Goal: Communication & Community: Participate in discussion

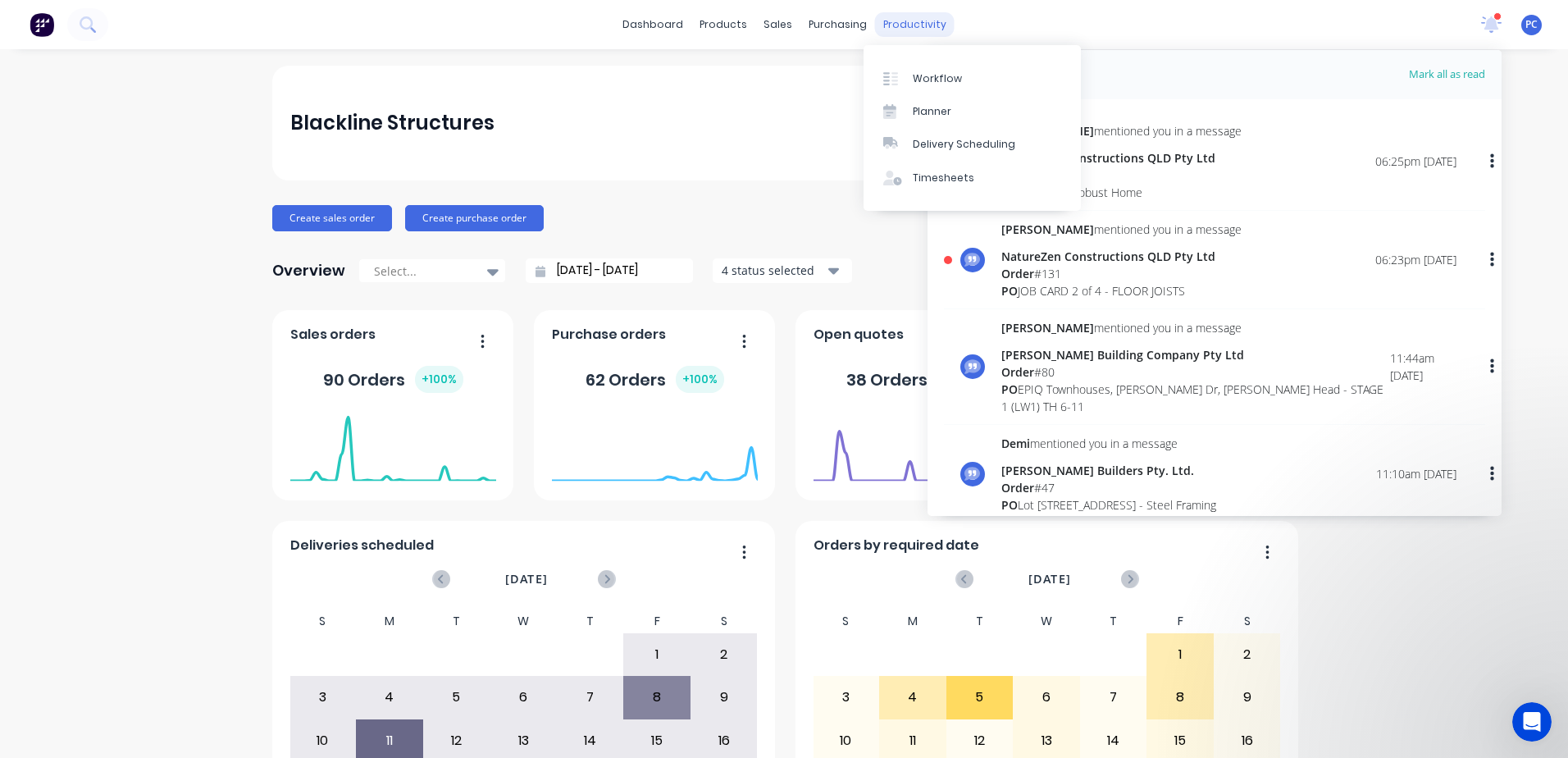
click at [891, 16] on div "productivity" at bounding box center [915, 25] width 79 height 25
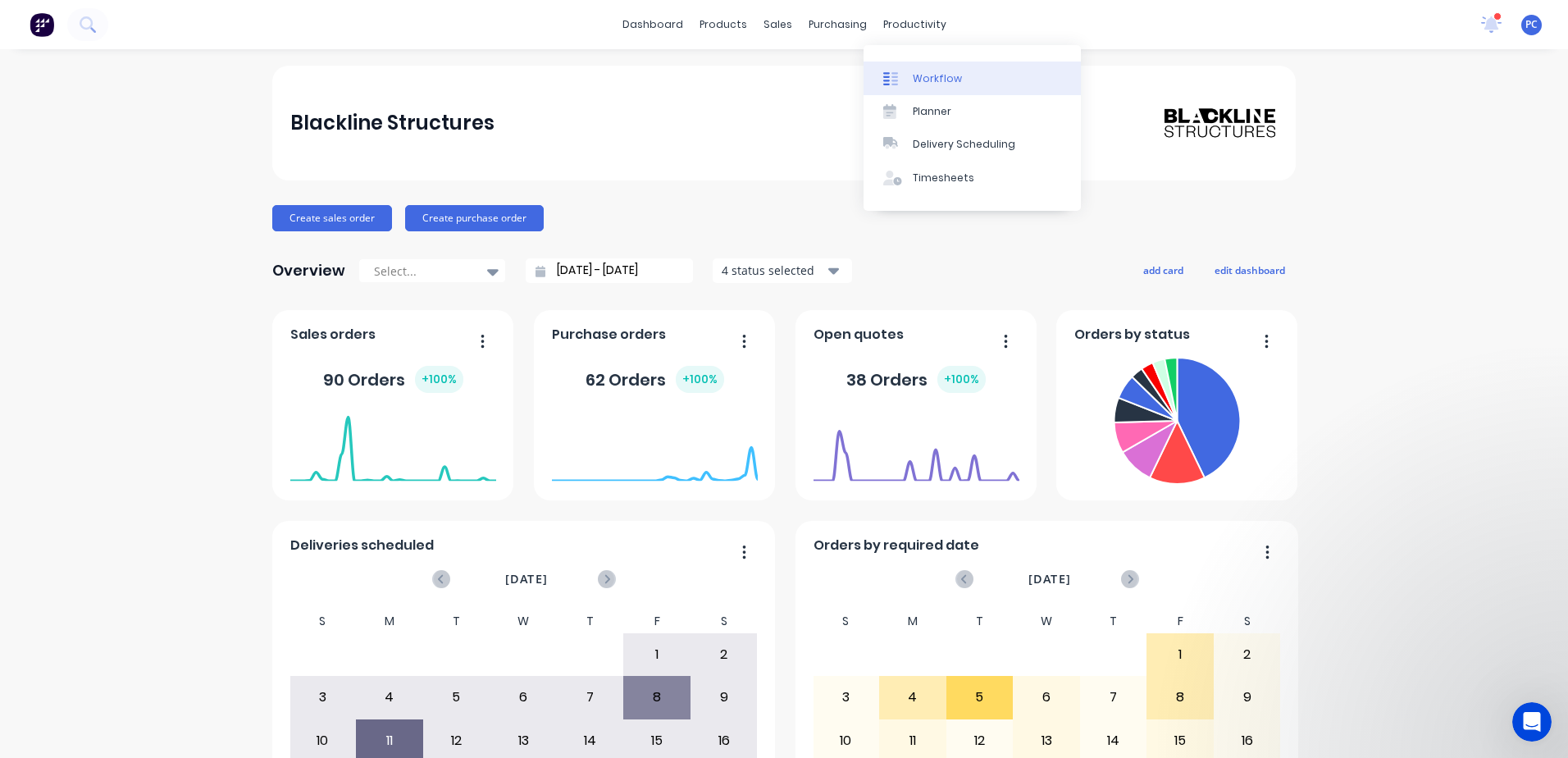
click at [930, 78] on div "Workflow" at bounding box center [938, 78] width 49 height 15
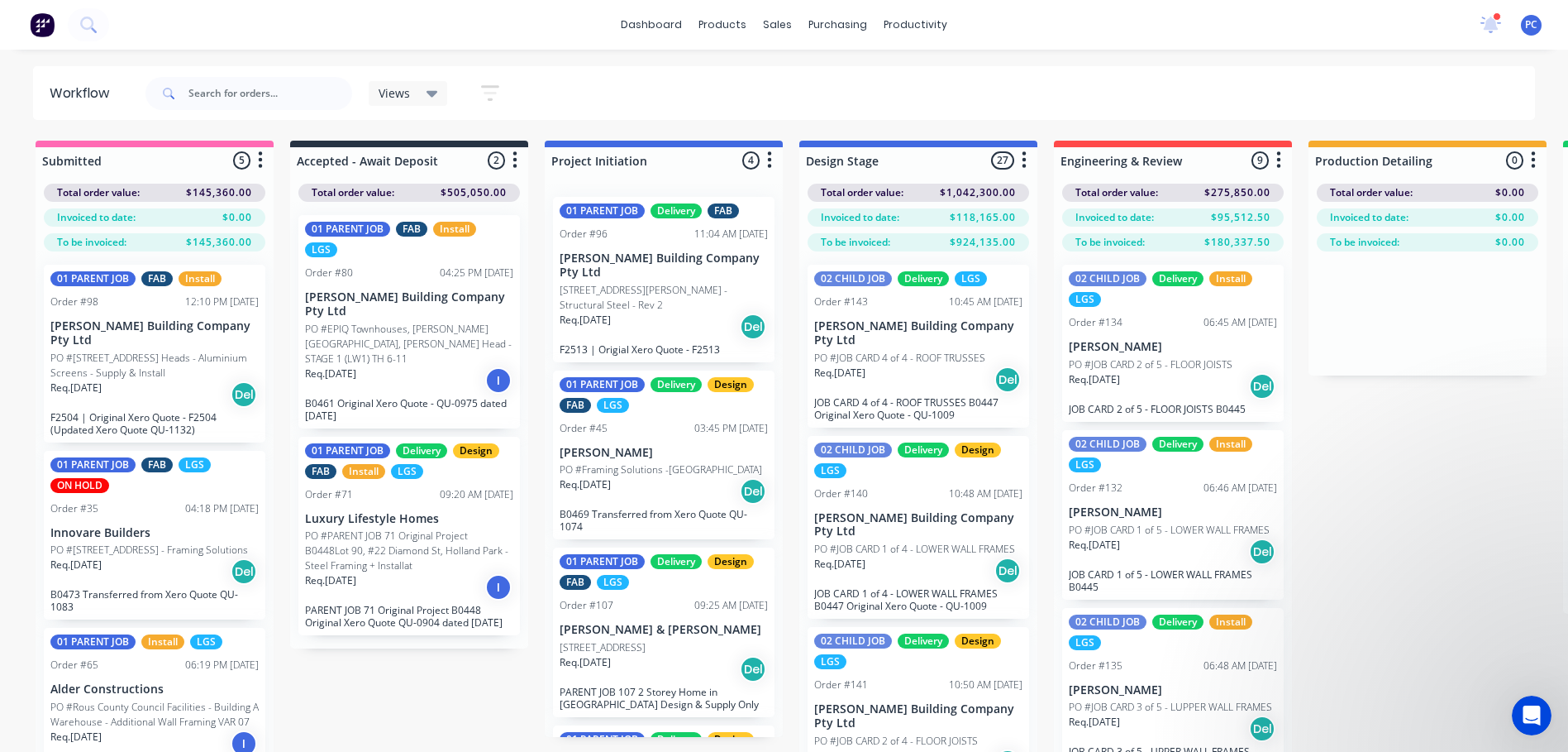
click at [611, 479] on p "Req. [DATE]" at bounding box center [585, 484] width 52 height 15
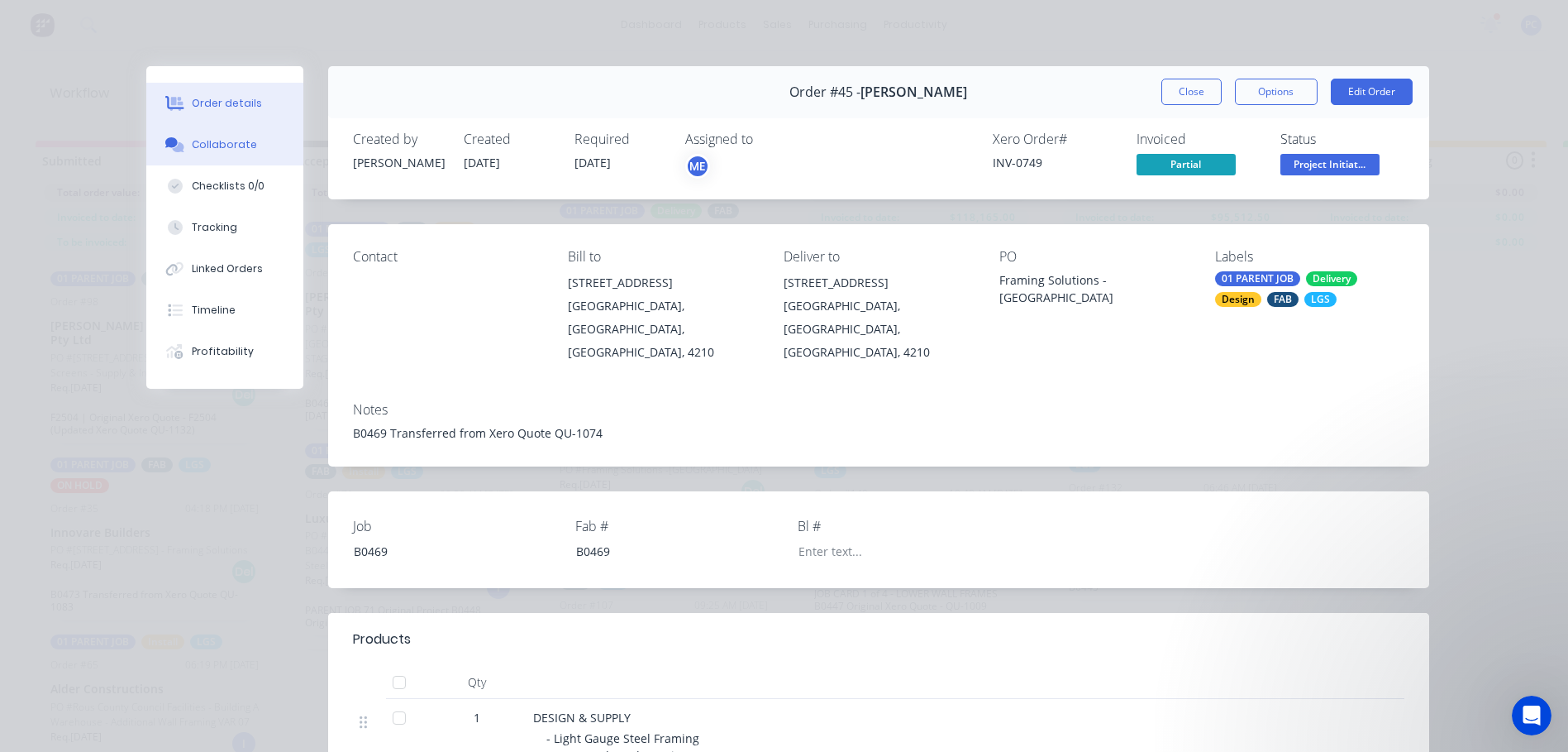
click at [205, 145] on div "Collaborate" at bounding box center [225, 144] width 66 height 15
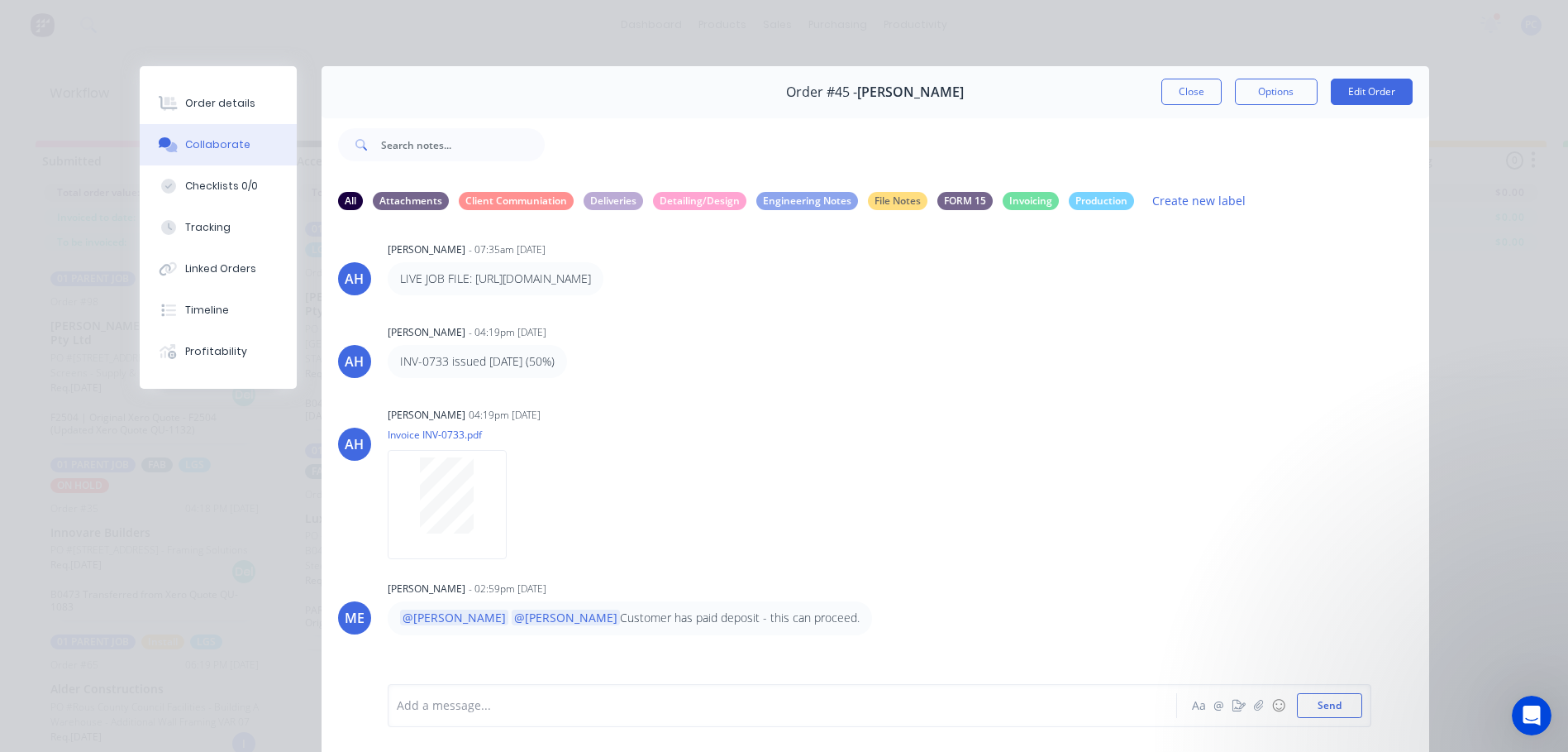
scroll to position [325, 0]
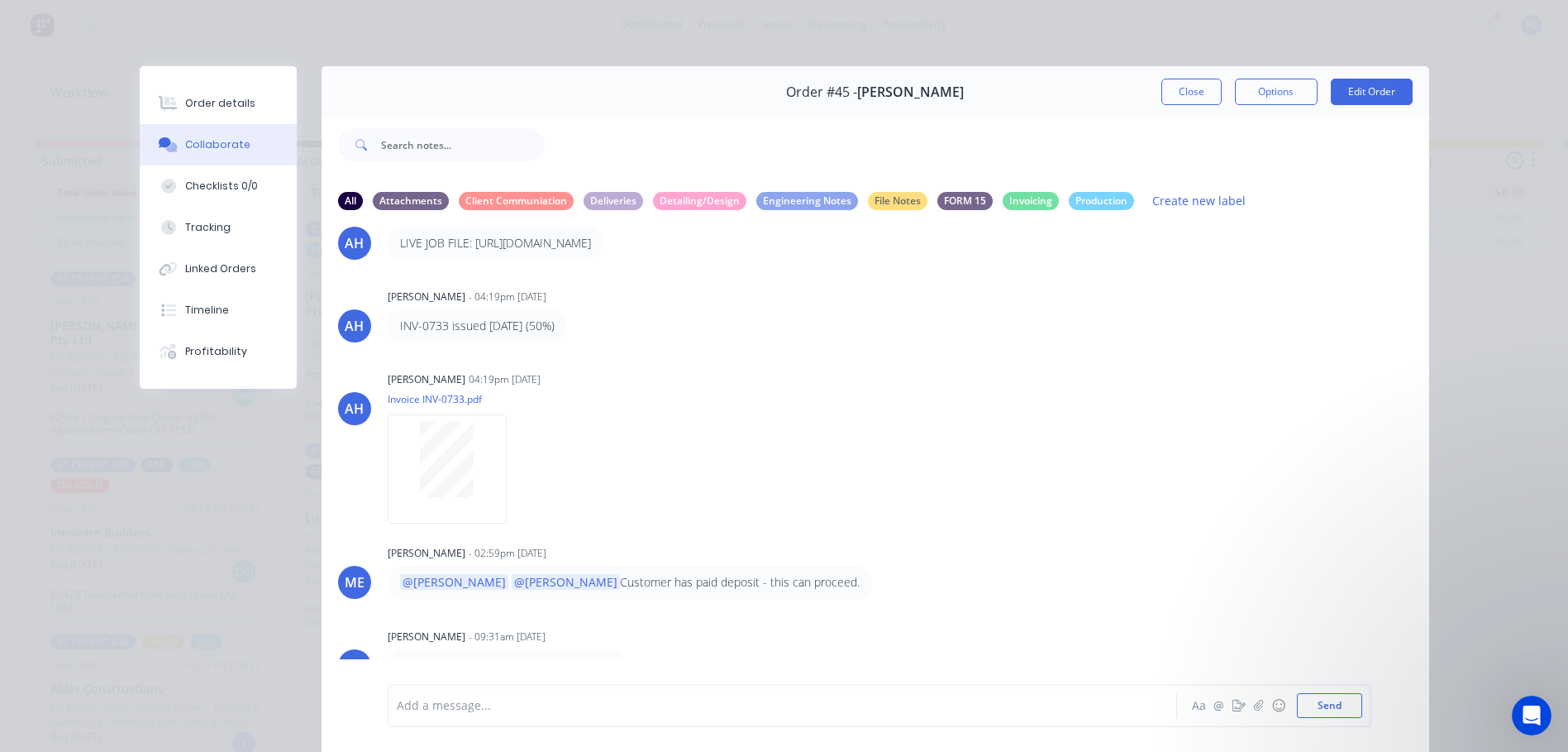
click at [465, 694] on div "Add a message..." at bounding box center [759, 706] width 724 height 25
click at [672, 701] on div "[PERSON_NAME] is speaking with an architect to get" at bounding box center [760, 706] width 723 height 18
click at [630, 657] on span "[PERSON_NAME] is speaking with an architect to get PDF" at bounding box center [554, 657] width 314 height 16
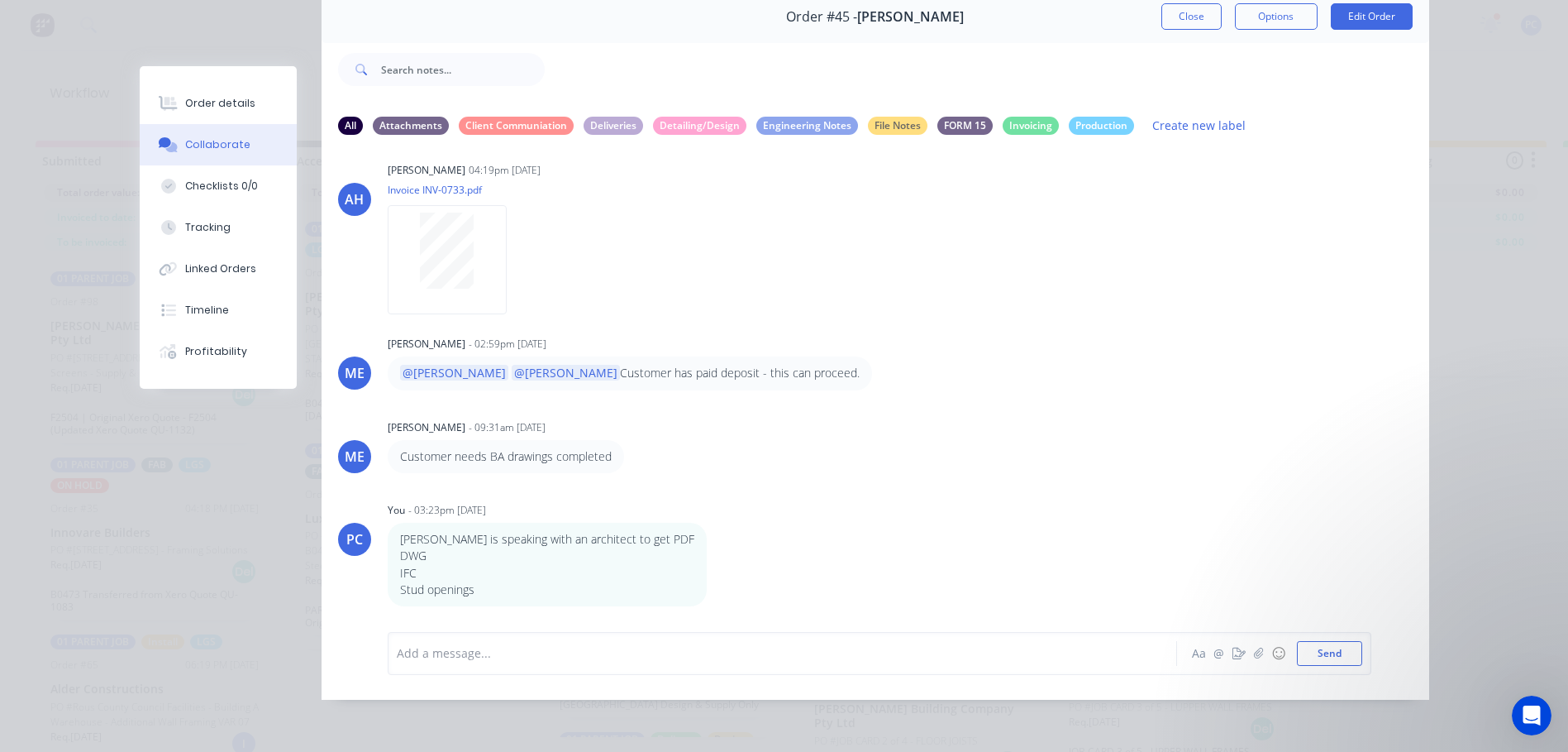
scroll to position [66, 0]
click at [660, 556] on div "[PERSON_NAME] is speaking with an architect to get PDF DWG IFC Stud openings La…" at bounding box center [646, 564] width 517 height 84
click at [617, 538] on p "[PERSON_NAME] is speaking with an architect to get PDF" at bounding box center [546, 539] width 294 height 17
click at [716, 565] on icon "button" at bounding box center [718, 564] width 4 height 15
click at [726, 561] on button "Edit" at bounding box center [777, 560] width 104 height 28
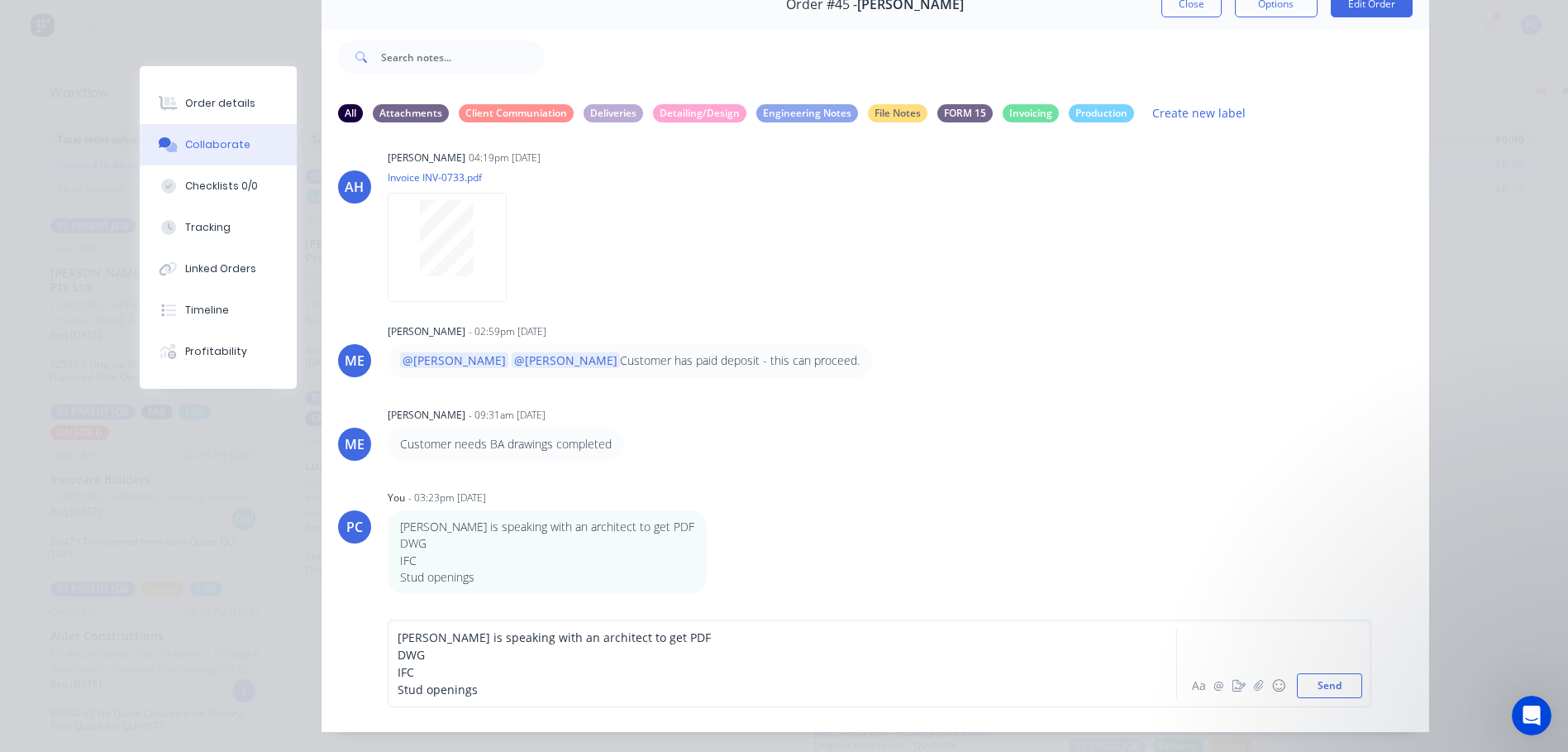
click at [628, 645] on span "[PERSON_NAME] is speaking with an architect to get PDF" at bounding box center [554, 637] width 314 height 16
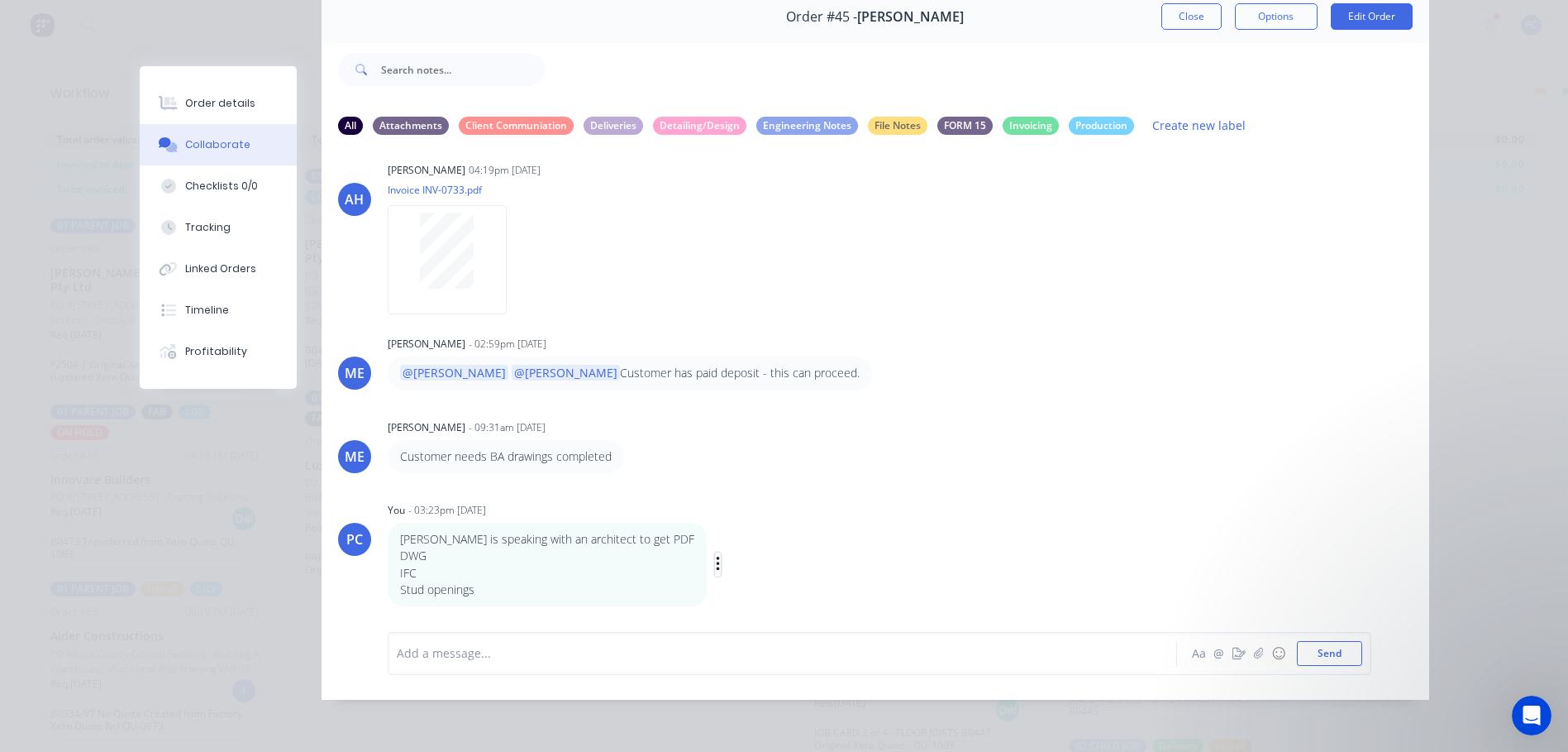
click at [716, 562] on icon "button" at bounding box center [719, 564] width 5 height 19
click at [726, 561] on button "Edit" at bounding box center [777, 560] width 104 height 28
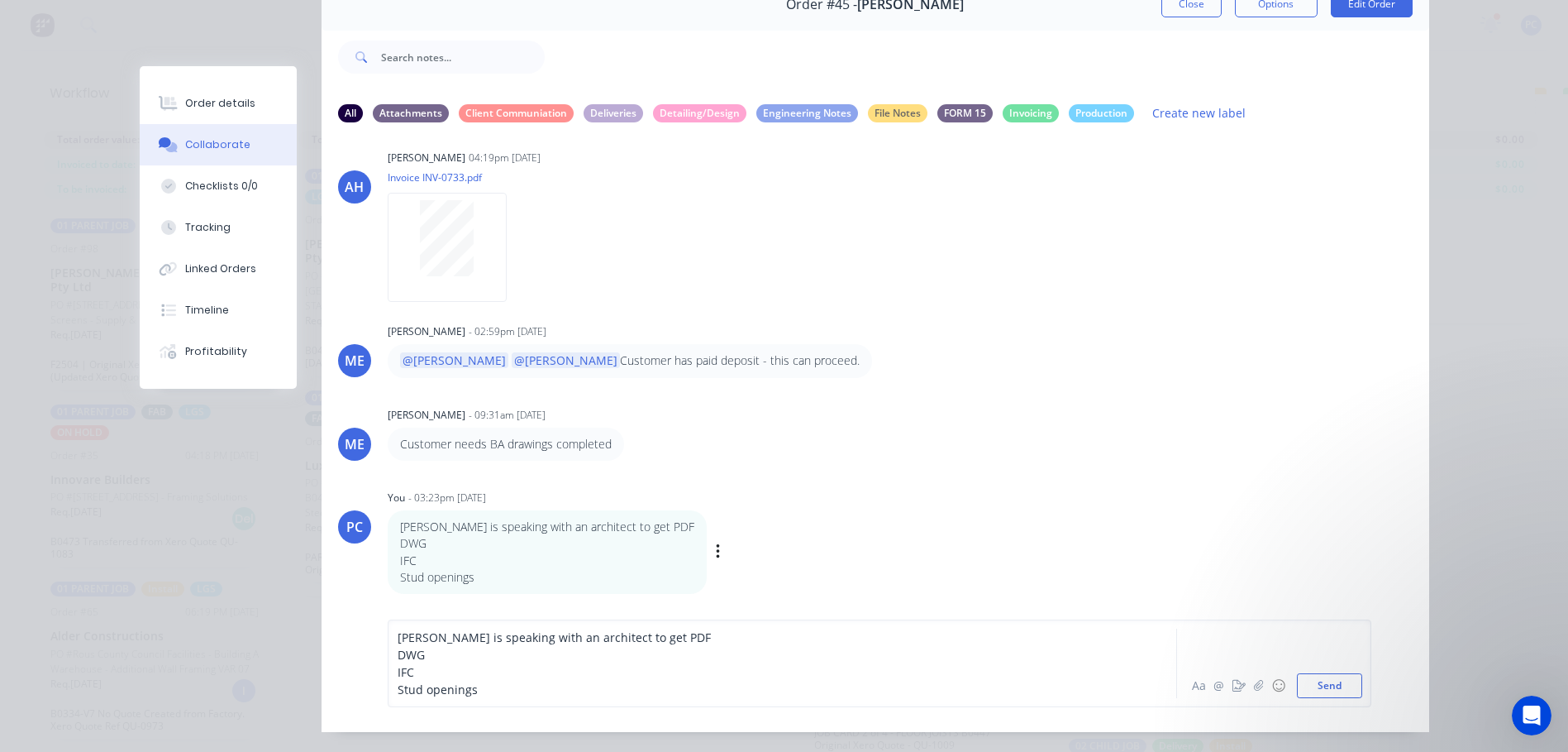
click at [626, 645] on span "[PERSON_NAME] is speaking with an architect to get PDF" at bounding box center [554, 637] width 314 height 16
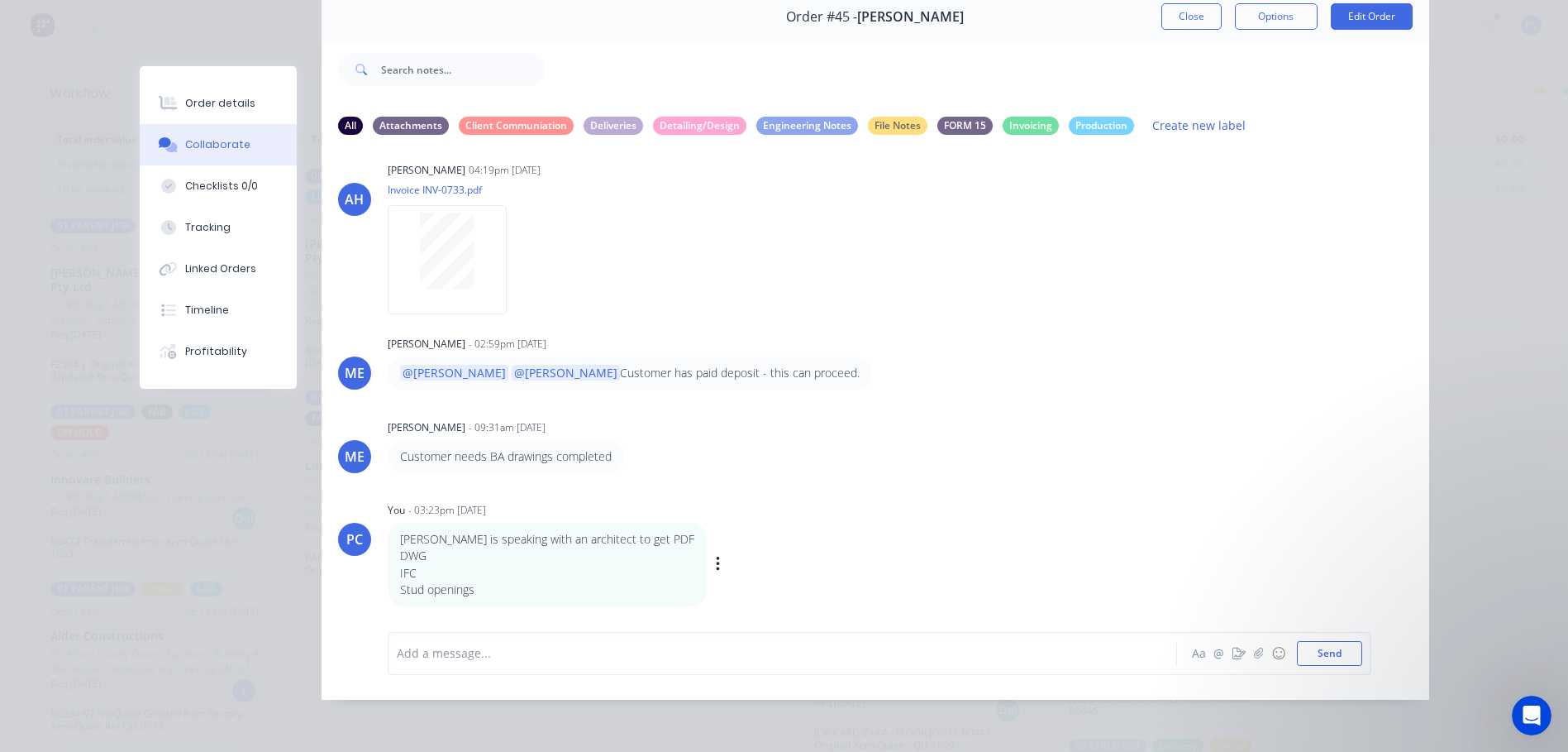
click at [715, 564] on div "Labels Edit Delete" at bounding box center [720, 564] width 10 height 24
click at [656, 566] on div "[PERSON_NAME] is speaking with an architect to get PDF DWG IFC Stud openings La…" at bounding box center [646, 564] width 517 height 84
click at [0, 0] on icon "button" at bounding box center [0, 0] width 0 height 0
click at [0, 0] on button "Edit" at bounding box center [0, 0] width 0 height 0
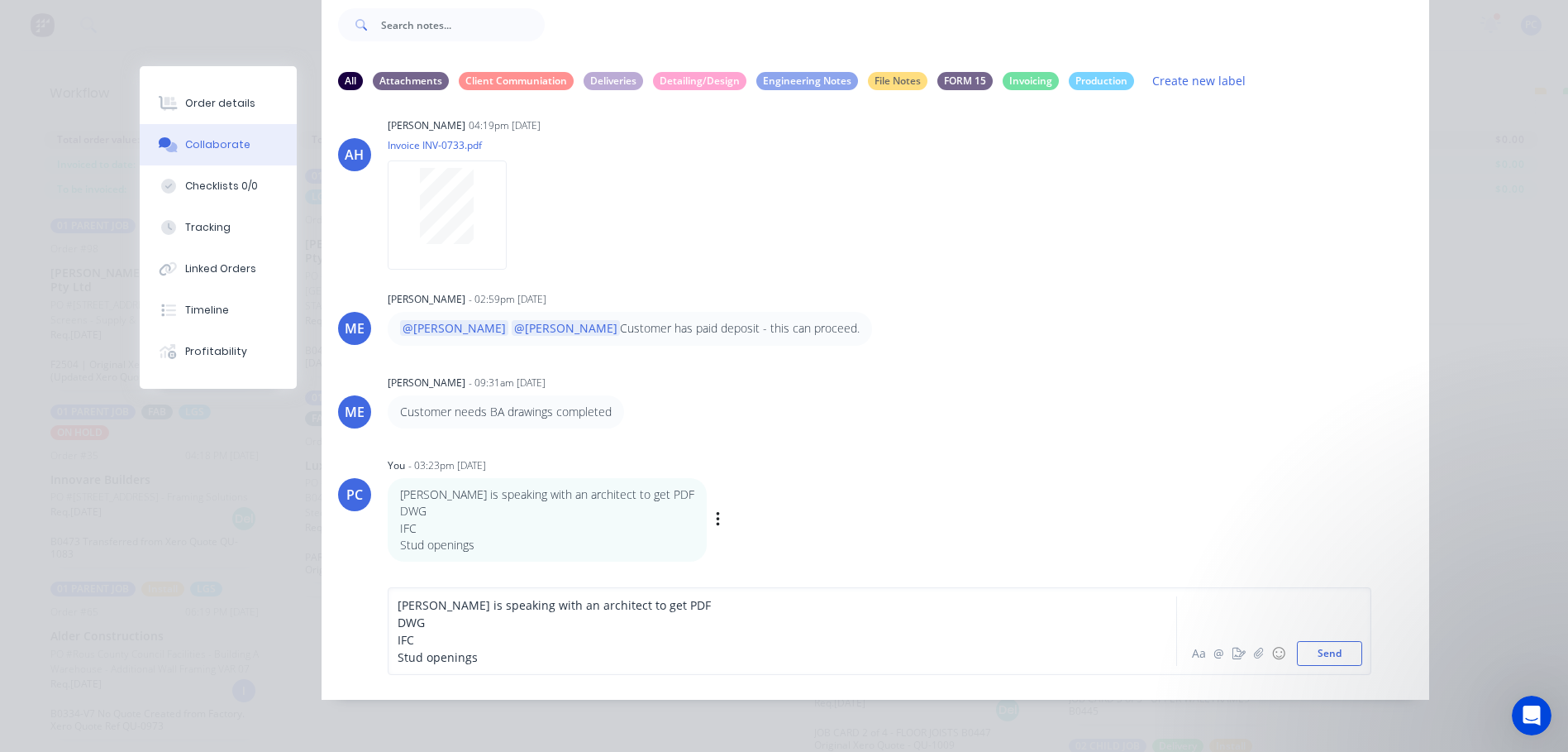
scroll to position [132, 0]
click at [629, 605] on span "[PERSON_NAME] is speaking with an architect to get PDF" at bounding box center [554, 605] width 314 height 16
drag, startPoint x: 650, startPoint y: 606, endPoint x: 628, endPoint y: 607, distance: 22.0
click at [628, 607] on div "[PERSON_NAME] is speaking with an architect to get PDF" at bounding box center [760, 605] width 723 height 18
click at [387, 624] on div "[PERSON_NAME] is speaking with an architect to get DWG IFC Stud openings Aa @ ☺…" at bounding box center [879, 631] width 983 height 88
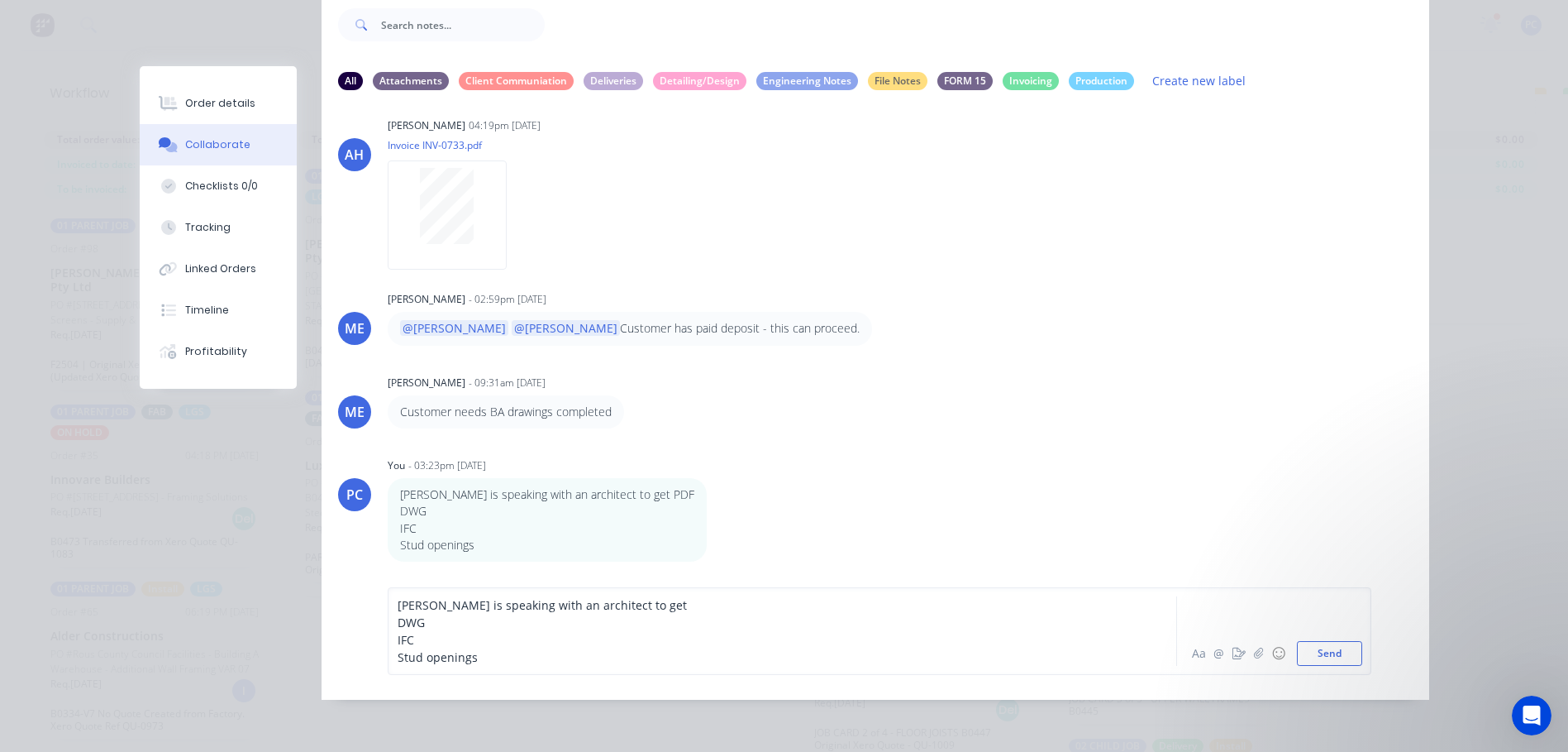
click at [398, 622] on span "DWG" at bounding box center [411, 622] width 28 height 16
drag, startPoint x: 412, startPoint y: 622, endPoint x: 442, endPoint y: 624, distance: 30.1
click at [442, 624] on div "PDFDWG" at bounding box center [760, 622] width 723 height 18
click at [477, 658] on div "Stud openings" at bounding box center [760, 658] width 723 height 18
click at [469, 657] on span "Stud openingsDWG" at bounding box center [451, 657] width 107 height 16
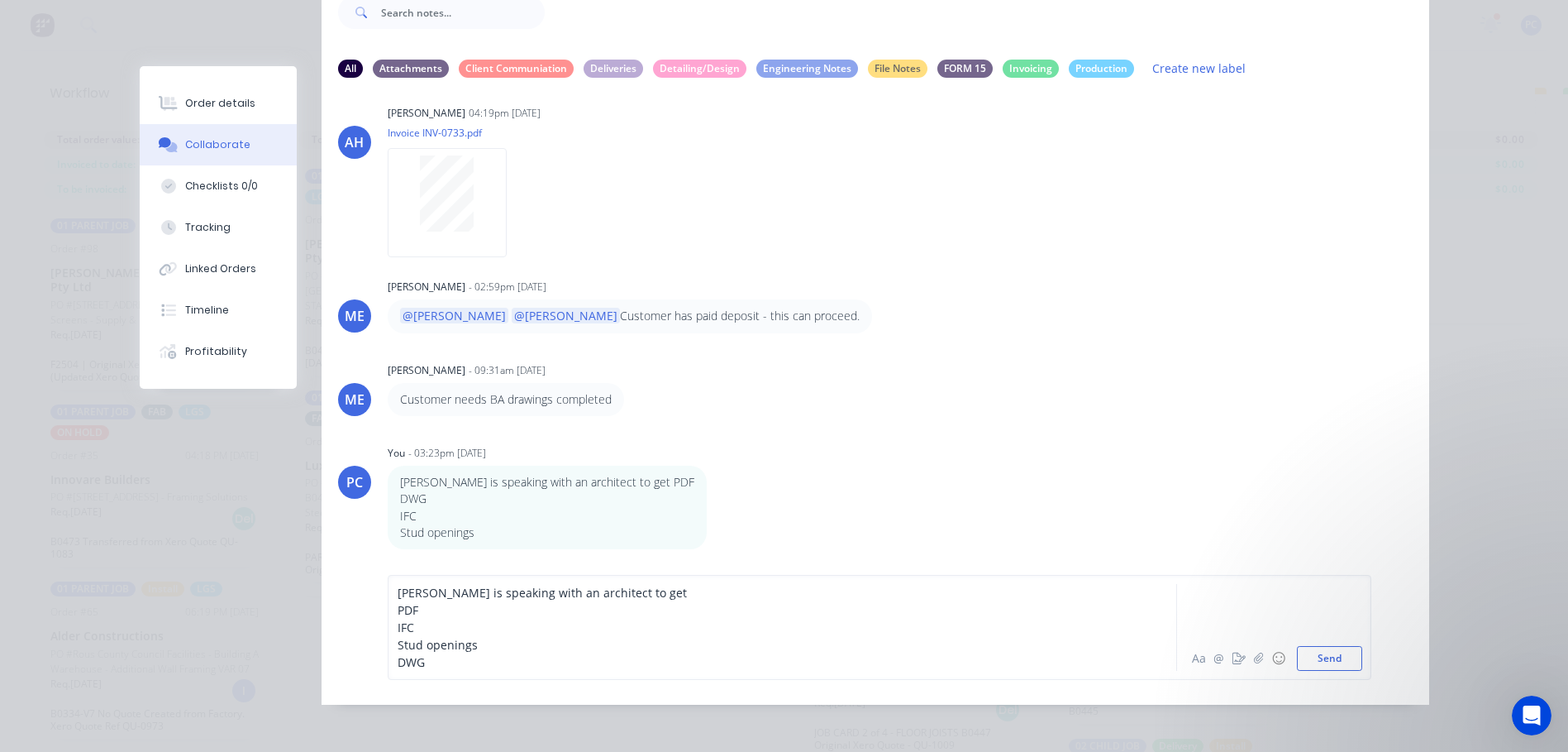
click at [632, 601] on div "[PERSON_NAME] is speaking with an architect to get" at bounding box center [760, 593] width 723 height 18
click at [1317, 671] on button "Send" at bounding box center [1330, 659] width 66 height 25
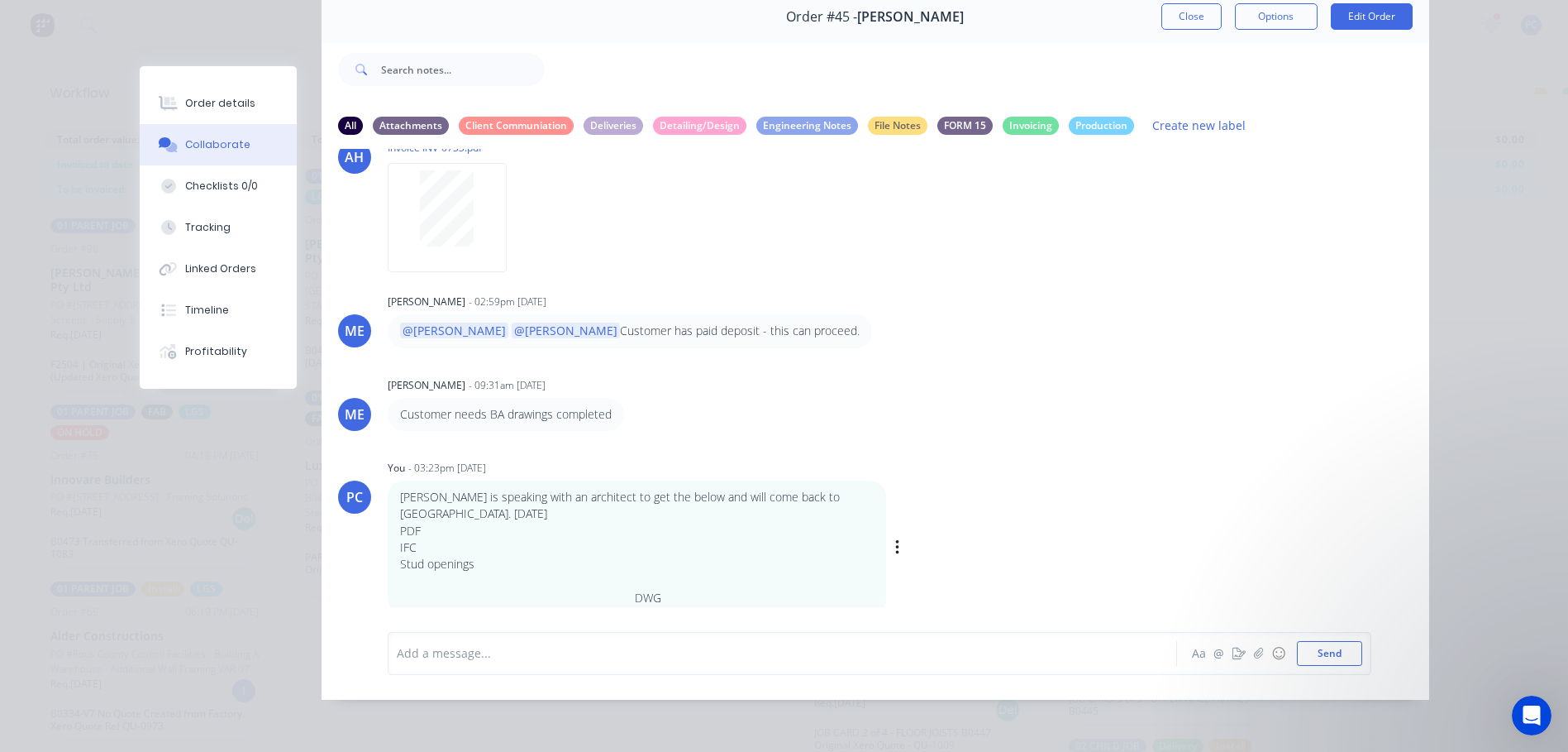
scroll to position [492, 0]
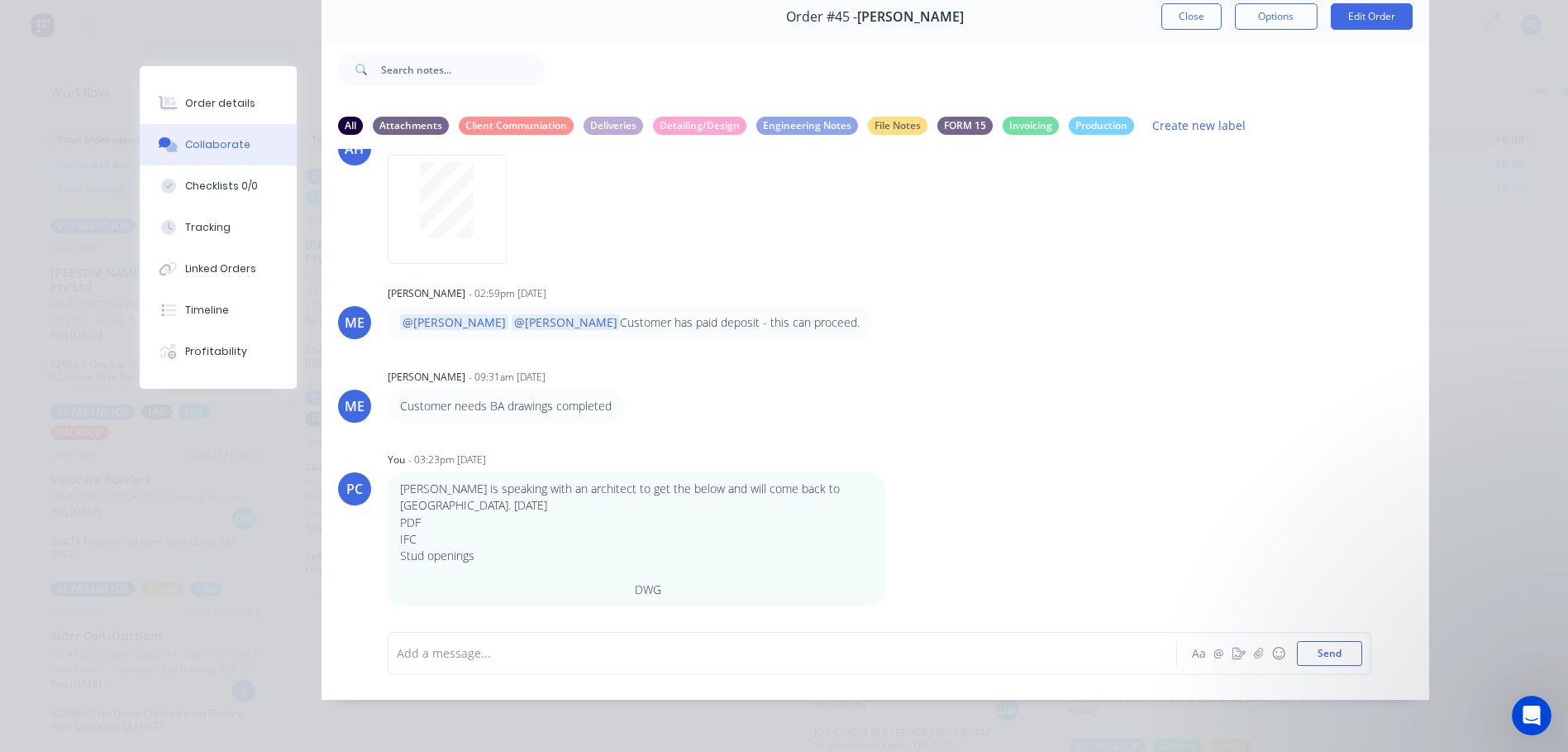
click at [0, 0] on icon "button" at bounding box center [0, 0] width 0 height 0
click at [0, 0] on button "Edit" at bounding box center [0, 0] width 0 height 0
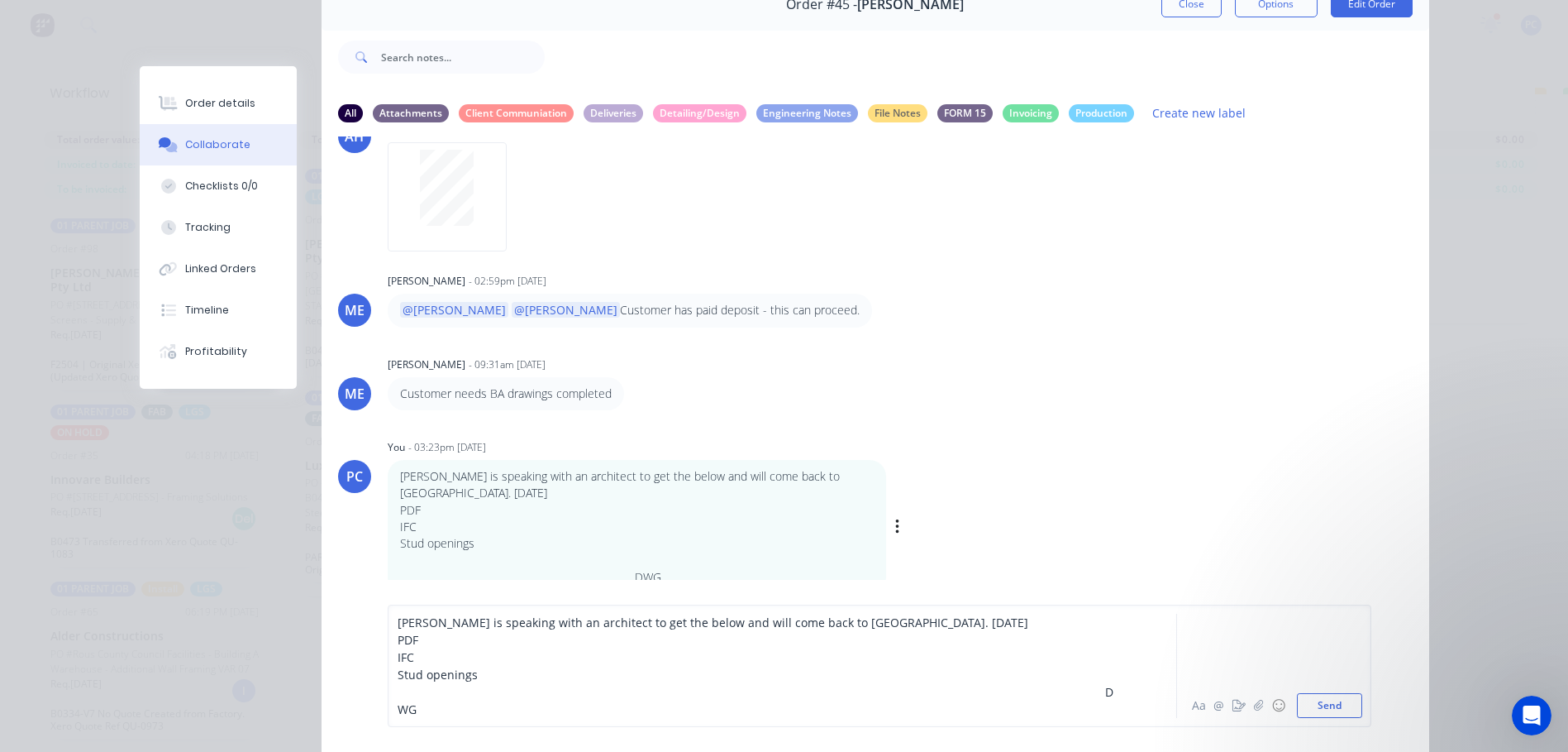
scroll to position [492, 0]
click at [1033, 704] on span "Stud openings DWG" at bounding box center [756, 692] width 716 height 51
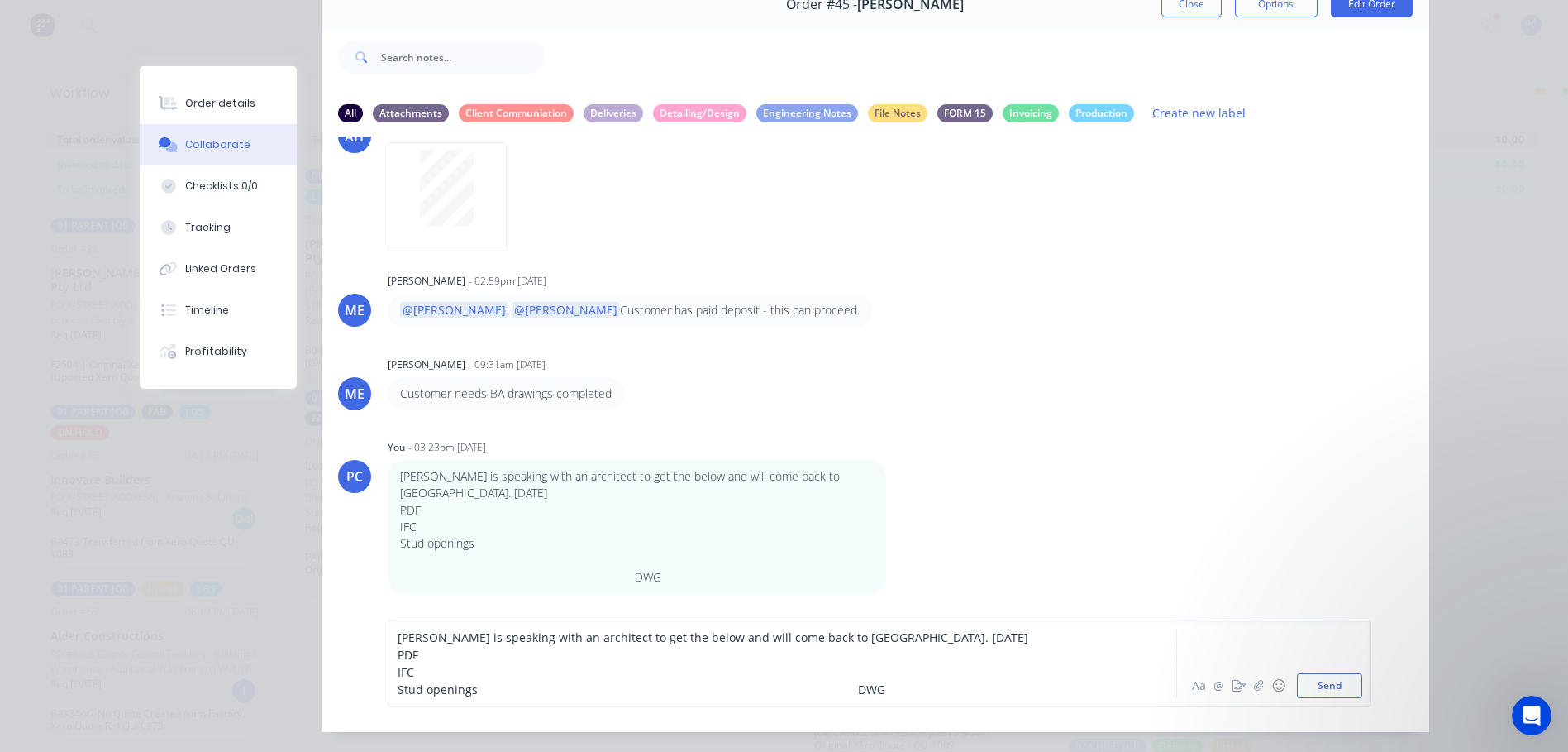
click at [870, 646] on div "[PERSON_NAME] is speaking with an architect to get the below and will come back…" at bounding box center [760, 637] width 723 height 18
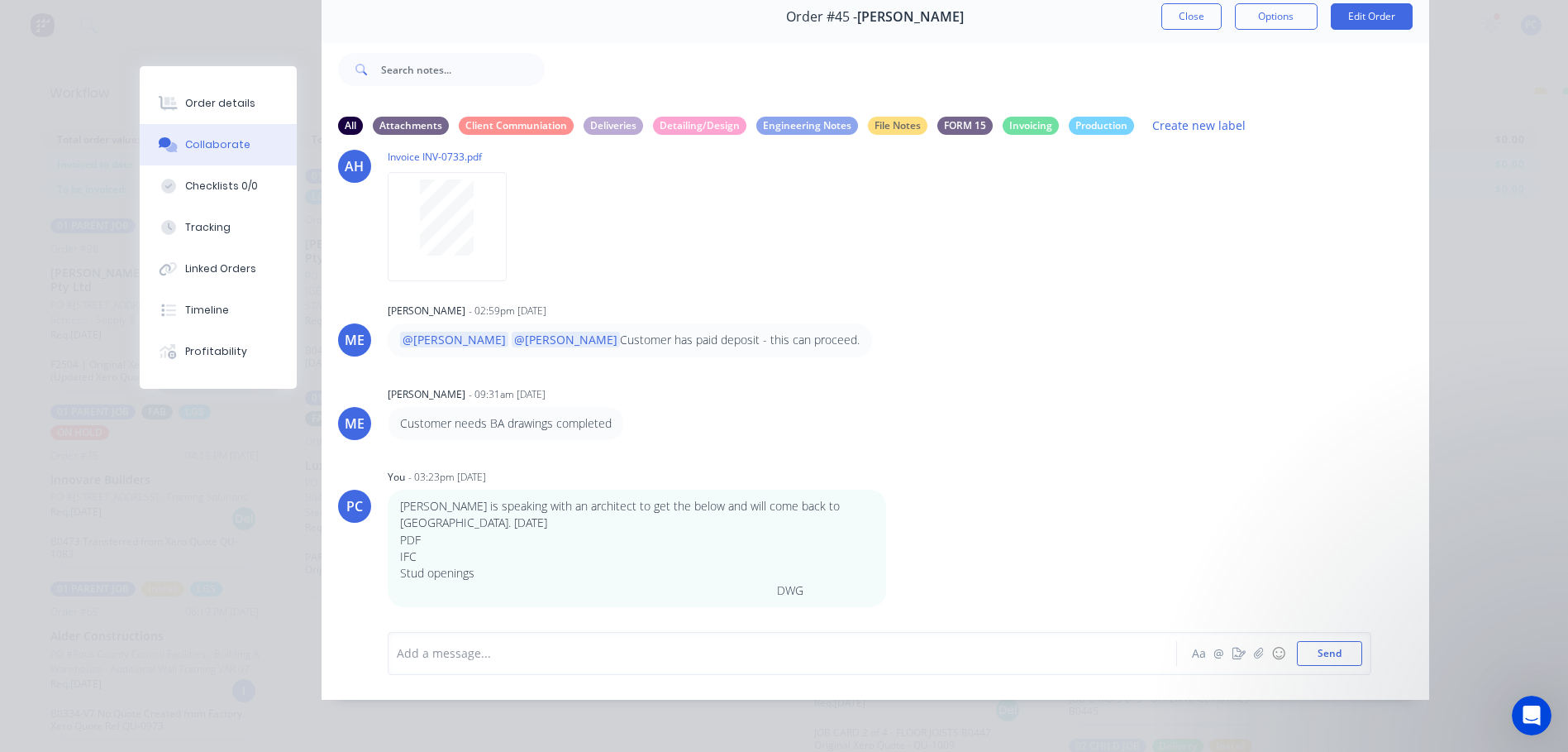
scroll to position [459, 0]
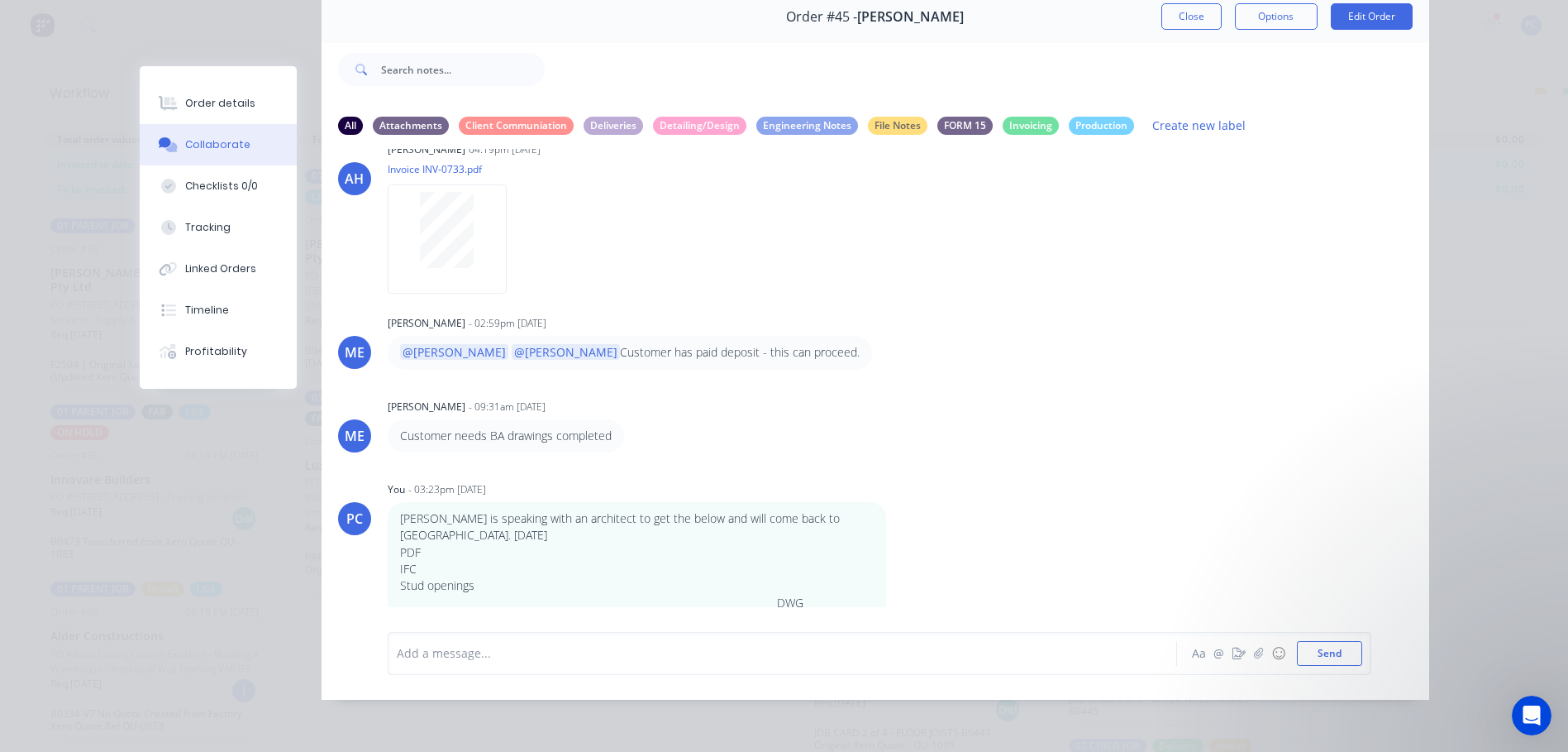
click at [0, 0] on icon "button" at bounding box center [0, 0] width 0 height 0
click at [0, 0] on button "Edit" at bounding box center [0, 0] width 0 height 0
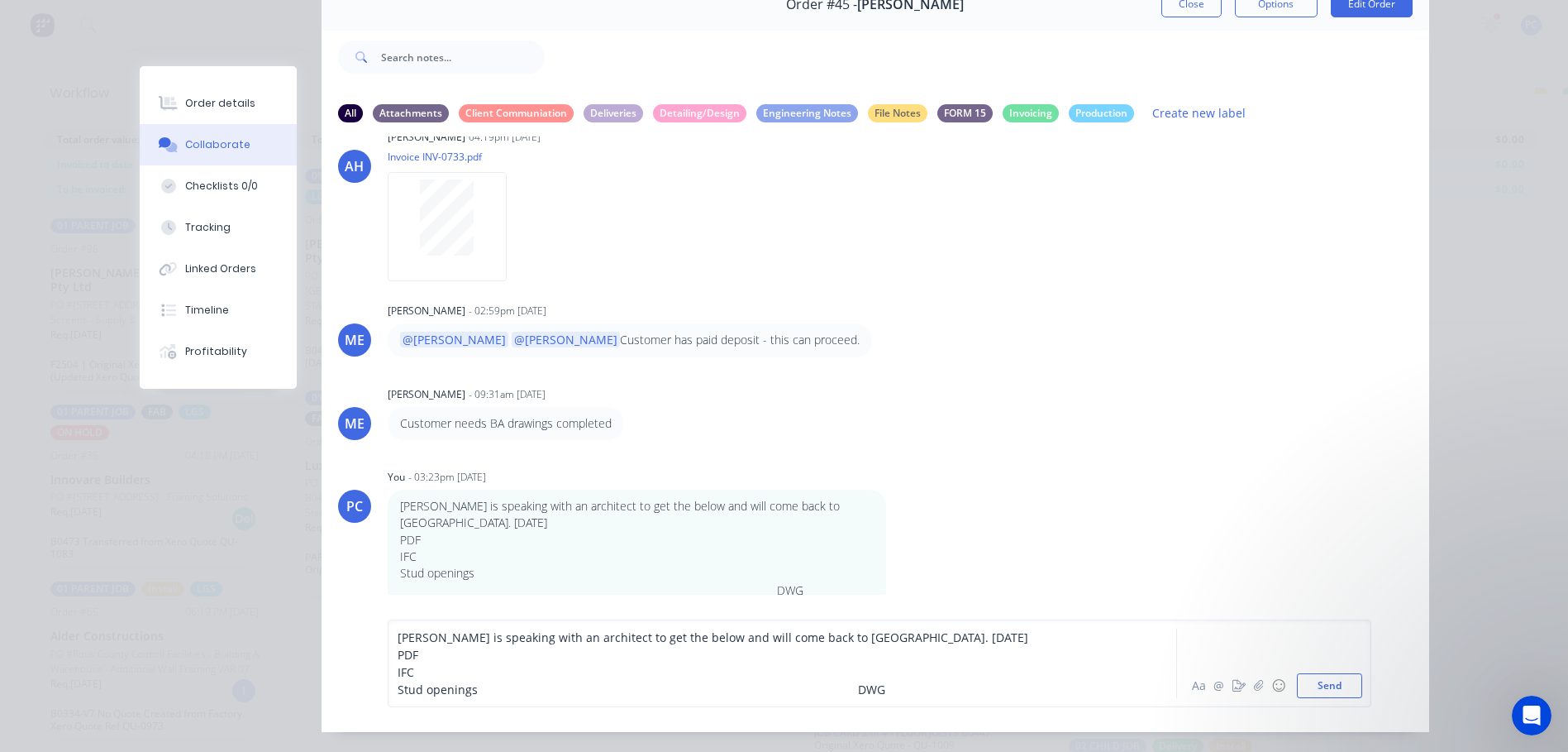
click at [814, 697] on span "Stud openings DWG" at bounding box center [641, 690] width 488 height 16
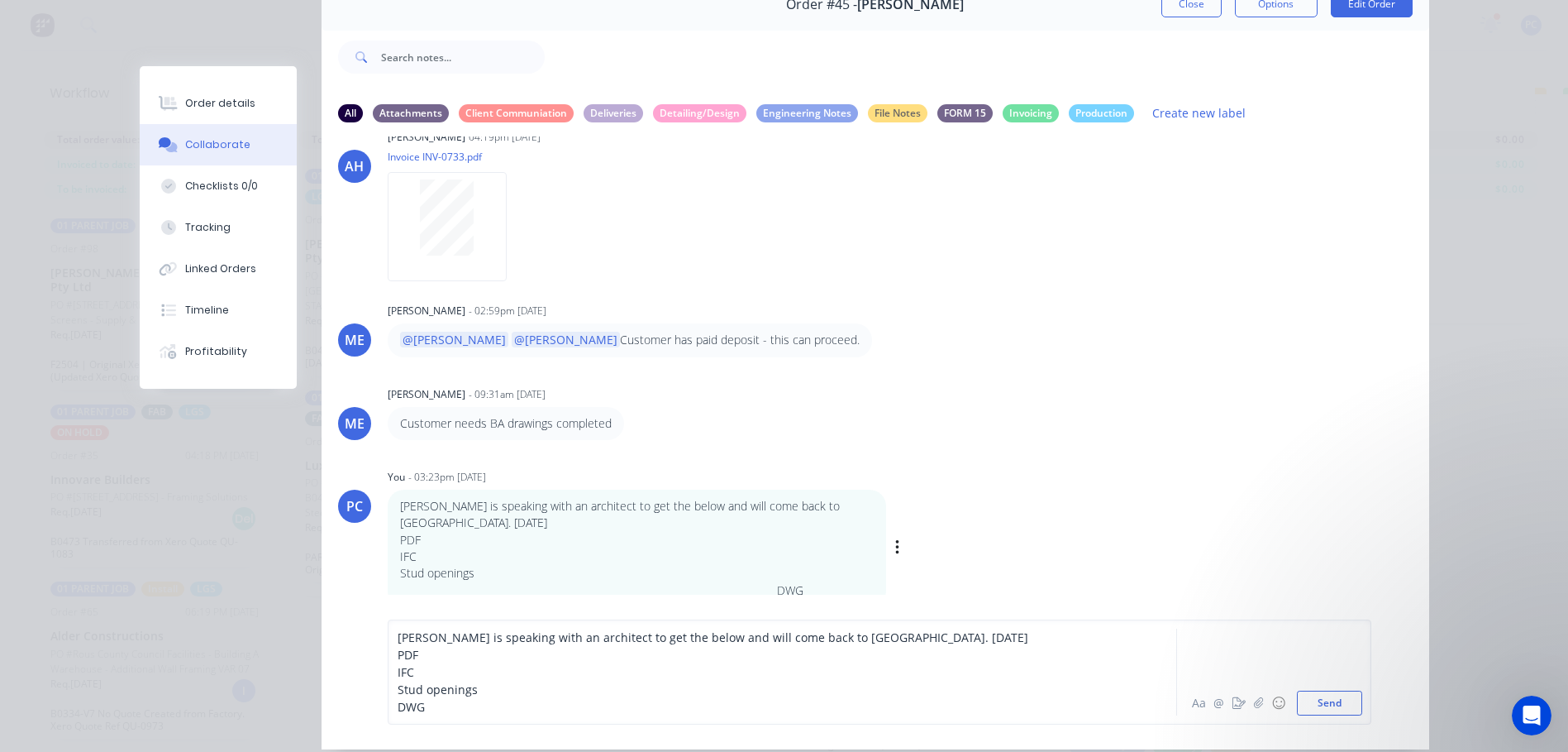
click at [1079, 584] on div "PC You - 03:23pm [DATE] [PERSON_NAME] is speaking with an architect to get the …" at bounding box center [875, 536] width 1108 height 142
click at [1326, 696] on button "Send" at bounding box center [1330, 703] width 66 height 25
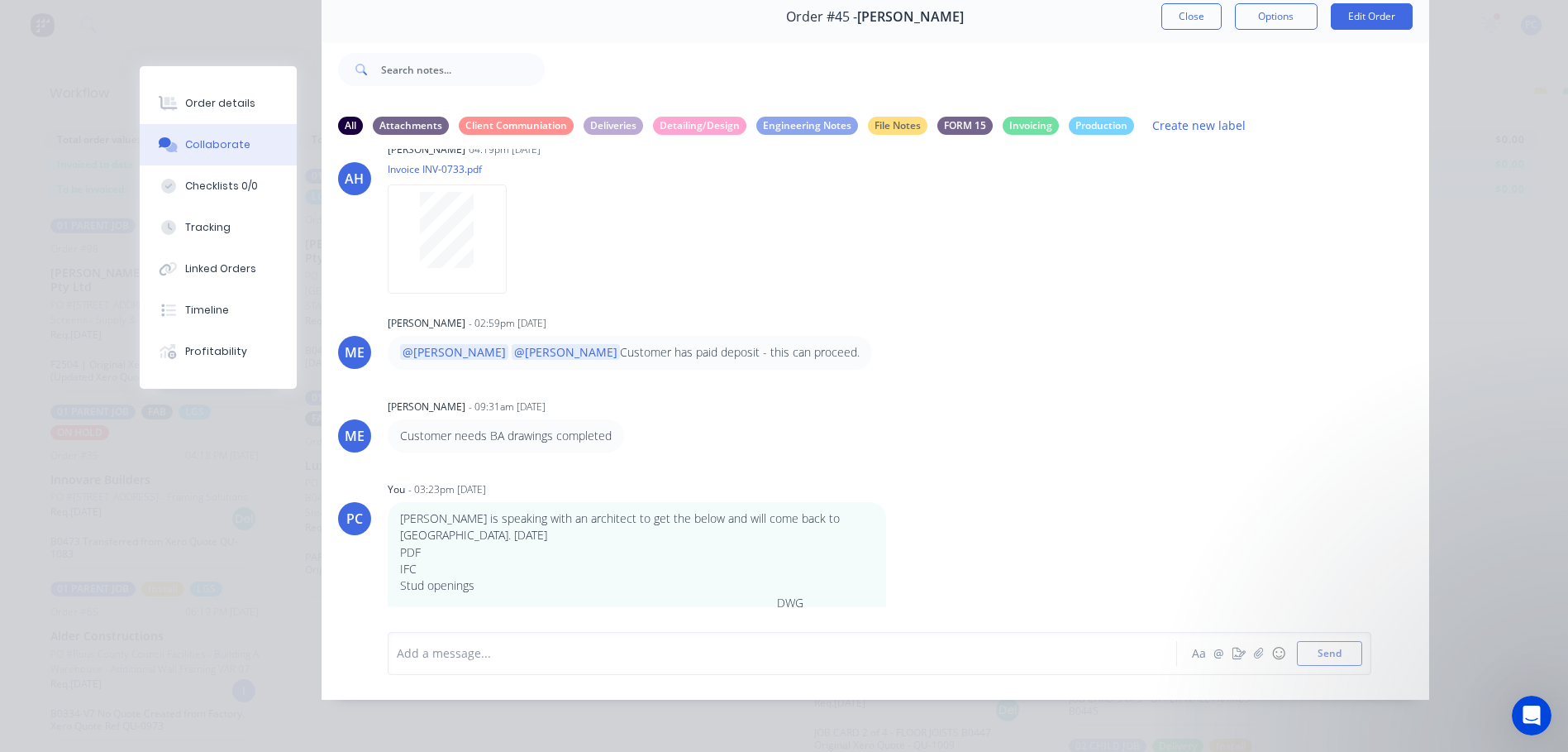
click at [0, 0] on button "button" at bounding box center [0, 0] width 0 height 0
click at [0, 0] on button "Edit" at bounding box center [0, 0] width 0 height 0
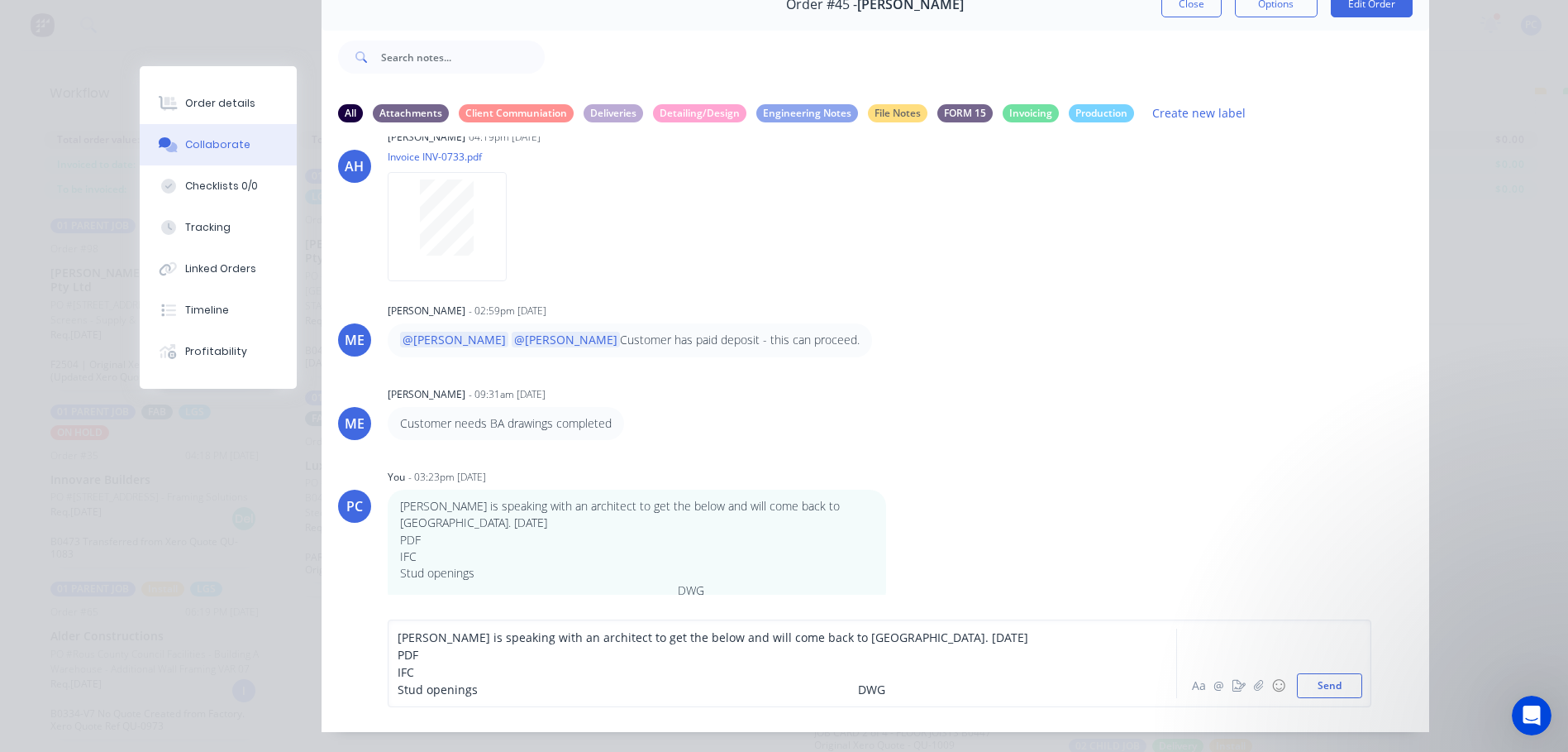
scroll to position [475, 0]
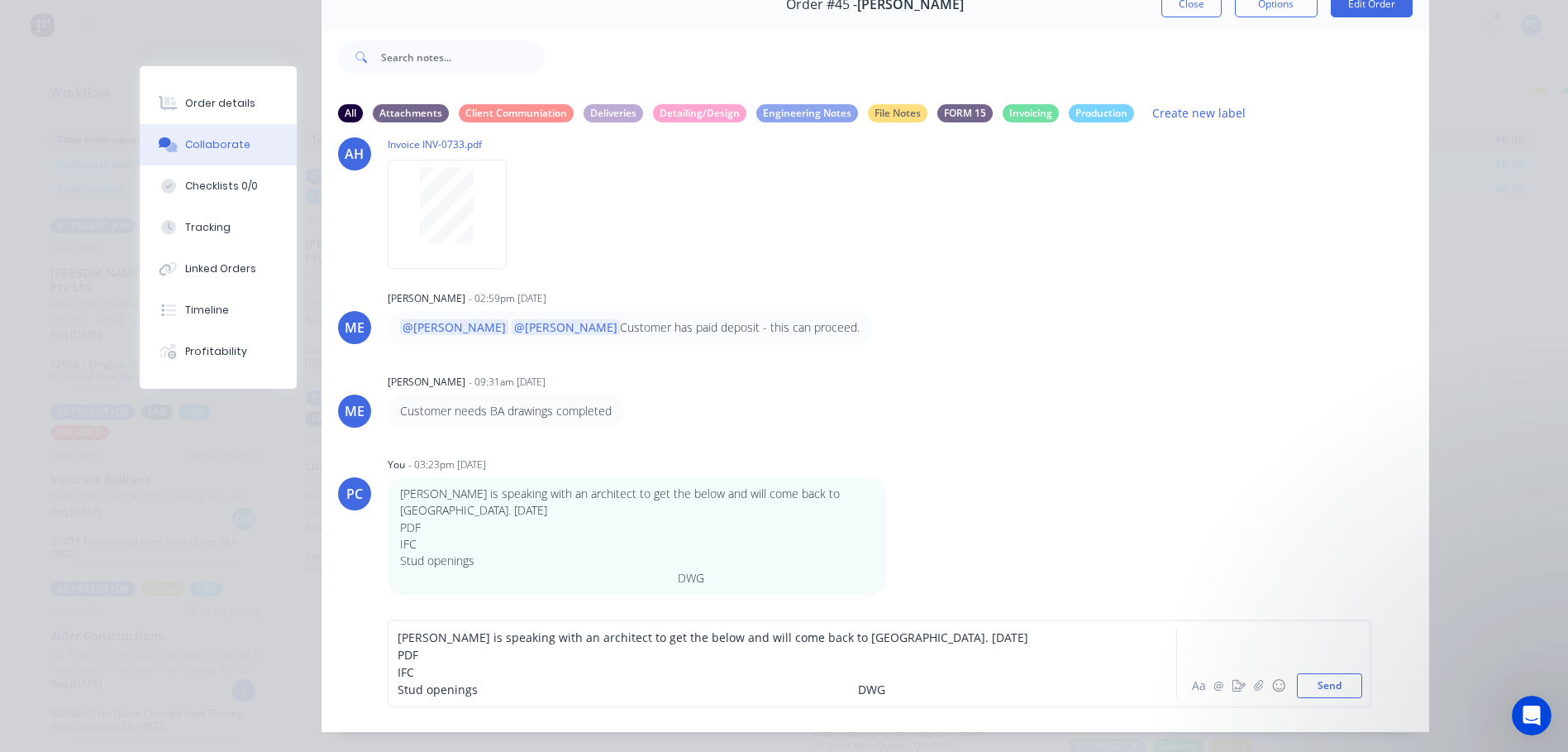
click at [810, 697] on span "Stud openings DWG" at bounding box center [641, 690] width 488 height 16
click at [1325, 698] on button "Send" at bounding box center [1330, 685] width 66 height 25
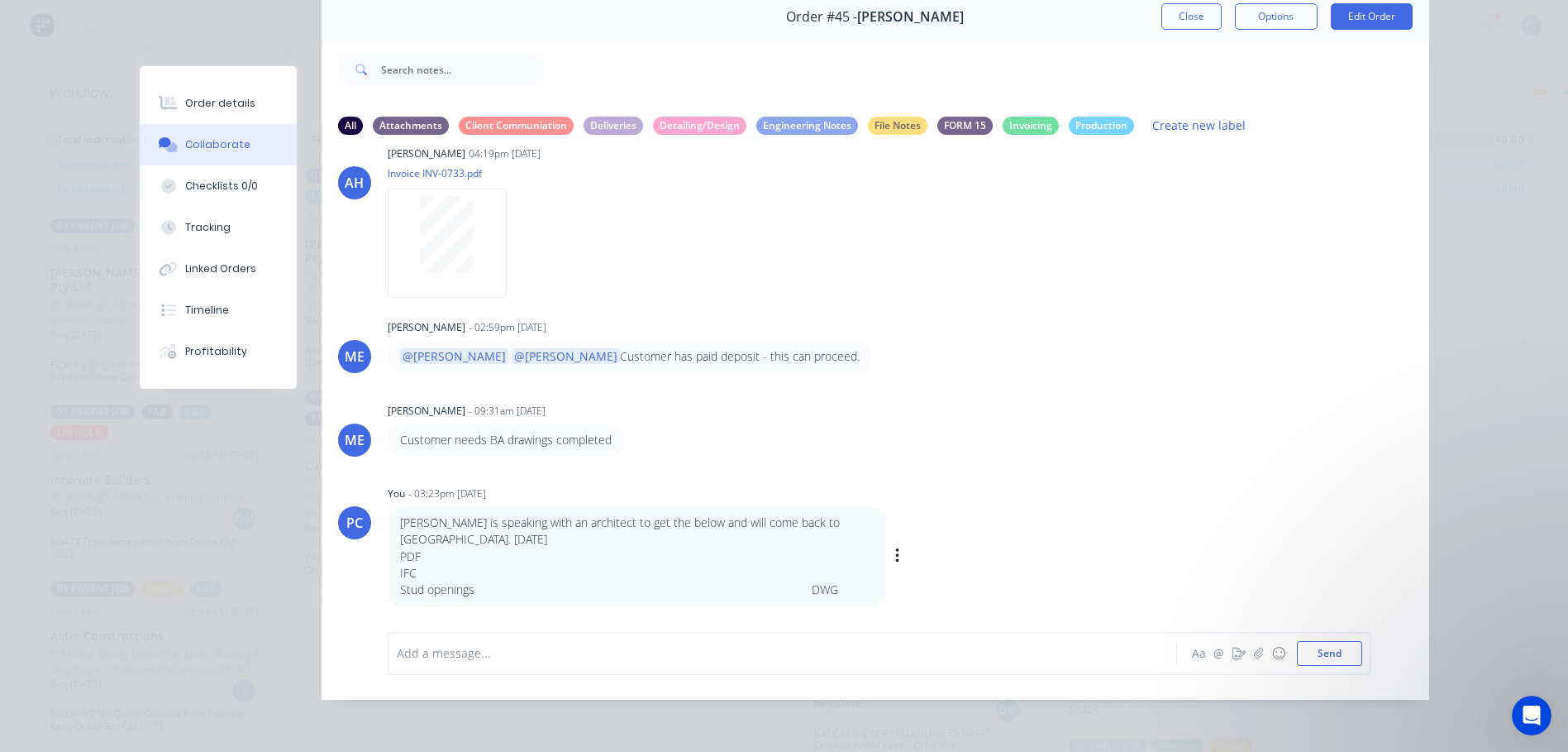
click at [782, 594] on p "Stud openings DWG" at bounding box center [636, 589] width 474 height 17
click at [895, 565] on icon "button" at bounding box center [898, 556] width 5 height 19
click at [905, 564] on button "Edit" at bounding box center [957, 552] width 104 height 28
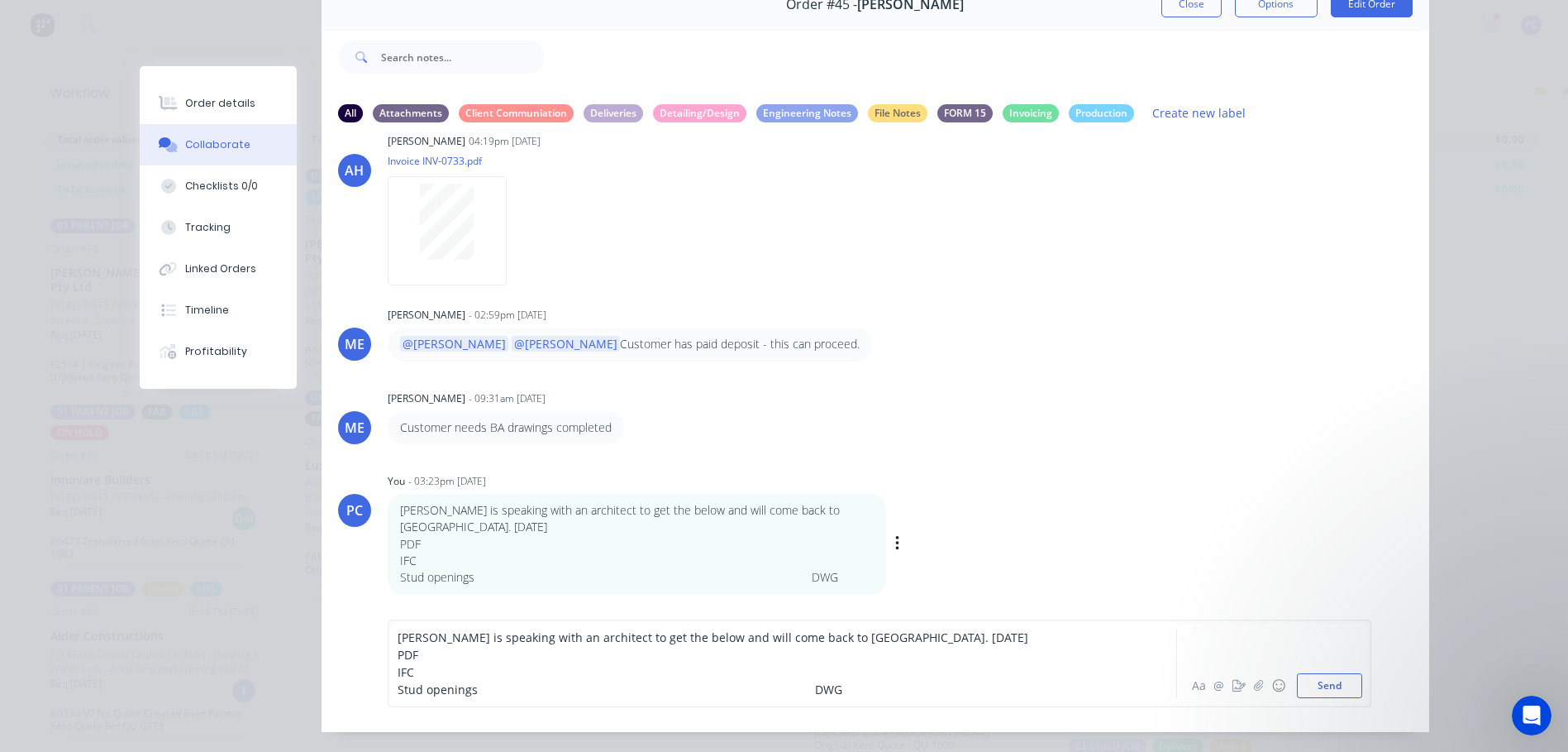
click at [775, 697] on span "Stud openings DWG" at bounding box center [620, 690] width 445 height 16
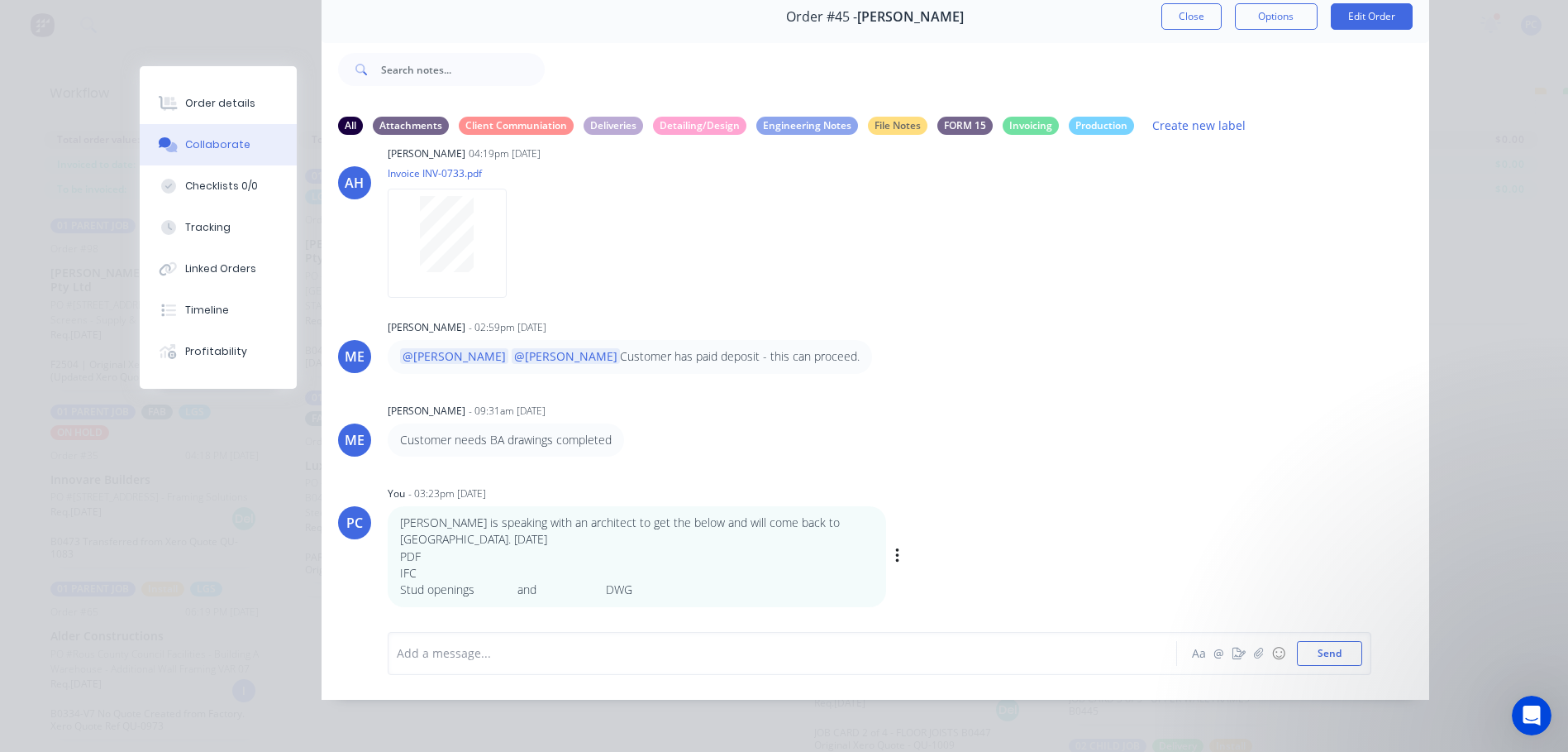
scroll to position [0, 0]
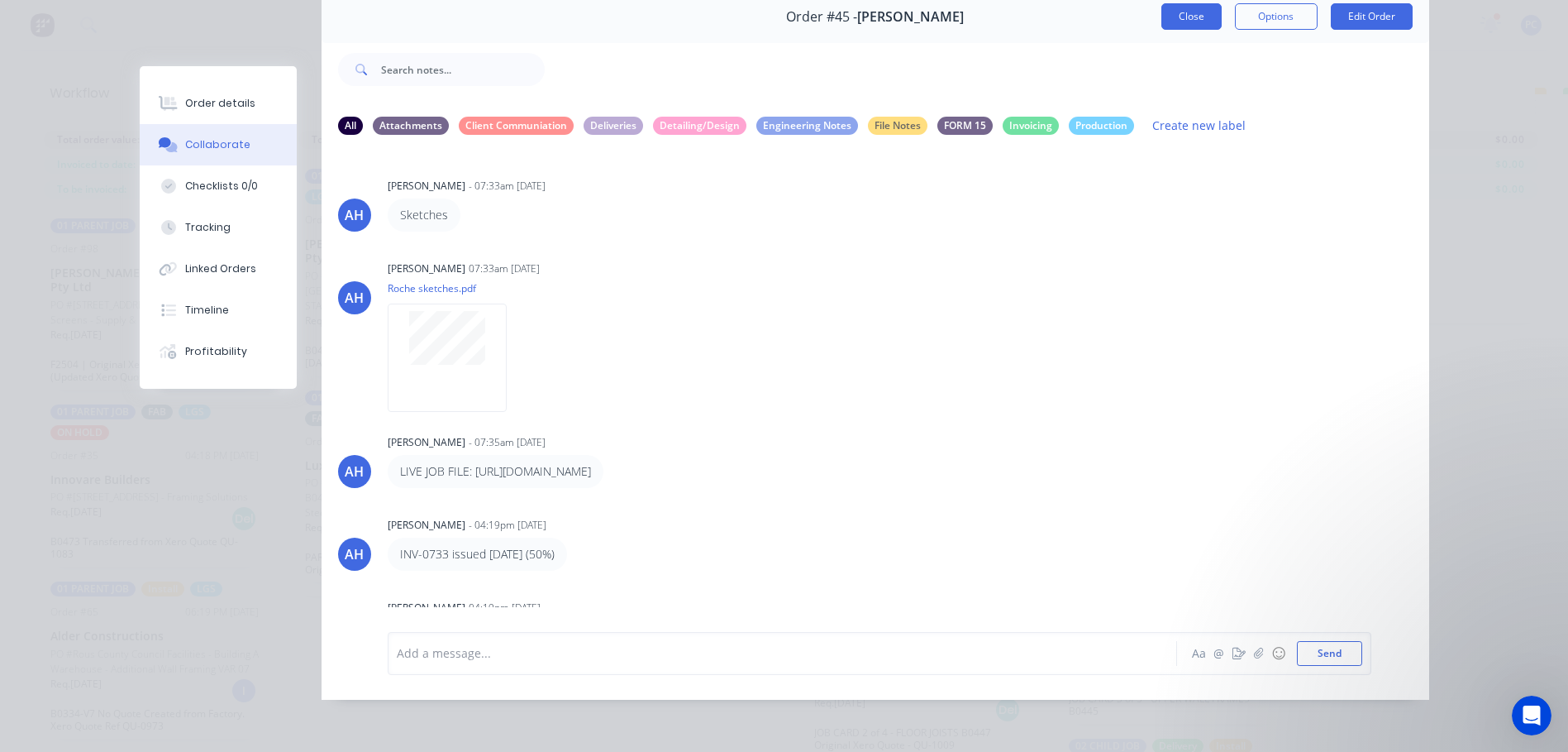
click at [1176, 12] on button "Close" at bounding box center [1191, 17] width 60 height 27
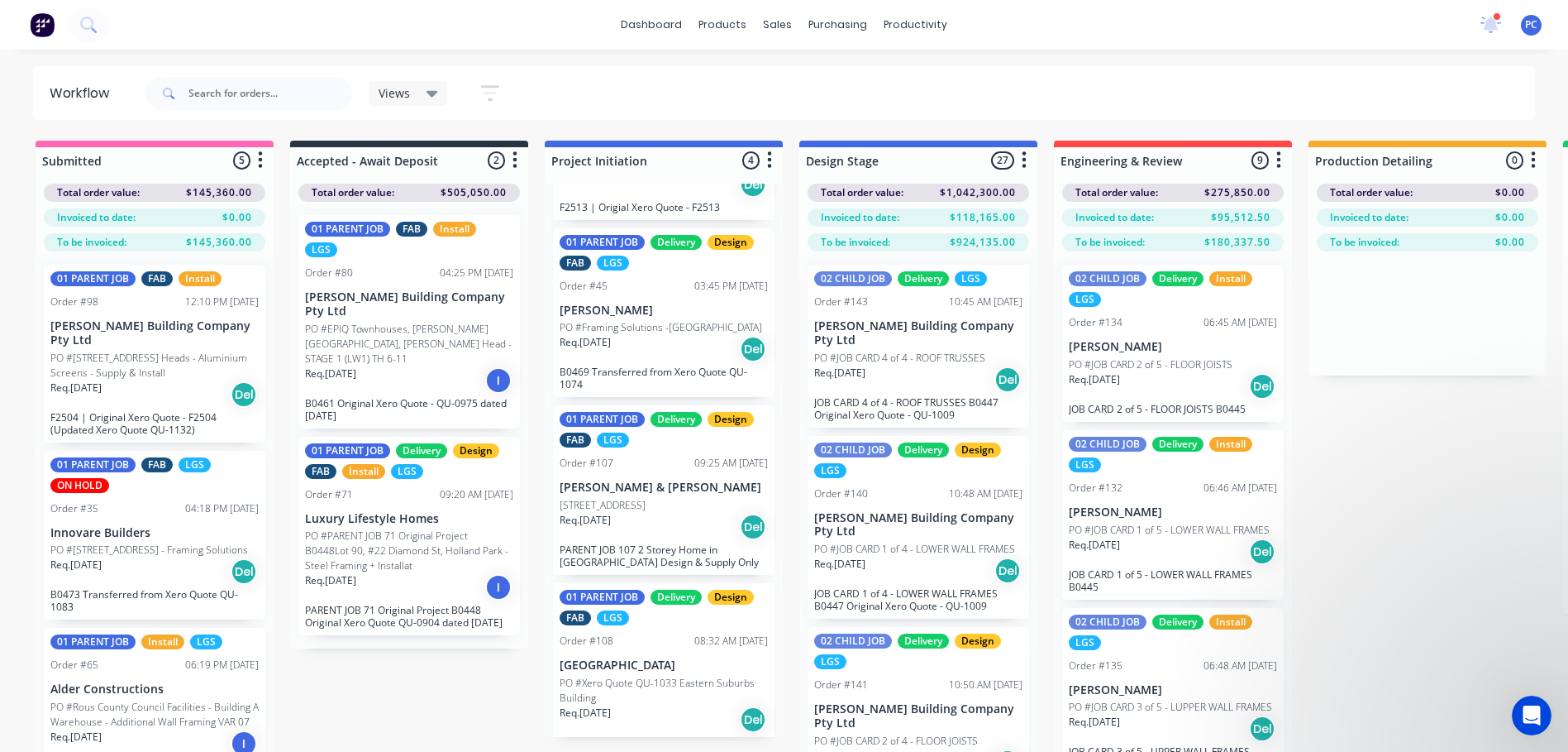
scroll to position [176, 0]
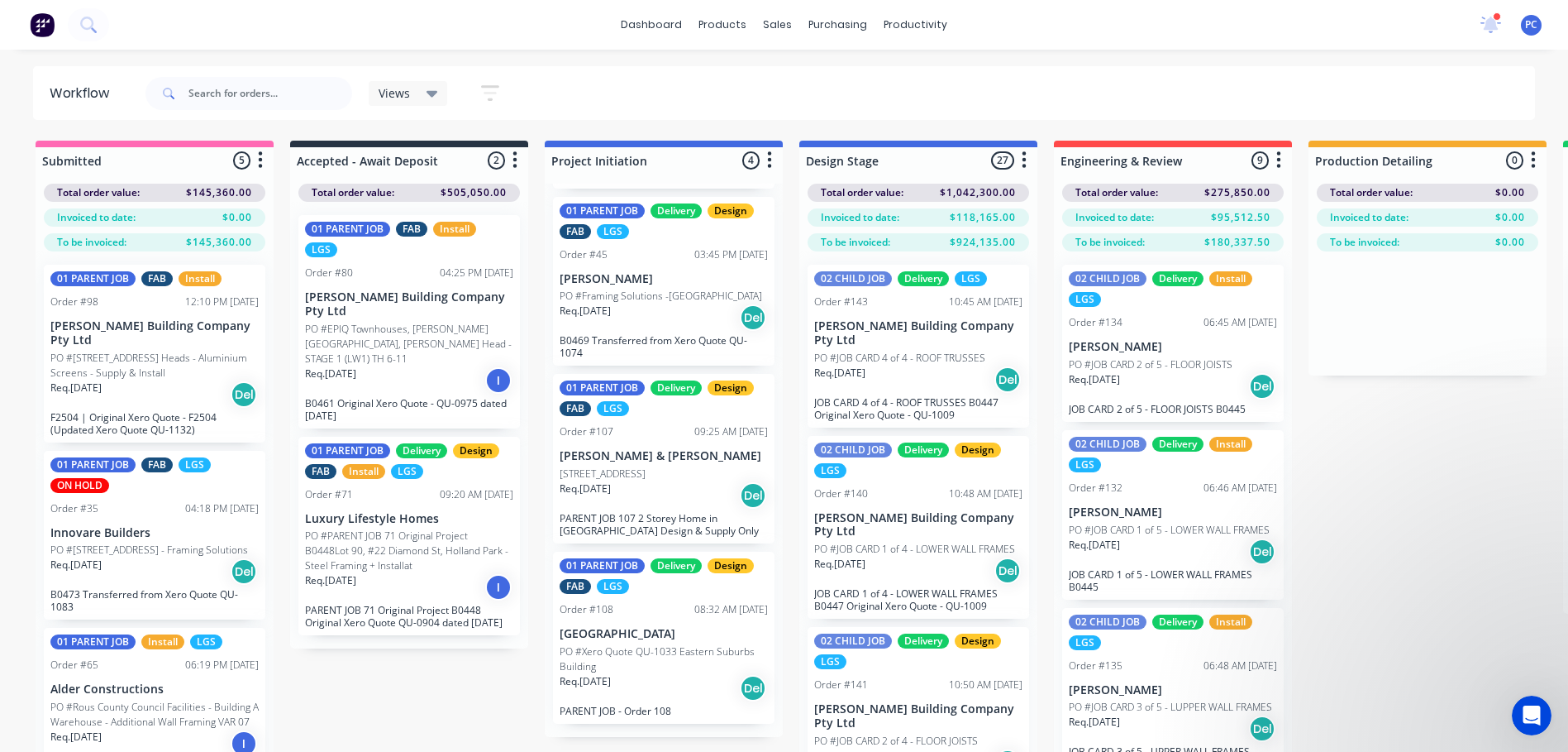
click at [639, 463] on div "01 PARENT JOB Delivery Design FAB LGS Order #107 09:25 AM [DATE] [PERSON_NAME] …" at bounding box center [664, 459] width 221 height 170
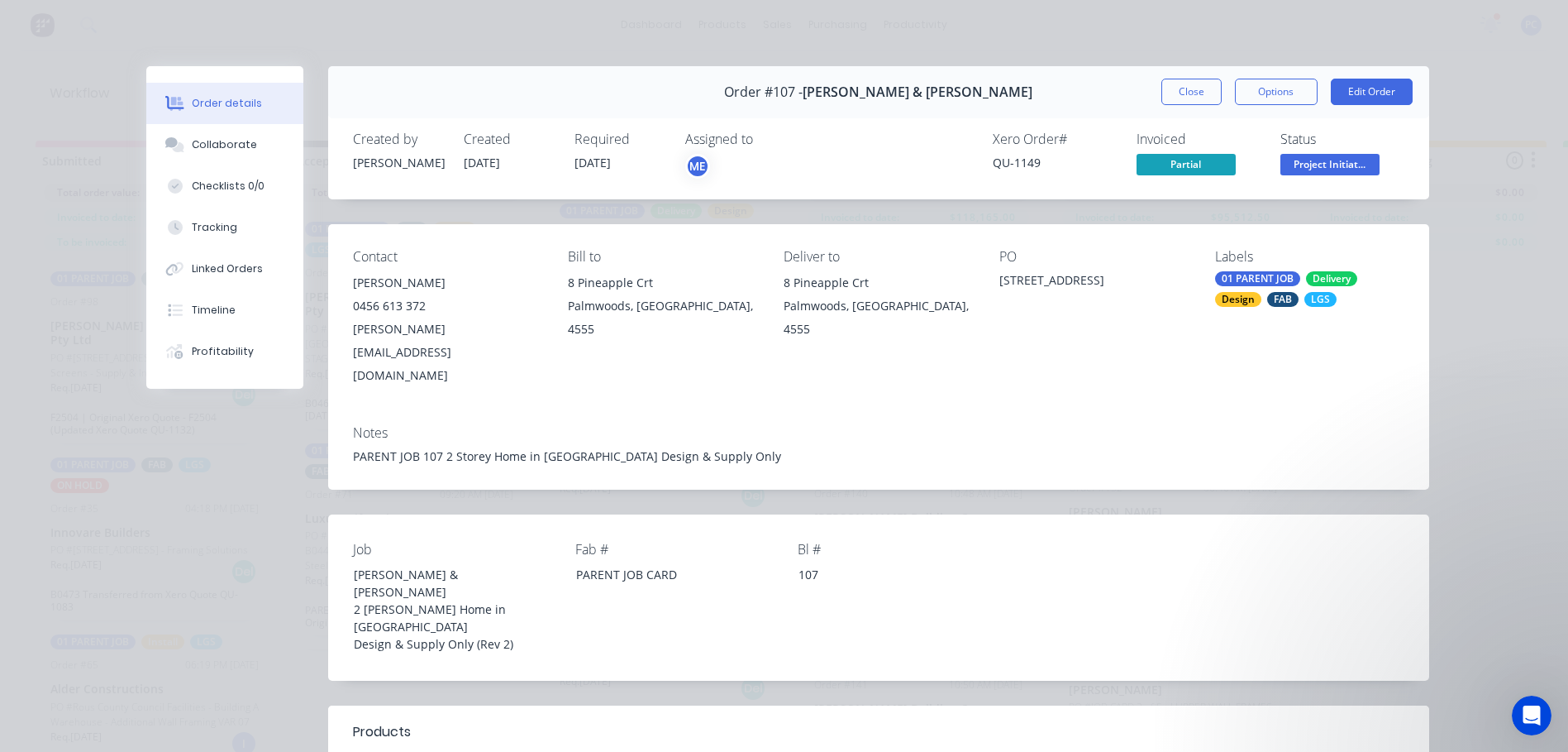
click at [499, 325] on div "[PERSON_NAME][EMAIL_ADDRESS][DOMAIN_NAME]" at bounding box center [447, 352] width 189 height 69
drag, startPoint x: 514, startPoint y: 333, endPoint x: 347, endPoint y: 340, distance: 167.1
click at [347, 340] on div "Contact [PERSON_NAME] [PHONE_NUMBER] [PERSON_NAME][EMAIL_ADDRESS][DOMAIN_NAME] …" at bounding box center [878, 317] width 1101 height 188
drag, startPoint x: 347, startPoint y: 340, endPoint x: 372, endPoint y: 332, distance: 26.2
copy div "[PERSON_NAME][EMAIL_ADDRESS][DOMAIN_NAME]"
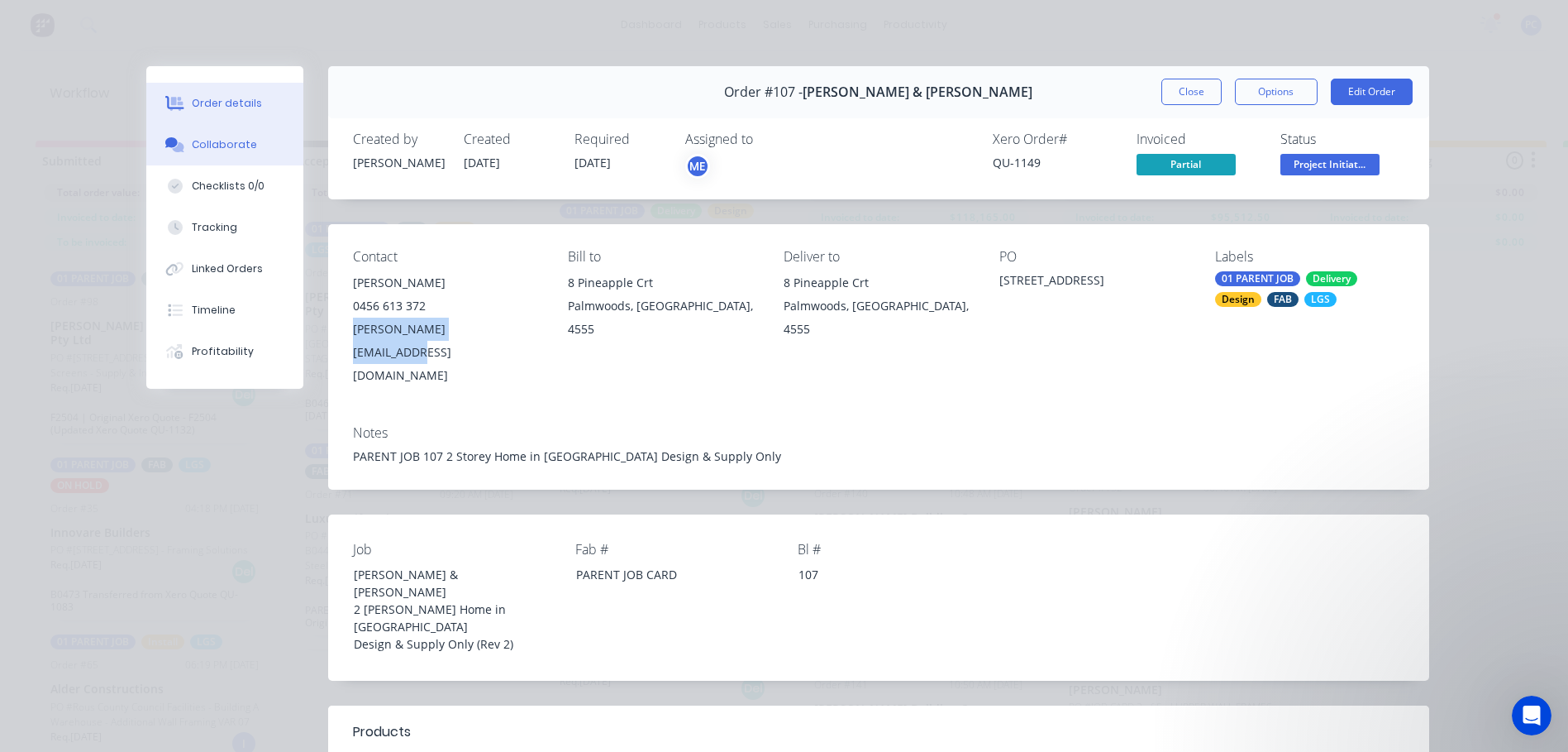
click at [214, 137] on button "Collaborate" at bounding box center [225, 145] width 157 height 42
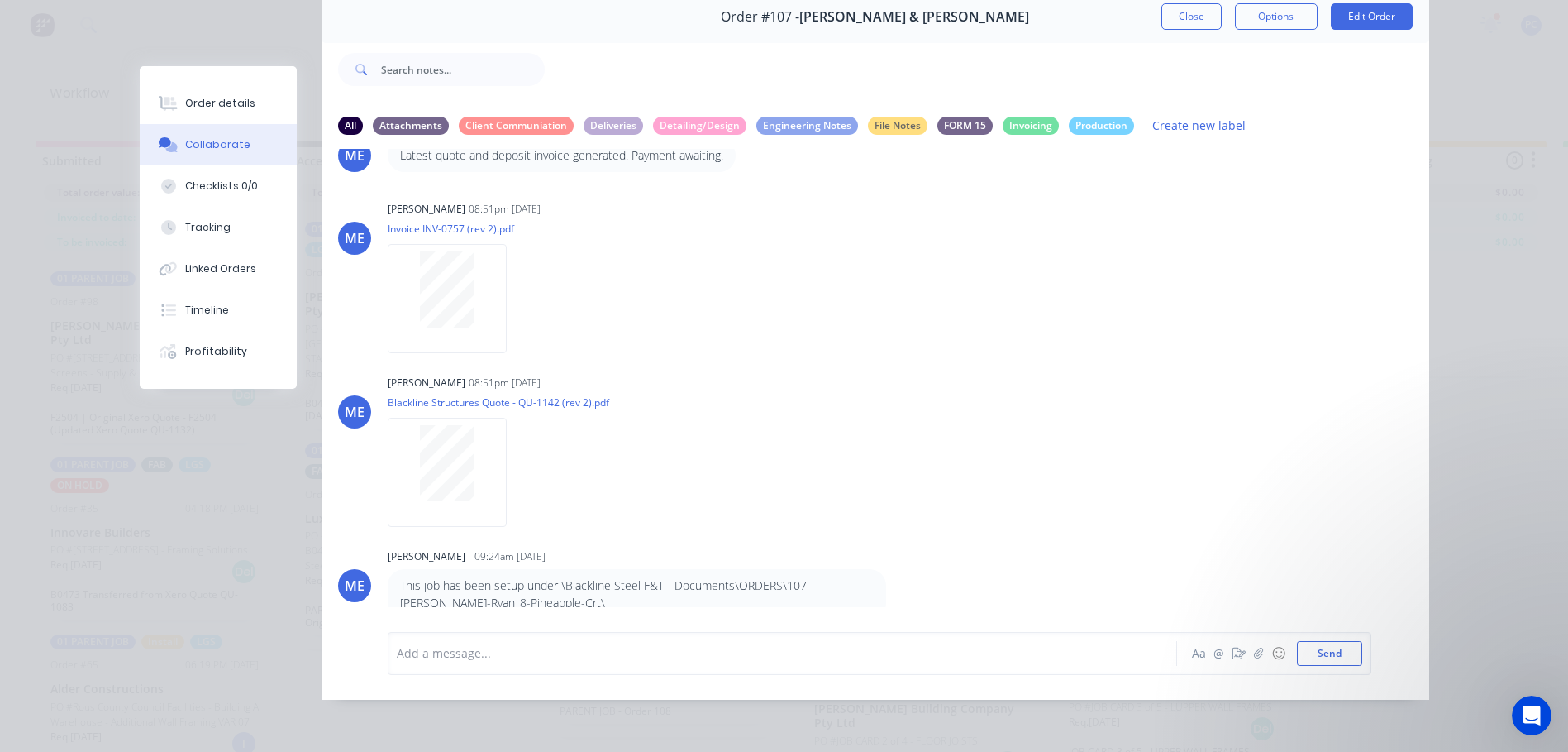
scroll to position [66, 0]
click at [488, 641] on div "Add a message..." at bounding box center [759, 653] width 724 height 25
click at [389, 641] on div "Add a message... Aa @ ☺ Send" at bounding box center [879, 653] width 983 height 43
click at [488, 641] on div "Add a message..." at bounding box center [759, 653] width 724 height 25
click at [1312, 659] on button "Send" at bounding box center [1330, 653] width 66 height 25
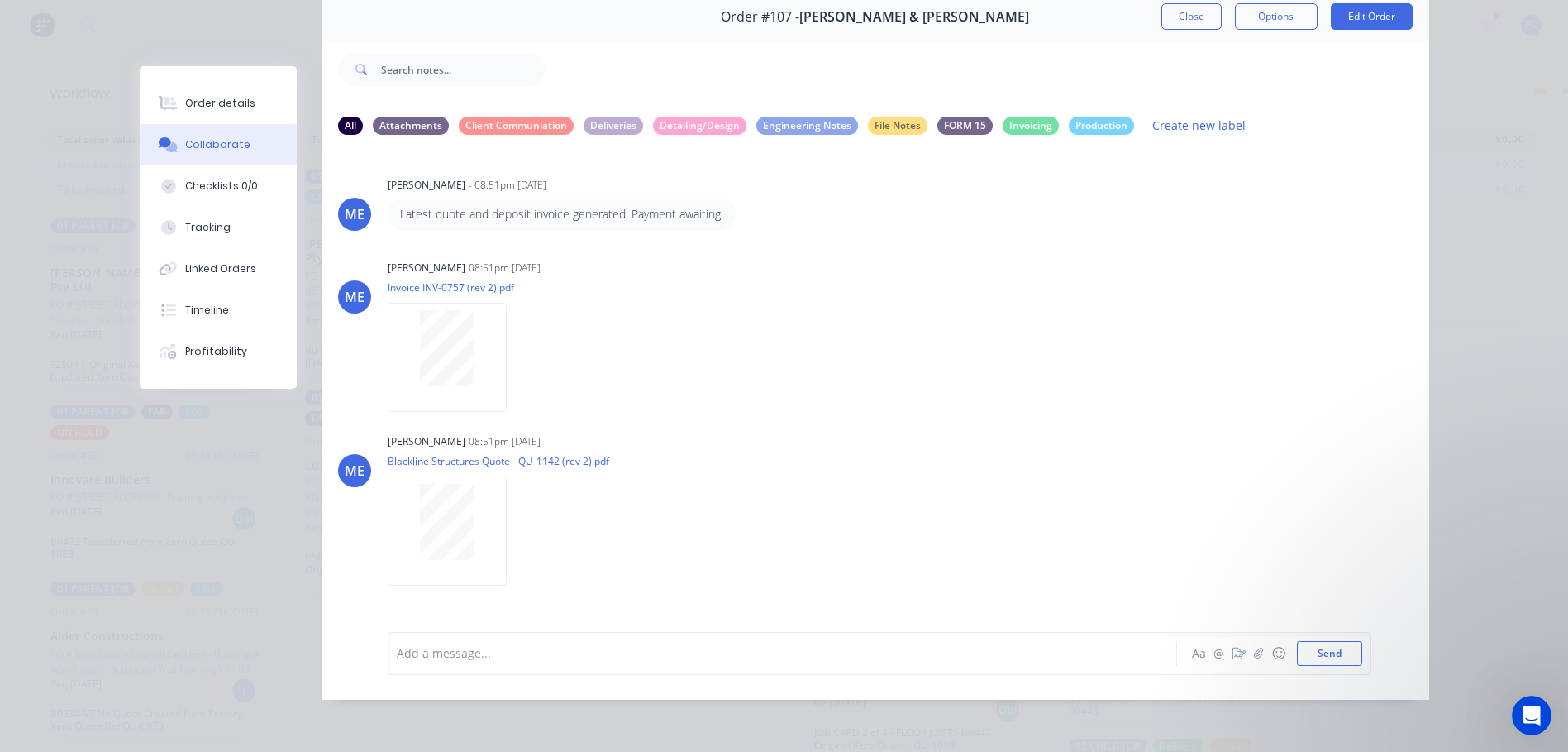
scroll to position [0, 0]
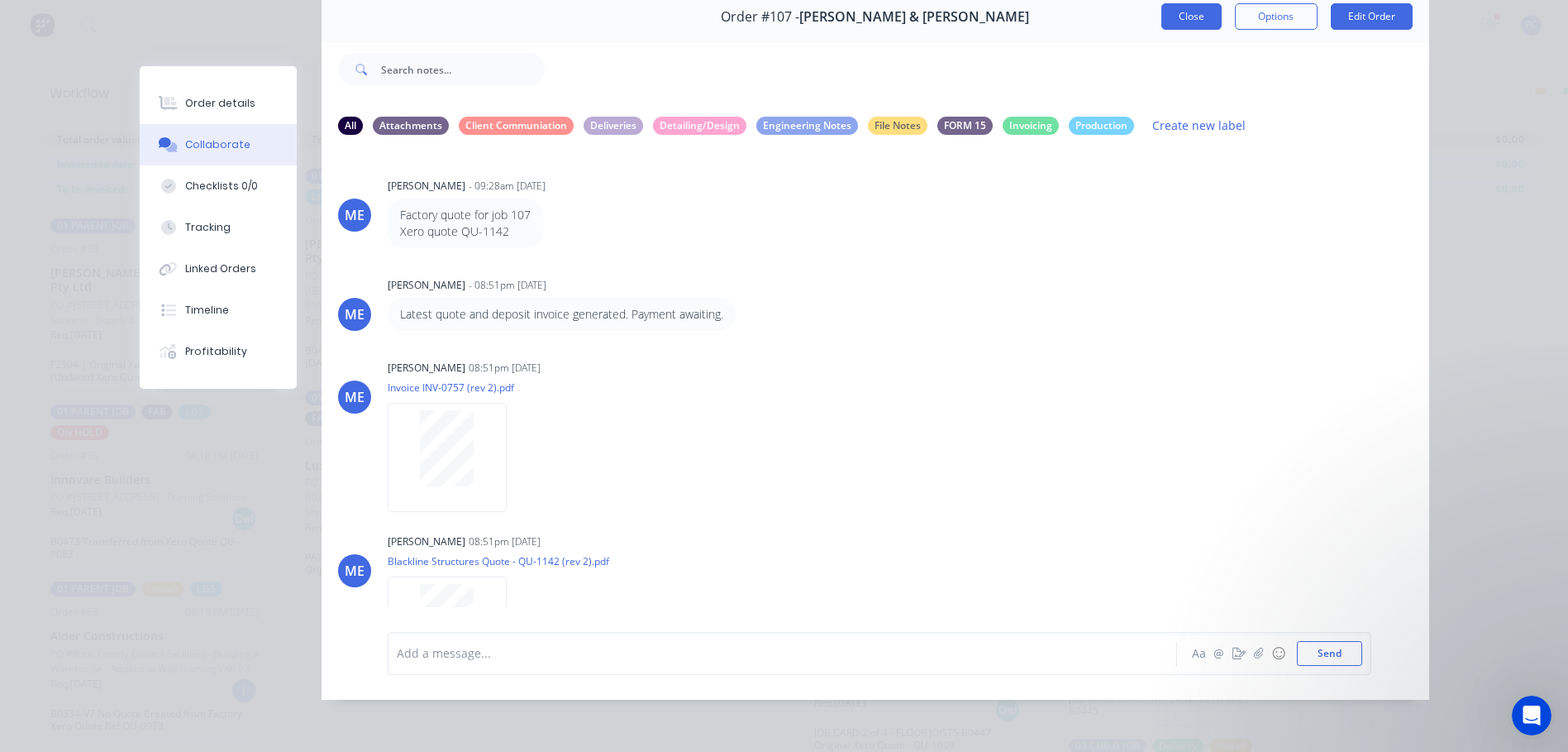
click at [1196, 4] on button "Close" at bounding box center [1191, 17] width 60 height 27
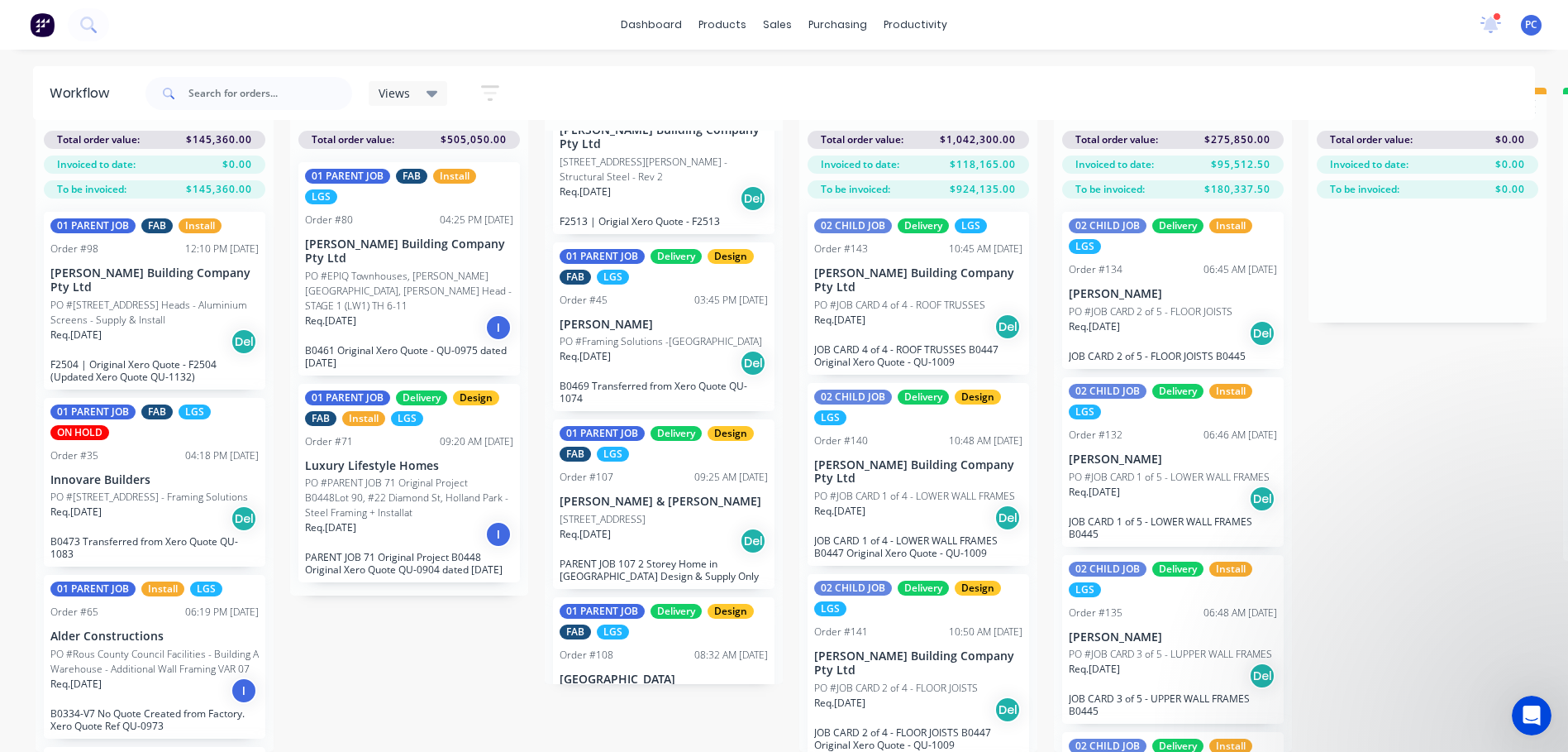
scroll to position [176, 0]
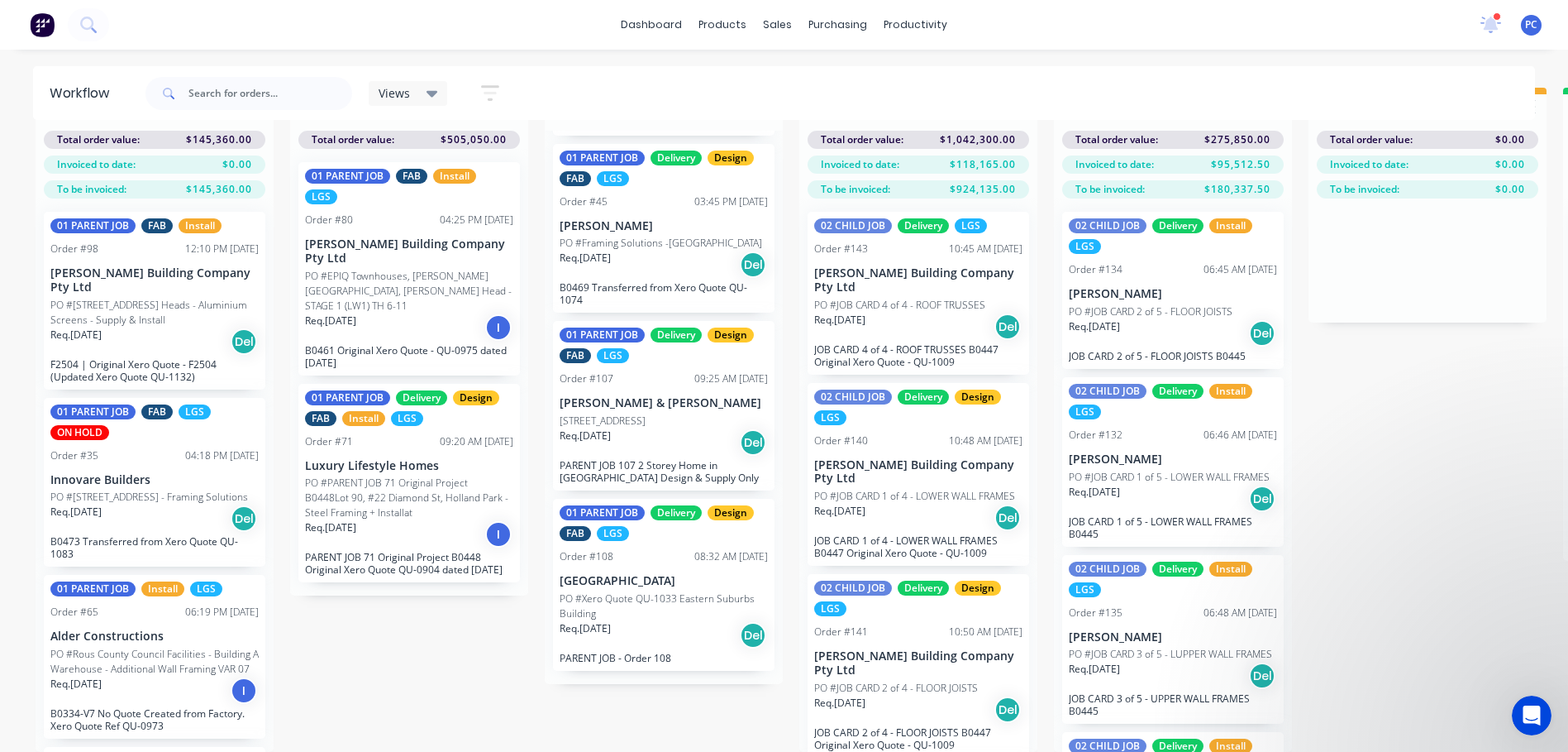
click at [637, 593] on p "PO #Xero Quote QU-1033 Eastern Suburbs Building" at bounding box center [664, 605] width 208 height 29
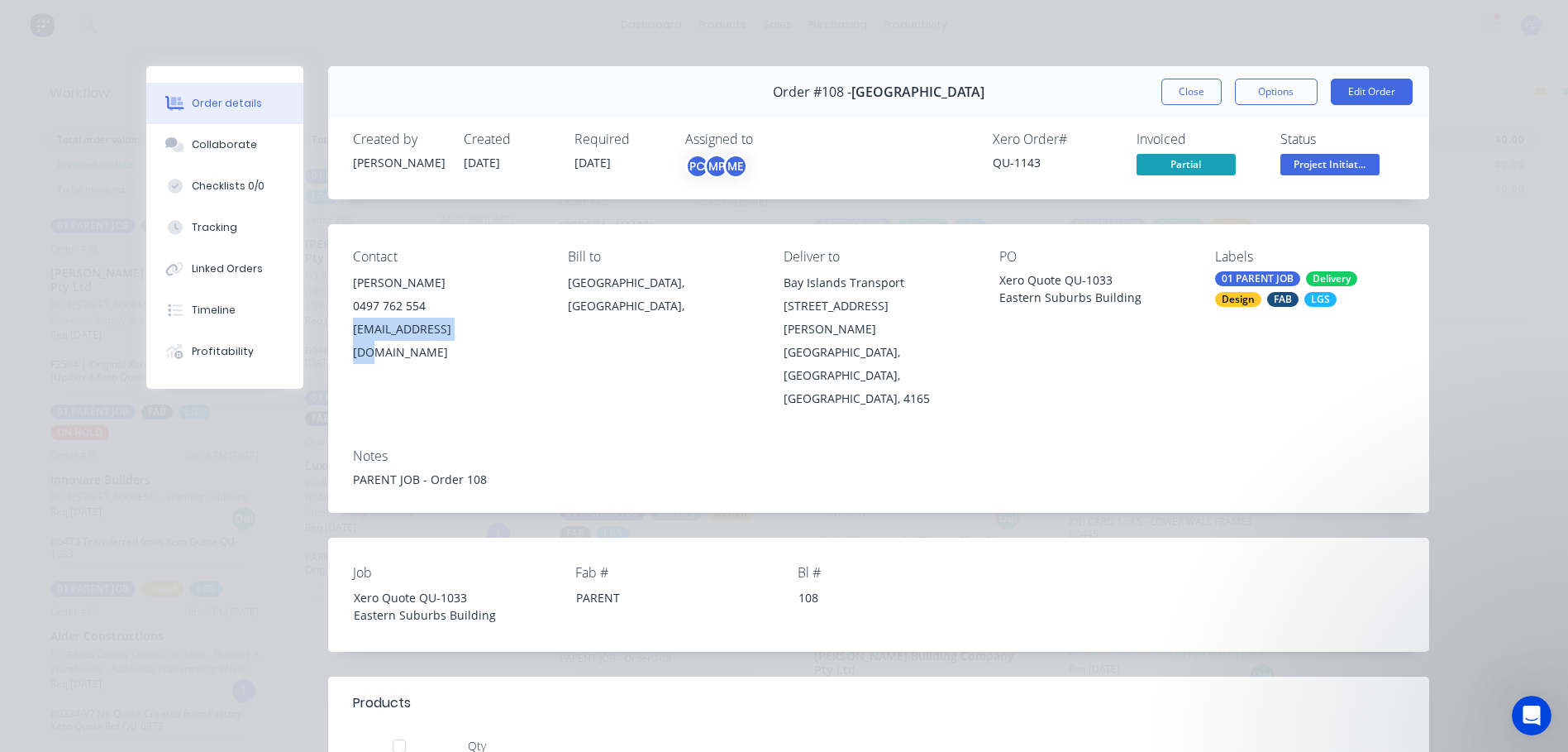
drag, startPoint x: 467, startPoint y: 328, endPoint x: 344, endPoint y: 335, distance: 123.2
click at [344, 335] on div "Contact [PERSON_NAME] [PHONE_NUMBER] [EMAIL_ADDRESS][DOMAIN_NAME] Bill to [GEOG…" at bounding box center [878, 329] width 1101 height 211
drag, startPoint x: 344, startPoint y: 335, endPoint x: 374, endPoint y: 333, distance: 30.1
copy div "[EMAIL_ADDRESS][DOMAIN_NAME]"
click at [207, 141] on div "Collaborate" at bounding box center [225, 144] width 66 height 15
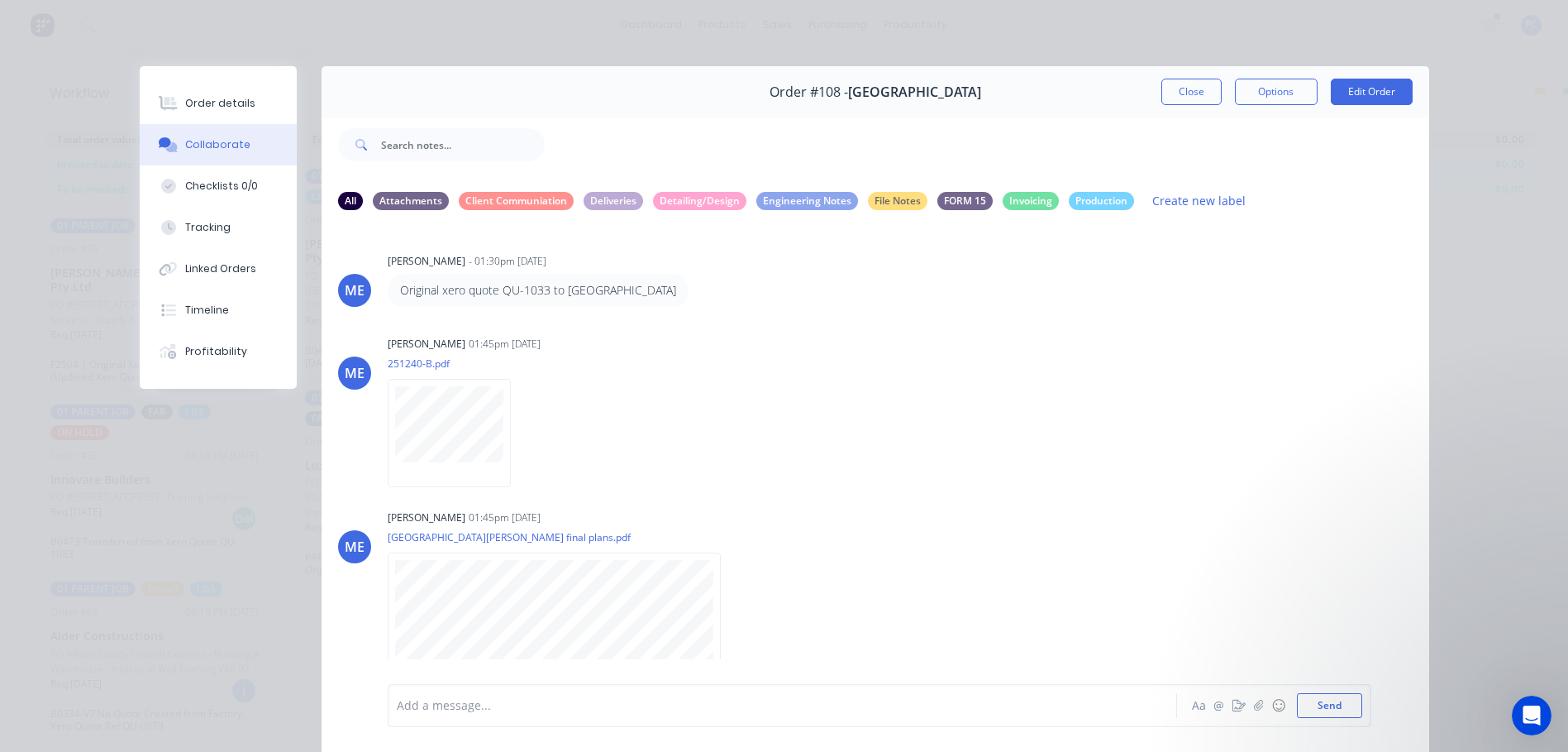
click at [502, 704] on div at bounding box center [760, 706] width 723 height 18
click at [1343, 706] on button "Send" at bounding box center [1330, 706] width 66 height 25
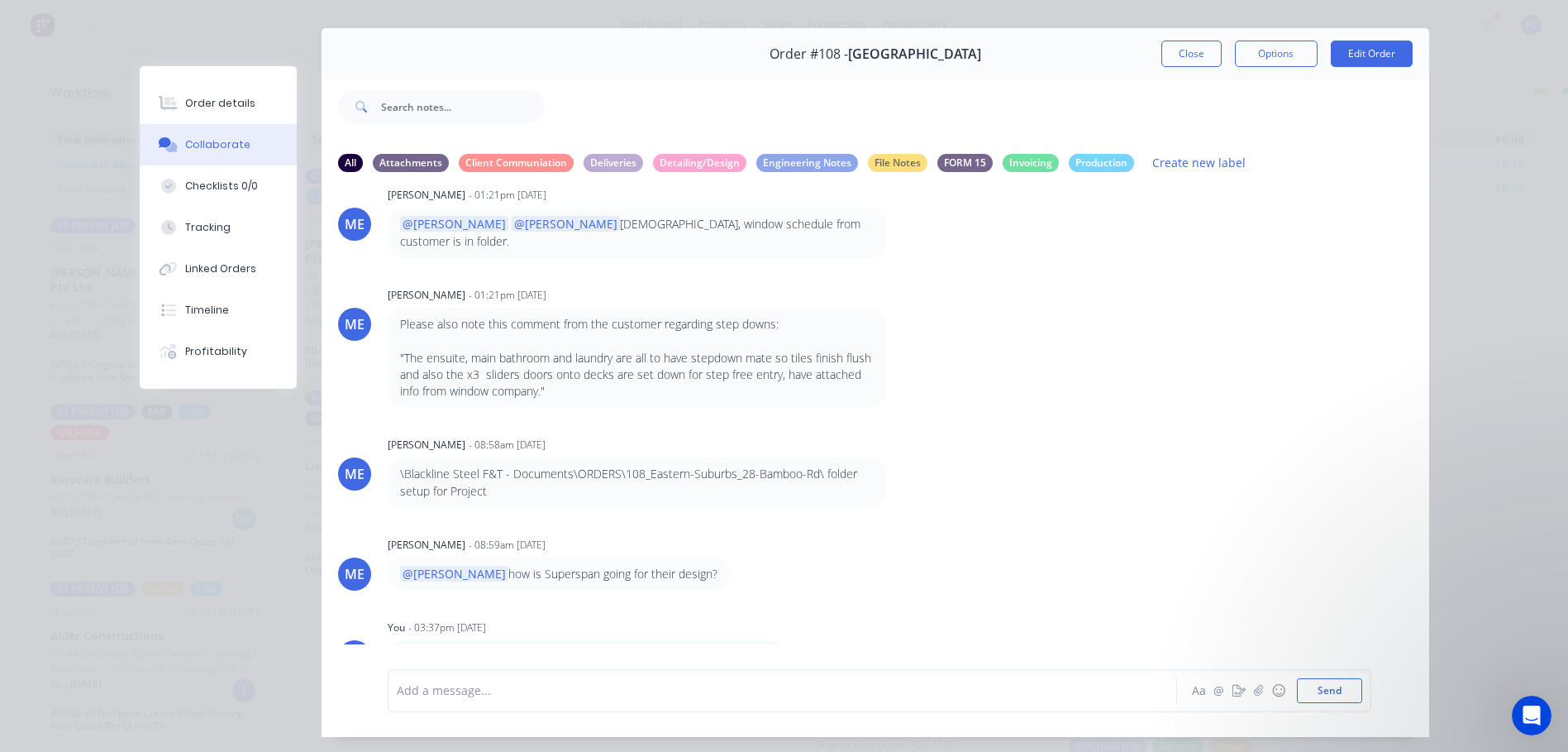
scroll to position [88, 0]
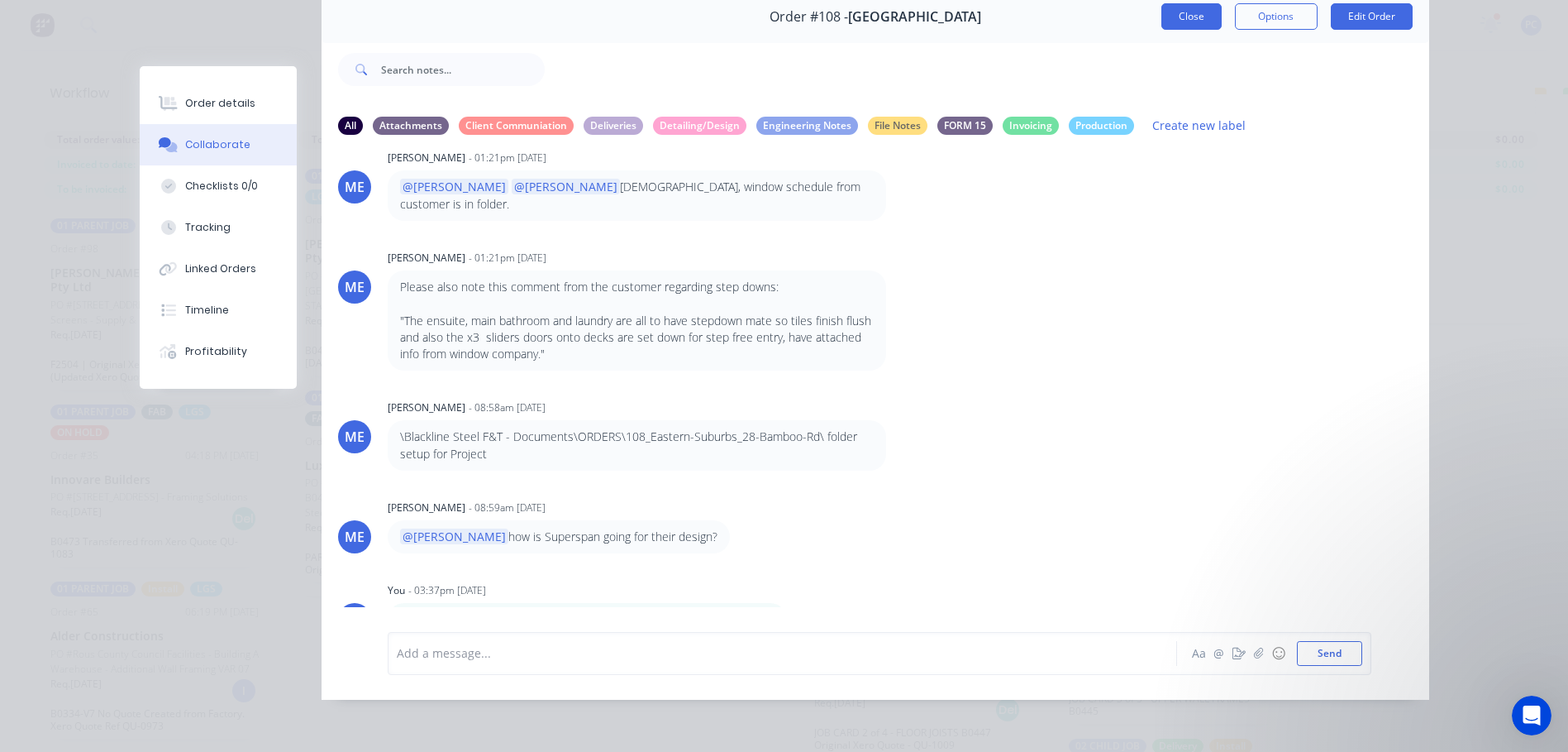
click at [1198, 14] on button "Close" at bounding box center [1191, 17] width 60 height 27
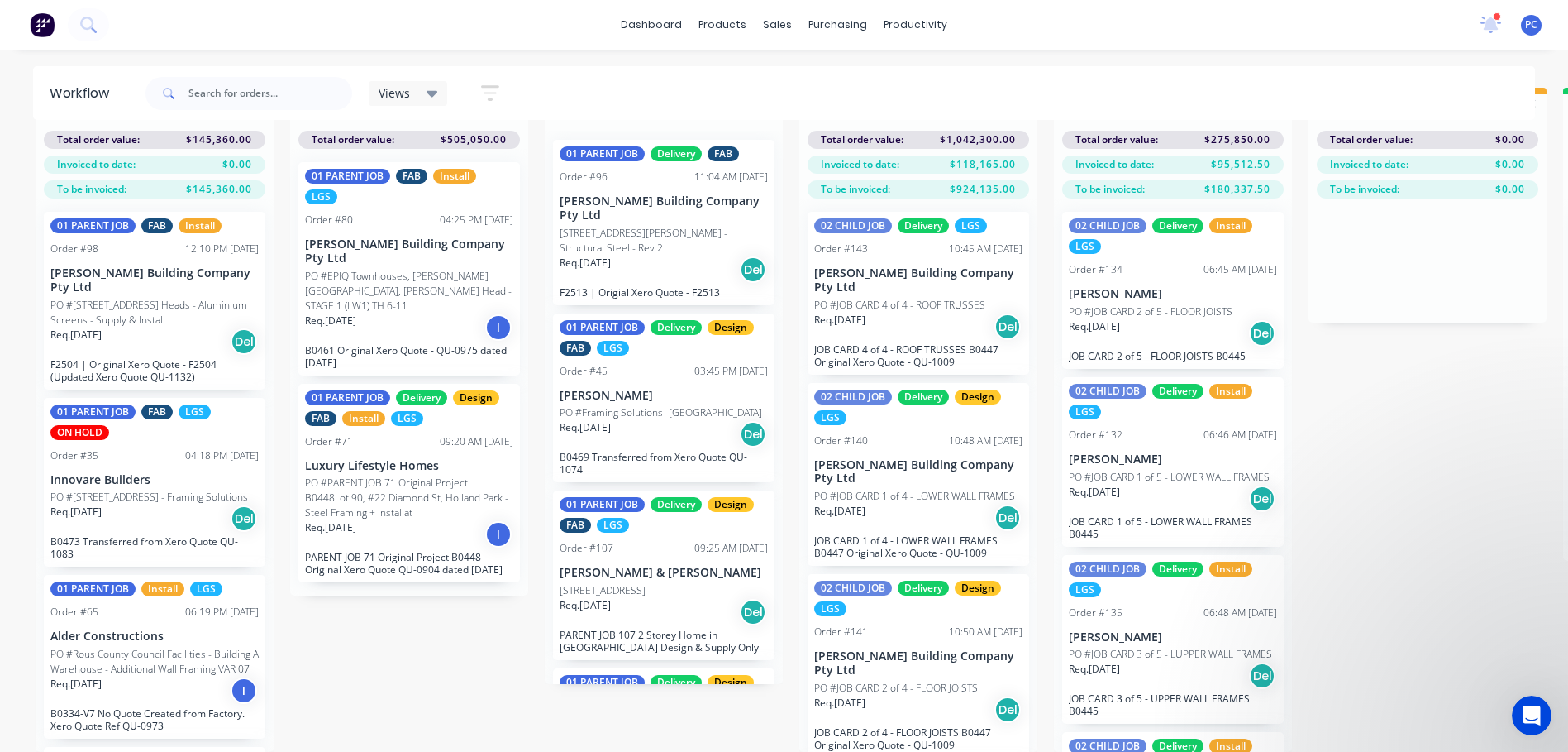
scroll to position [0, 0]
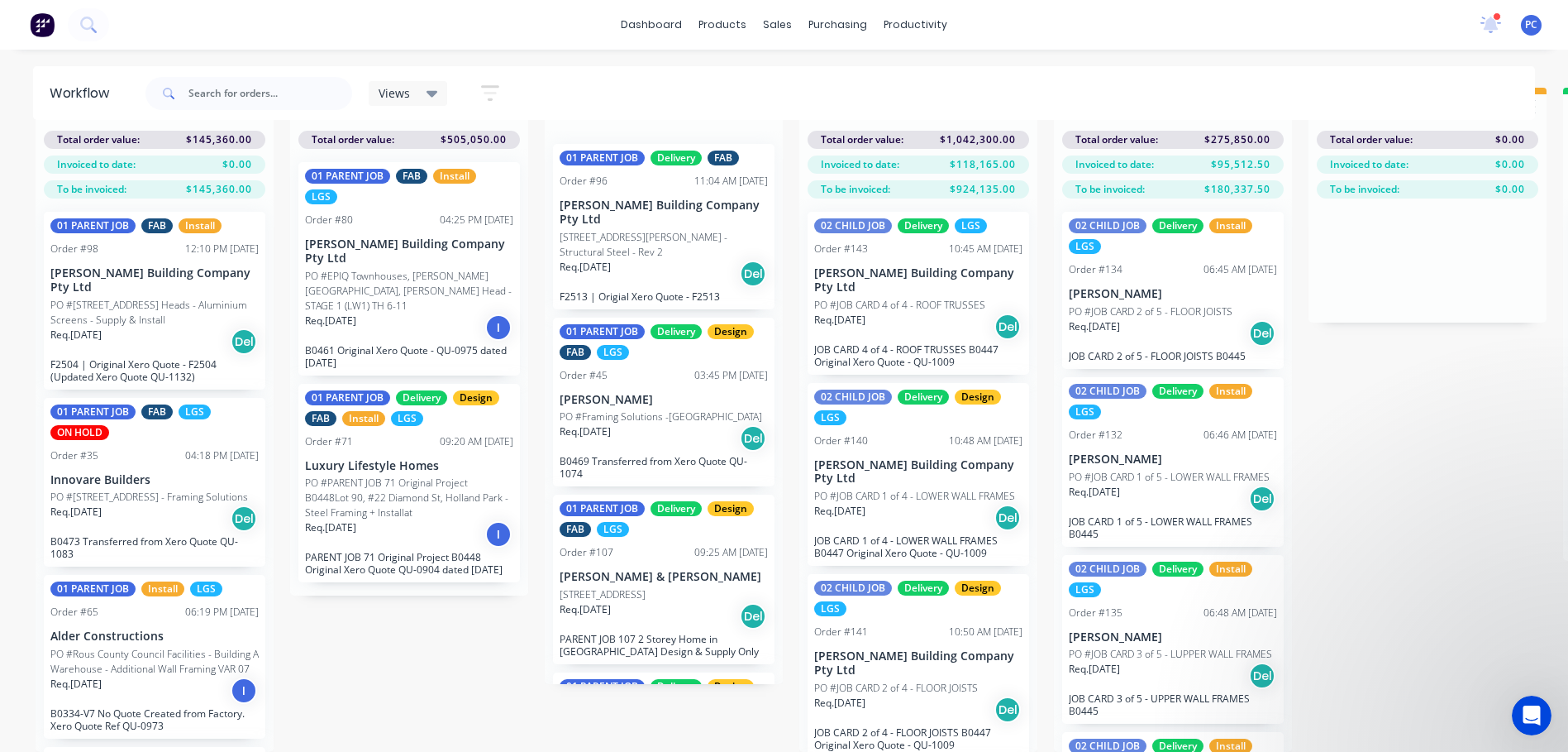
click at [657, 208] on p "[PERSON_NAME] Building Company Pty Ltd" at bounding box center [664, 212] width 208 height 28
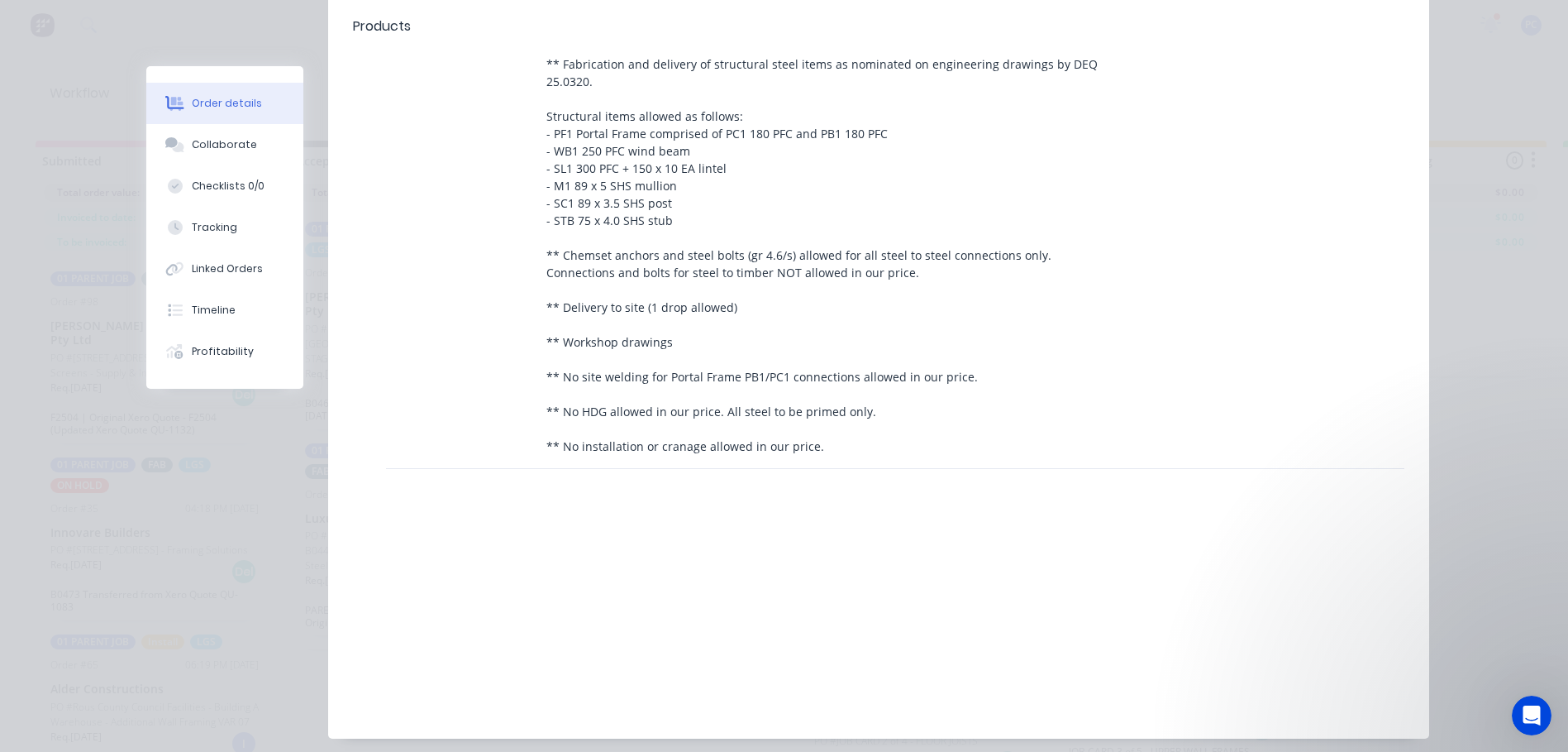
scroll to position [288, 0]
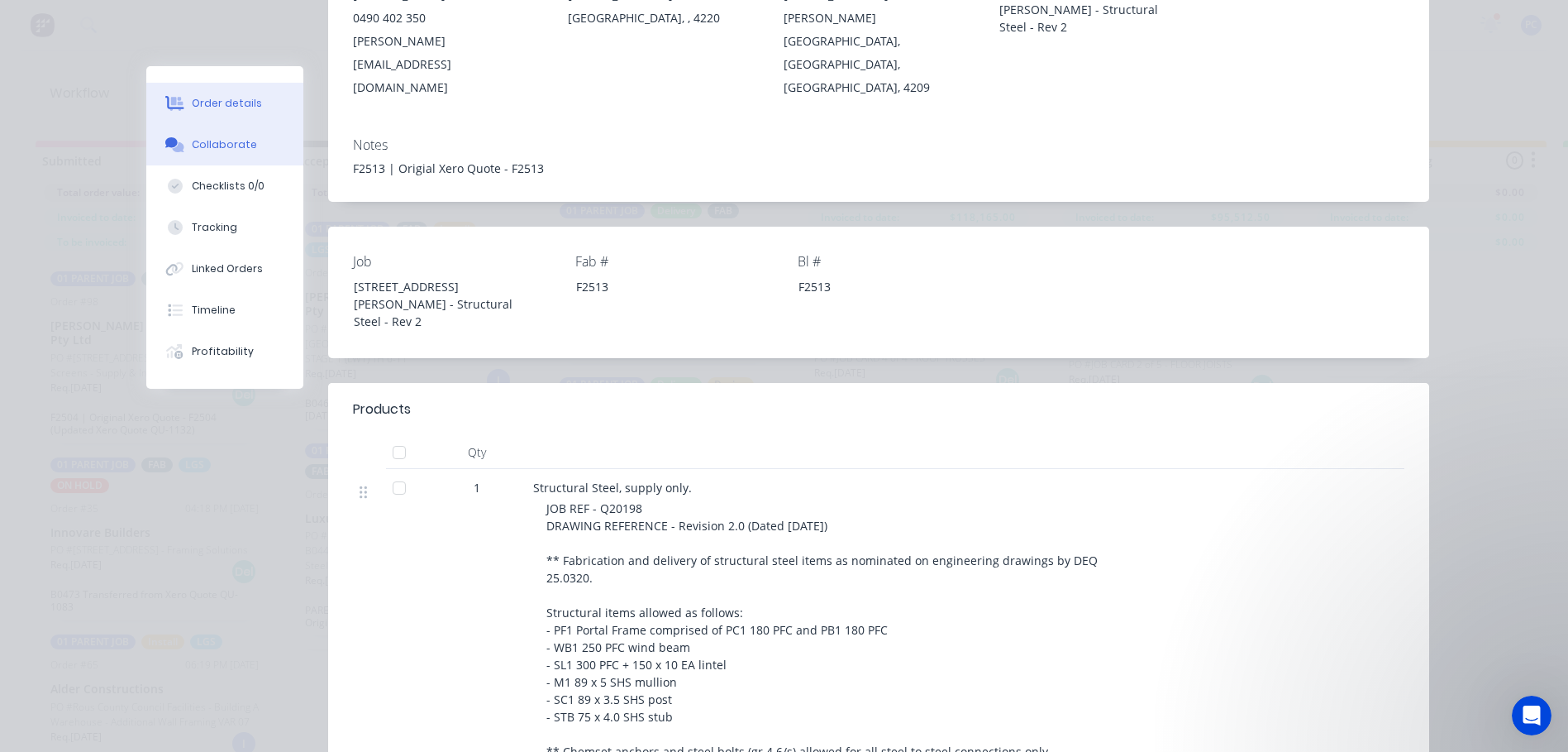
click at [233, 140] on div "Collaborate" at bounding box center [225, 144] width 66 height 15
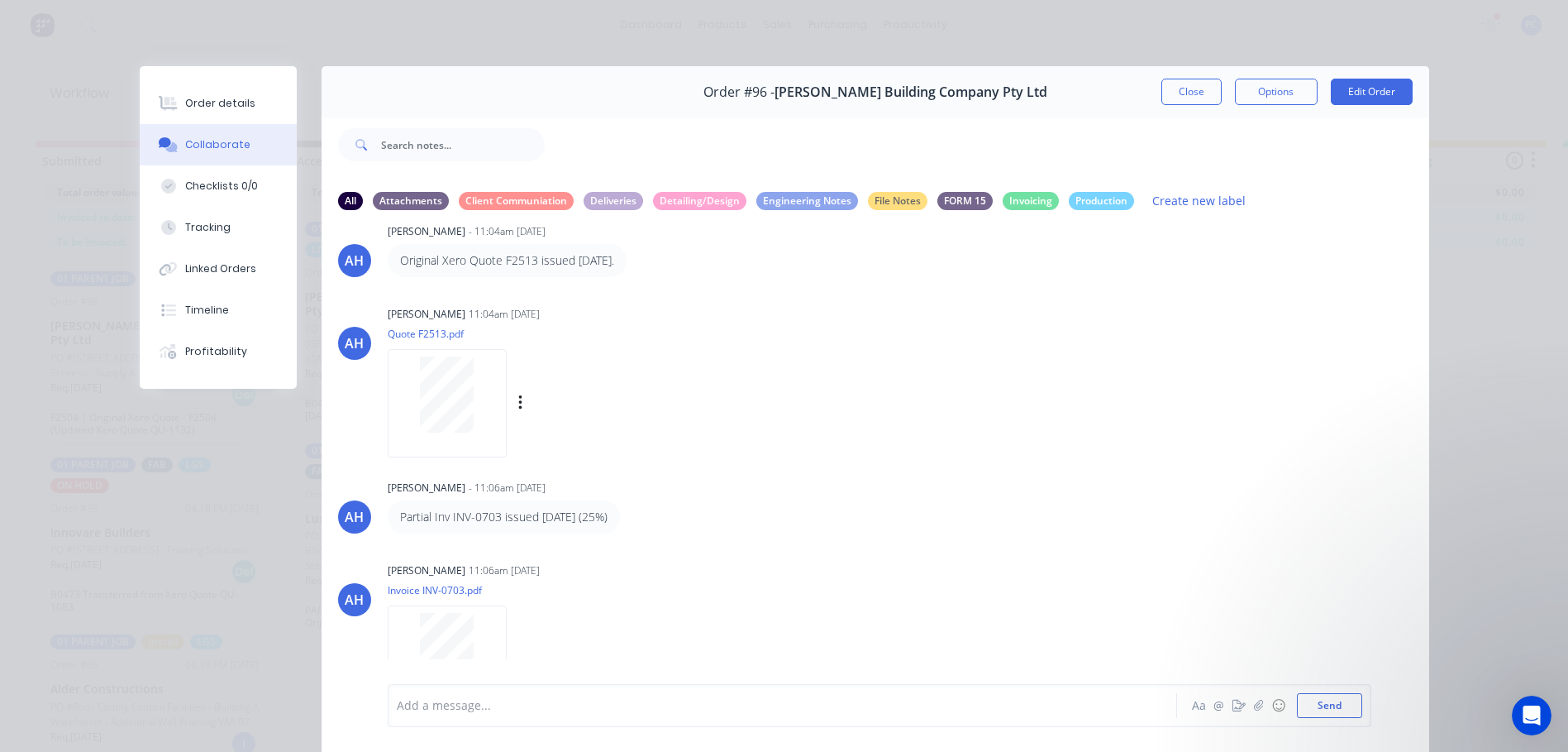
scroll to position [57, 0]
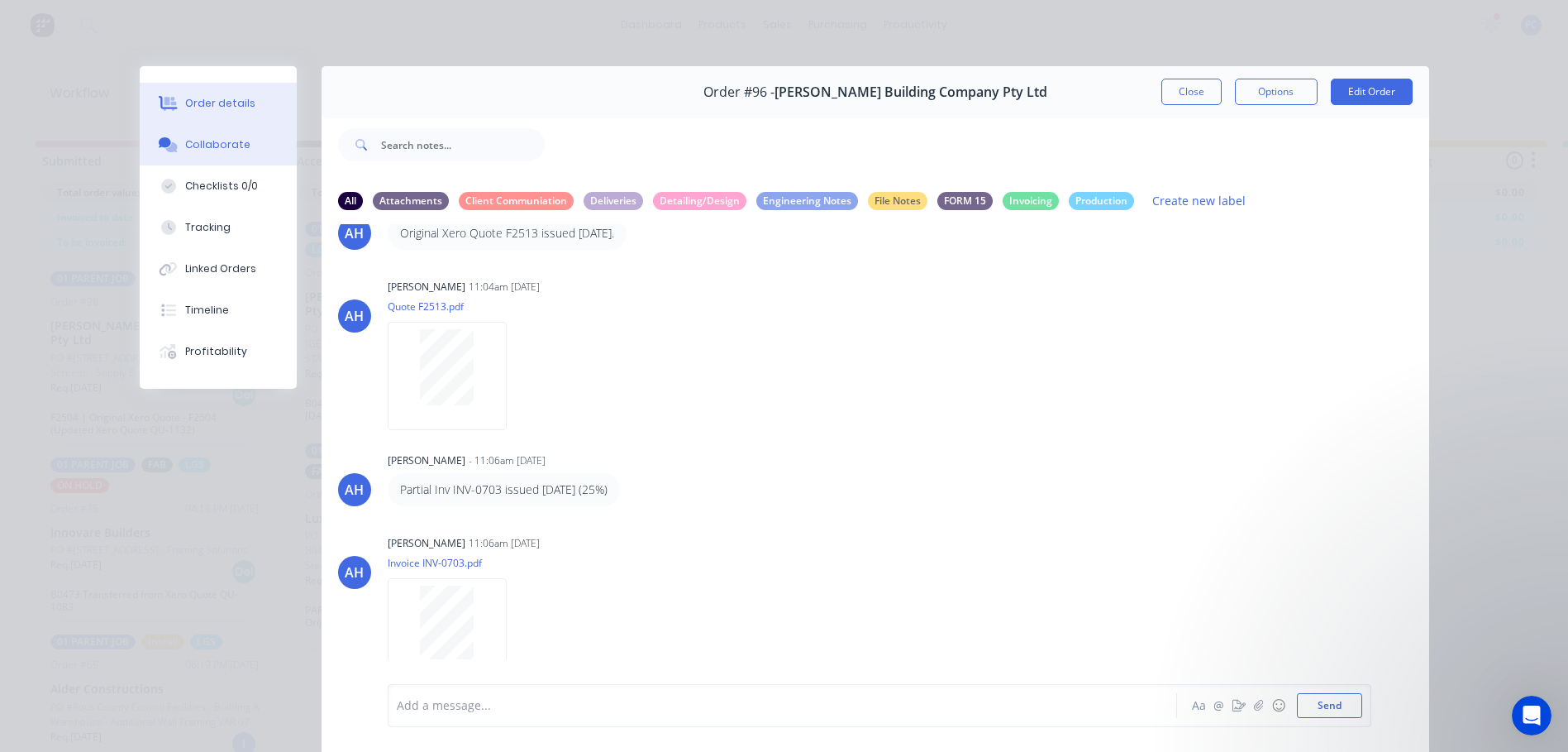
click at [225, 101] on div "Order details" at bounding box center [219, 103] width 70 height 15
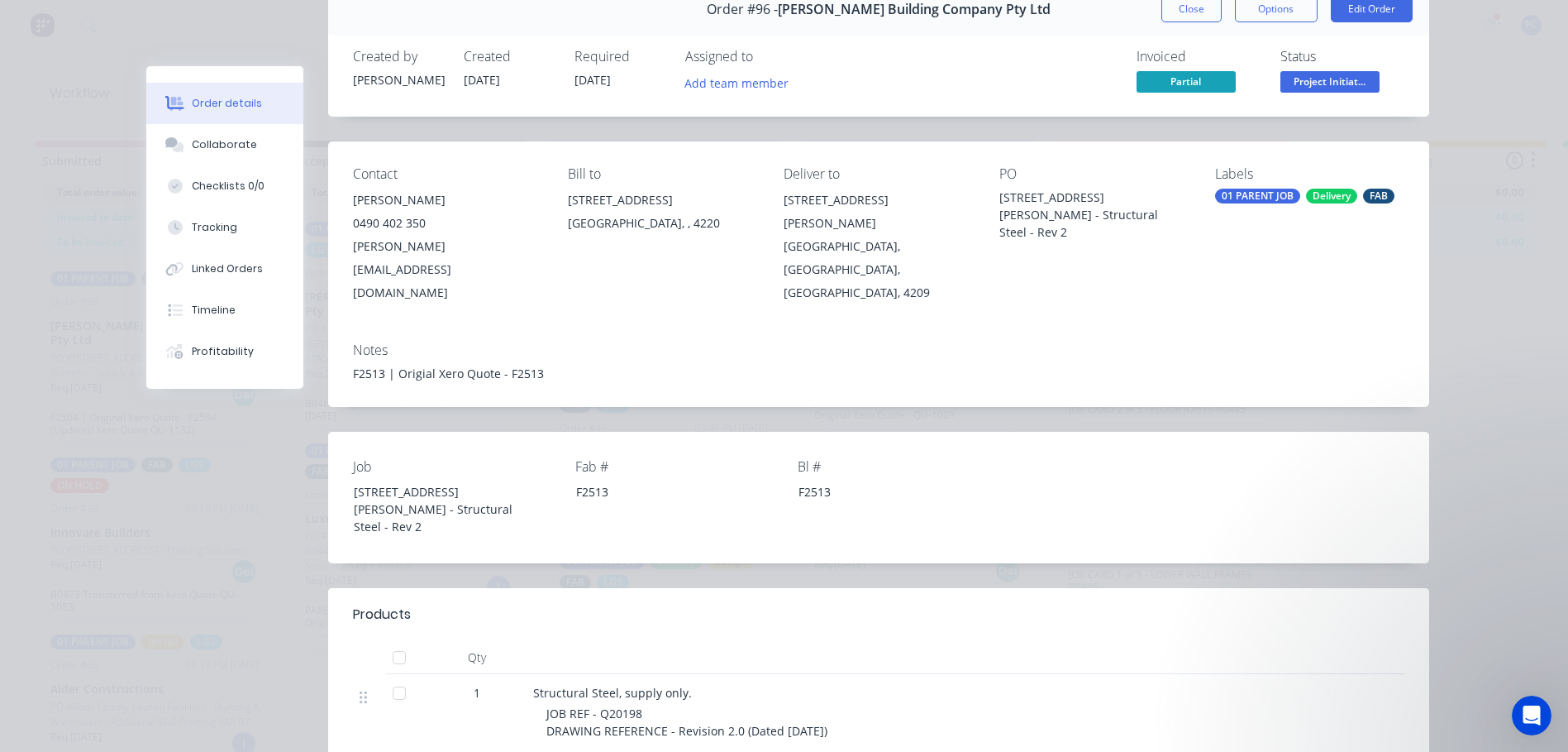
scroll to position [0, 0]
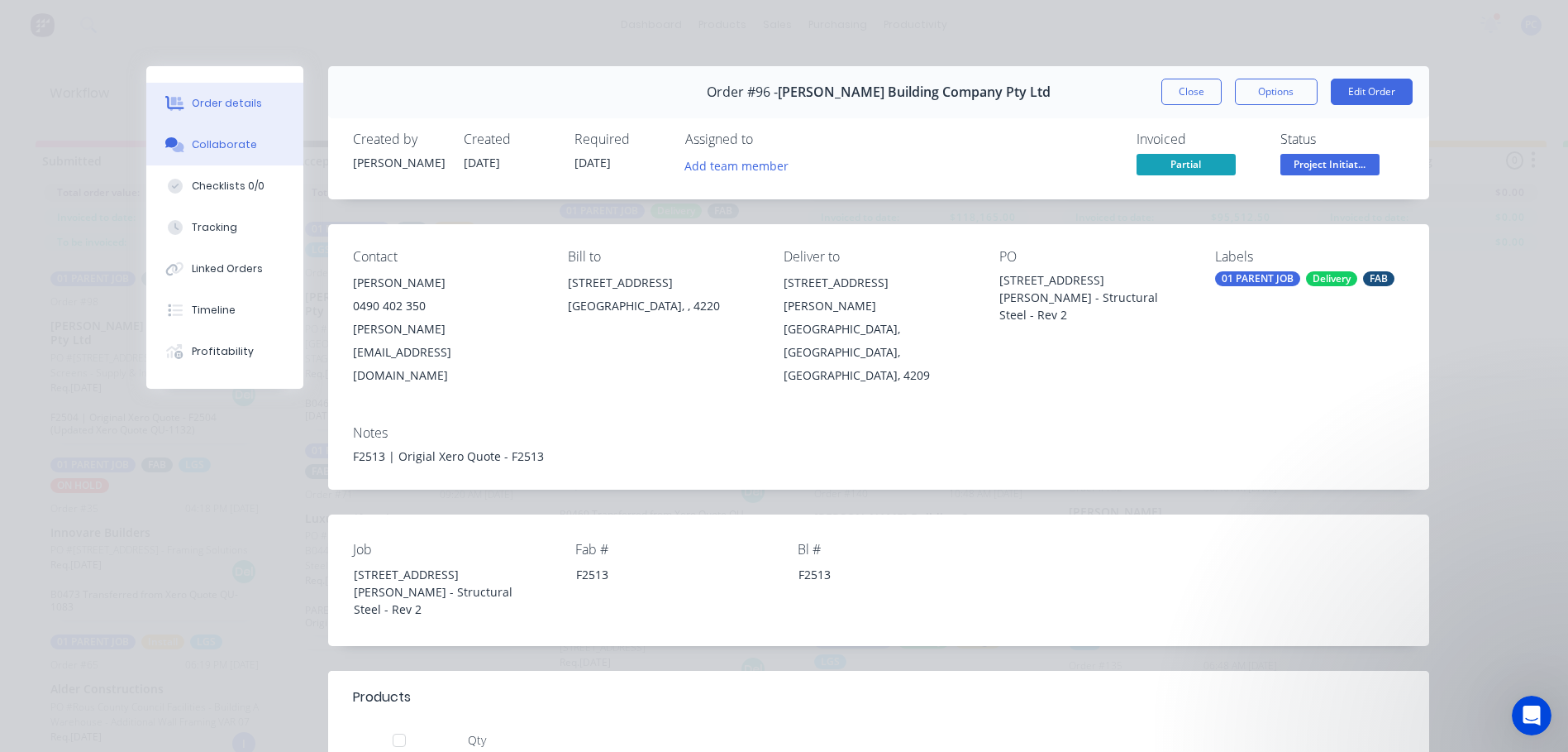
click at [212, 141] on div "Collaborate" at bounding box center [225, 144] width 66 height 15
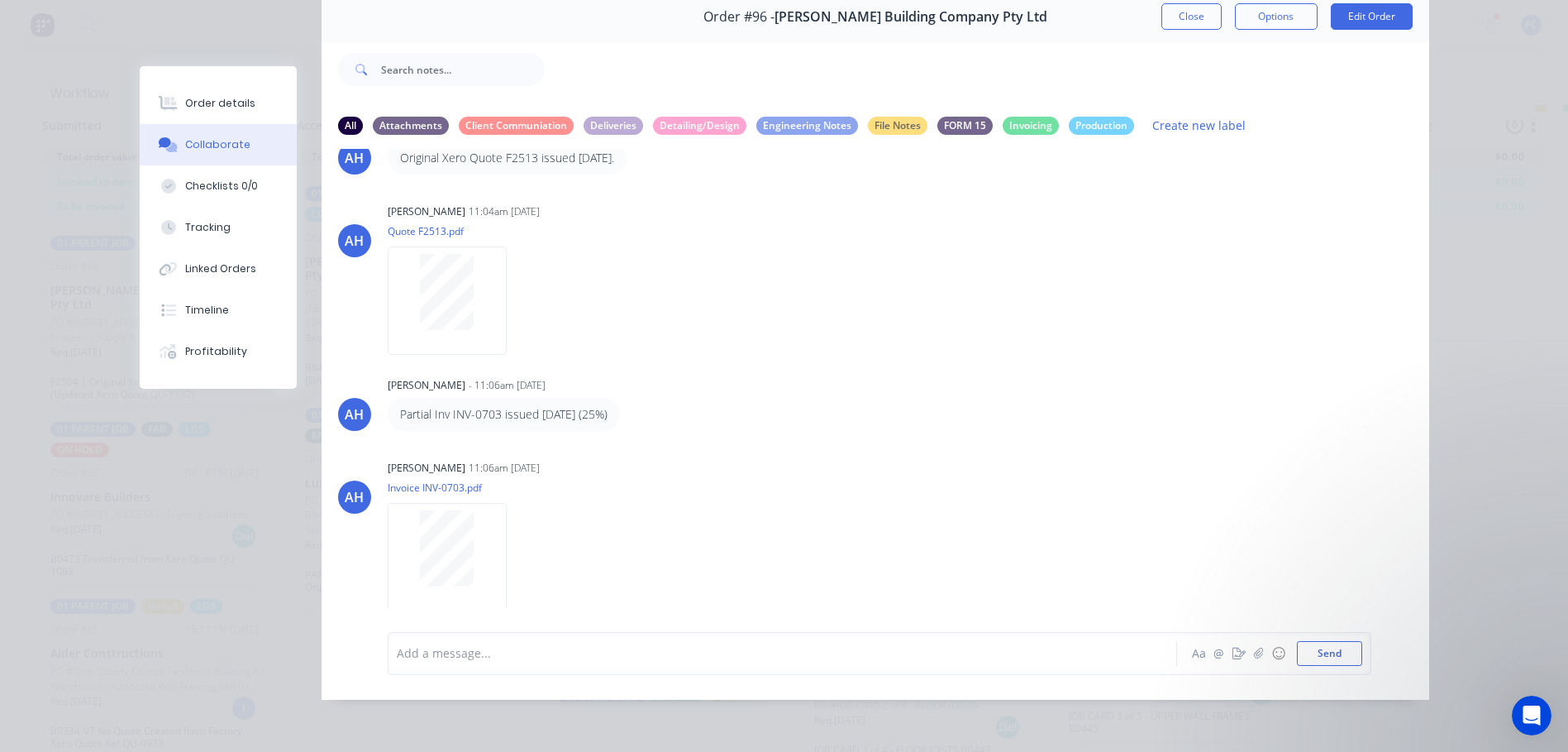
scroll to position [66, 0]
click at [549, 649] on div at bounding box center [760, 653] width 723 height 18
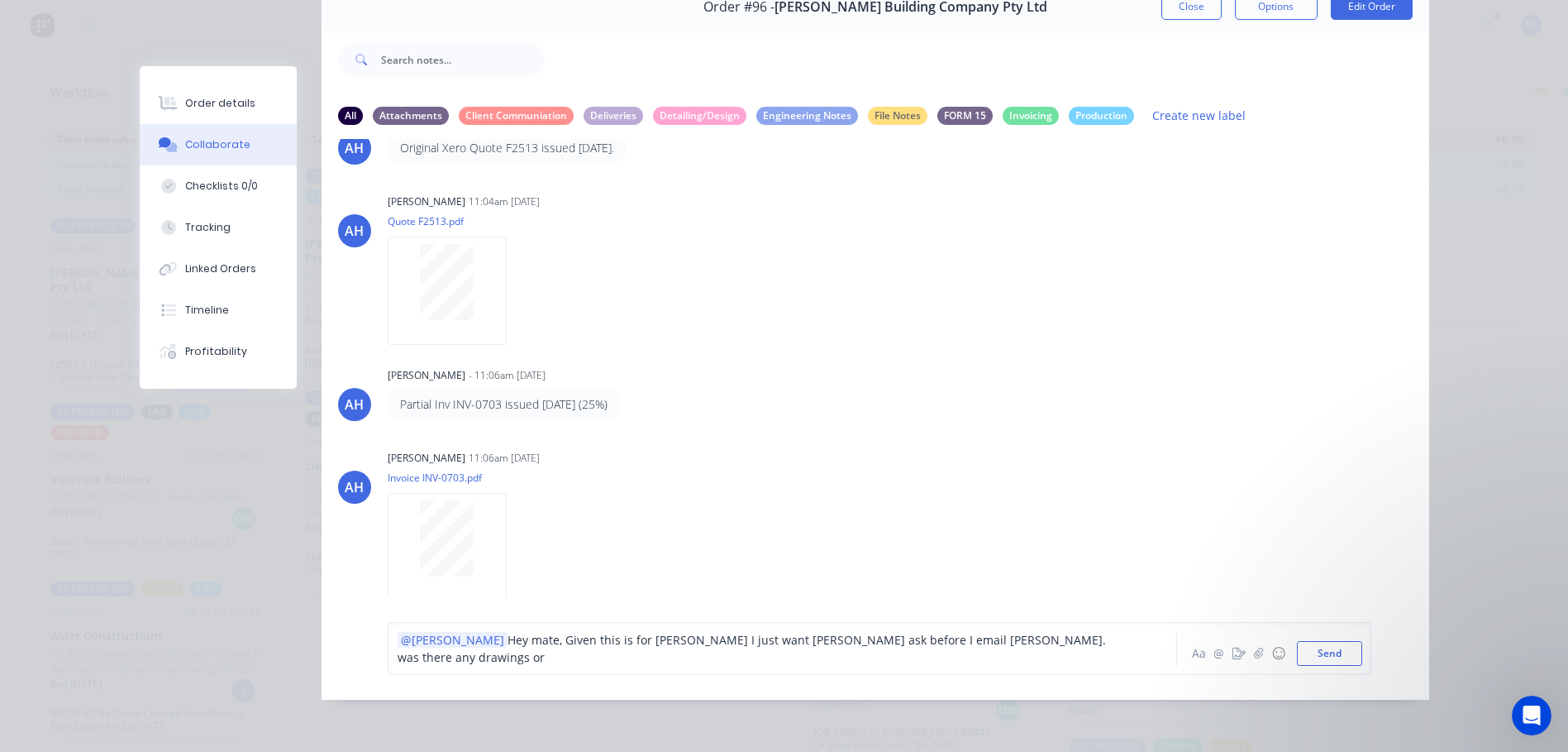
click at [719, 655] on span "Hey mate, Given this is for [PERSON_NAME] I just want [PERSON_NAME] ask before …" at bounding box center [753, 648] width 712 height 33
click at [895, 644] on div "@[PERSON_NAME] mate, Given this is for [PERSON_NAME] I just wanted to ask befor…" at bounding box center [759, 648] width 724 height 35
click at [1031, 651] on span "Hey mate, Given this is for [PERSON_NAME] I just wanted to ask before I email […" at bounding box center [761, 648] width 727 height 33
click at [1327, 666] on button "Send" at bounding box center [1330, 653] width 66 height 25
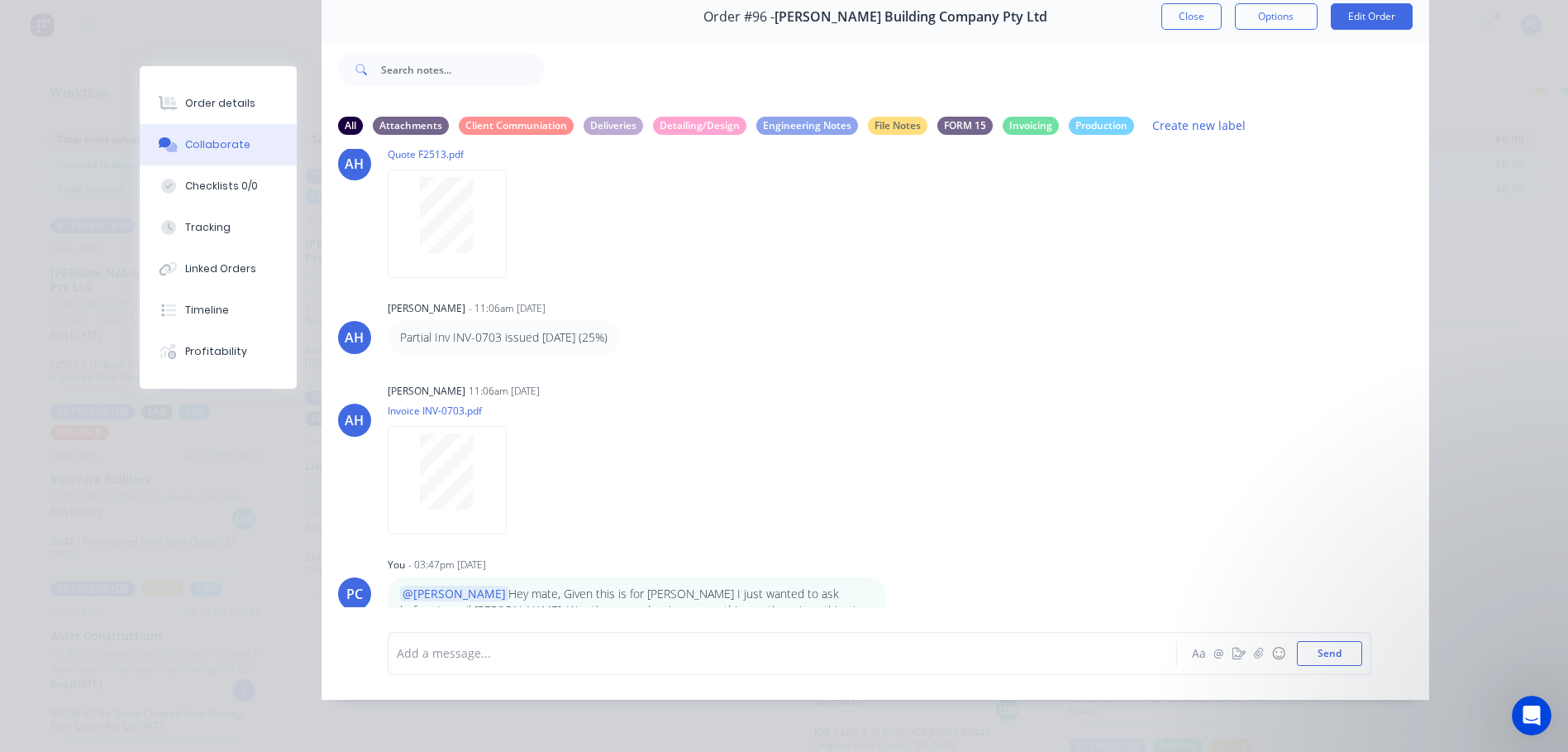
scroll to position [142, 0]
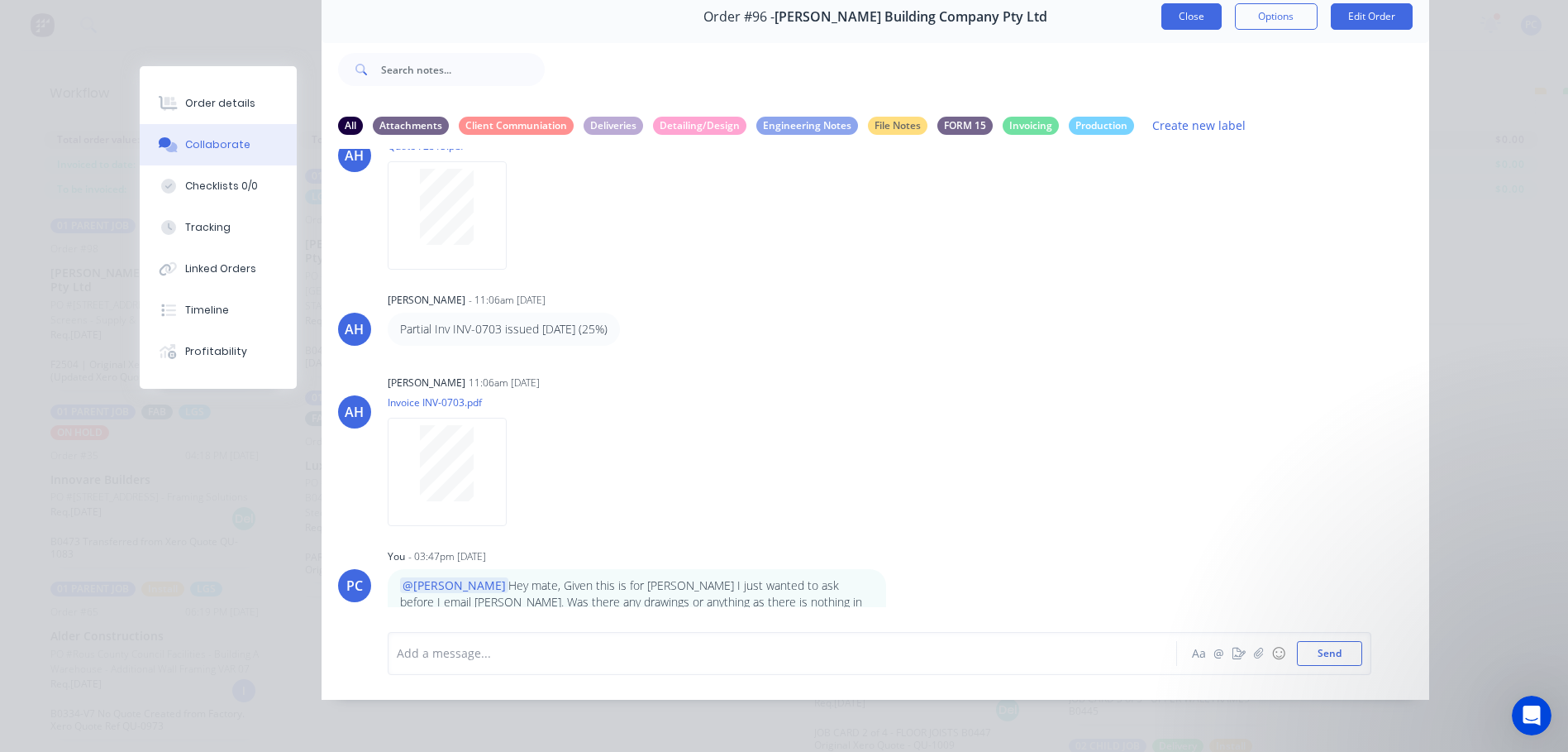
click at [1168, 12] on button "Close" at bounding box center [1191, 17] width 60 height 27
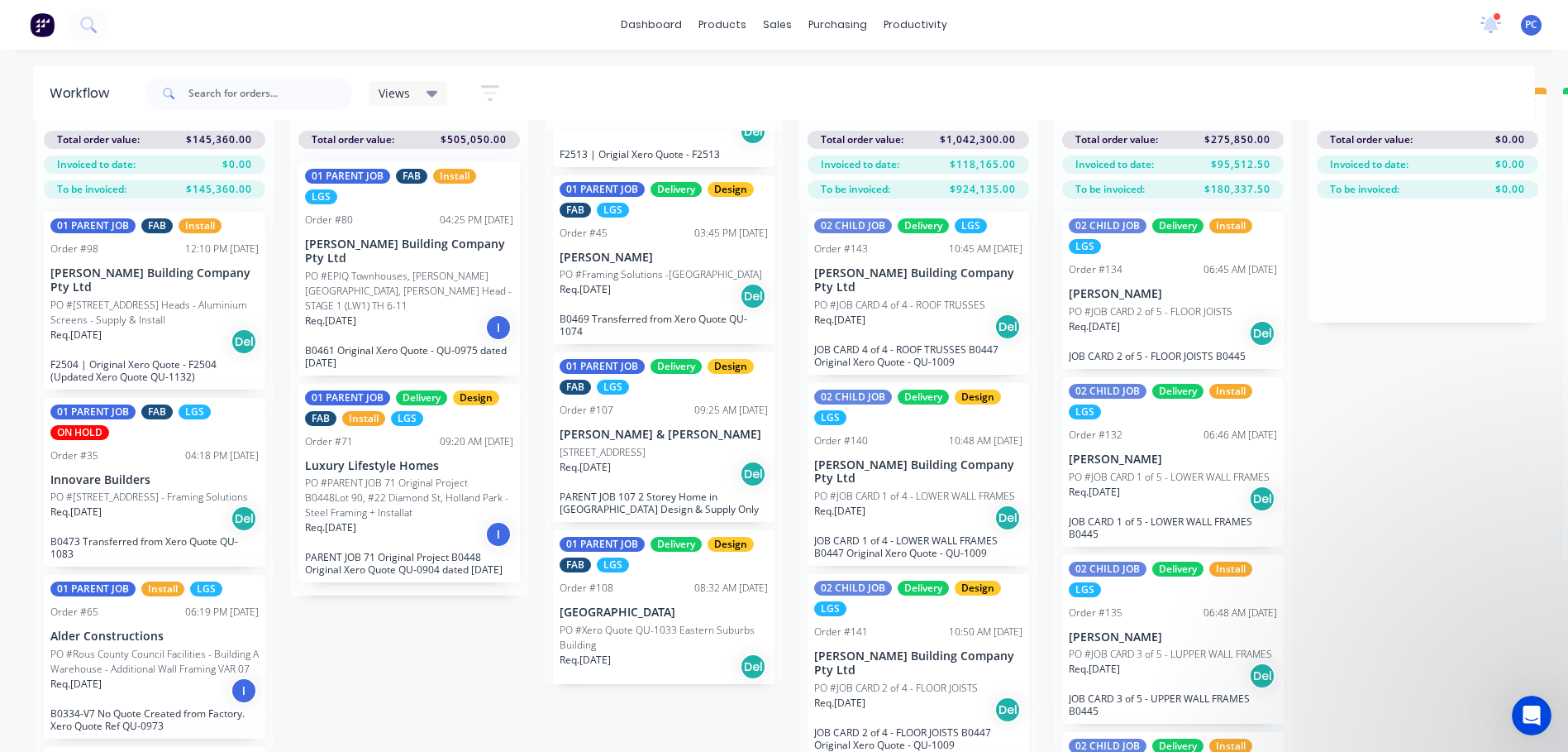
scroll to position [176, 0]
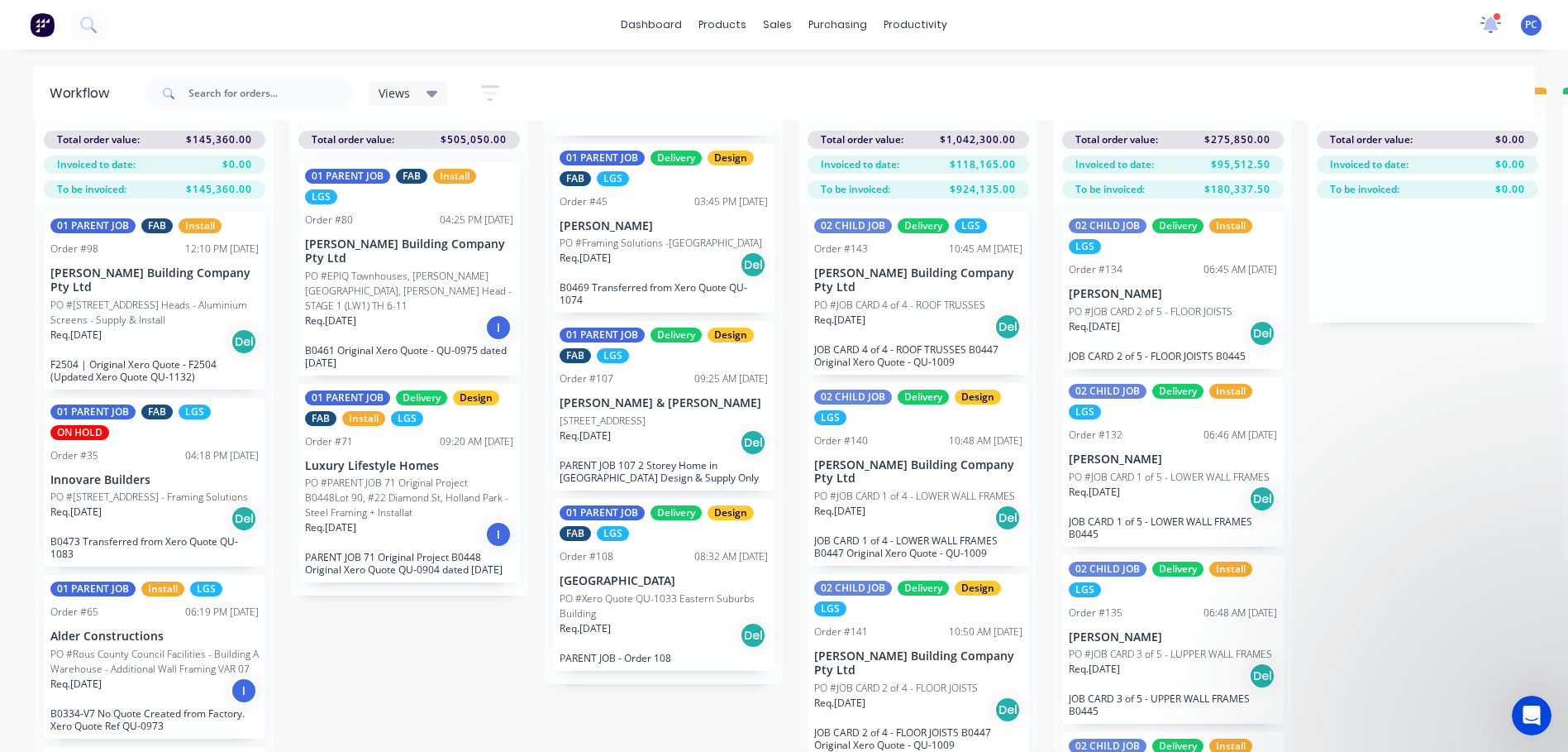
click at [1494, 21] on icon at bounding box center [1490, 23] width 15 height 14
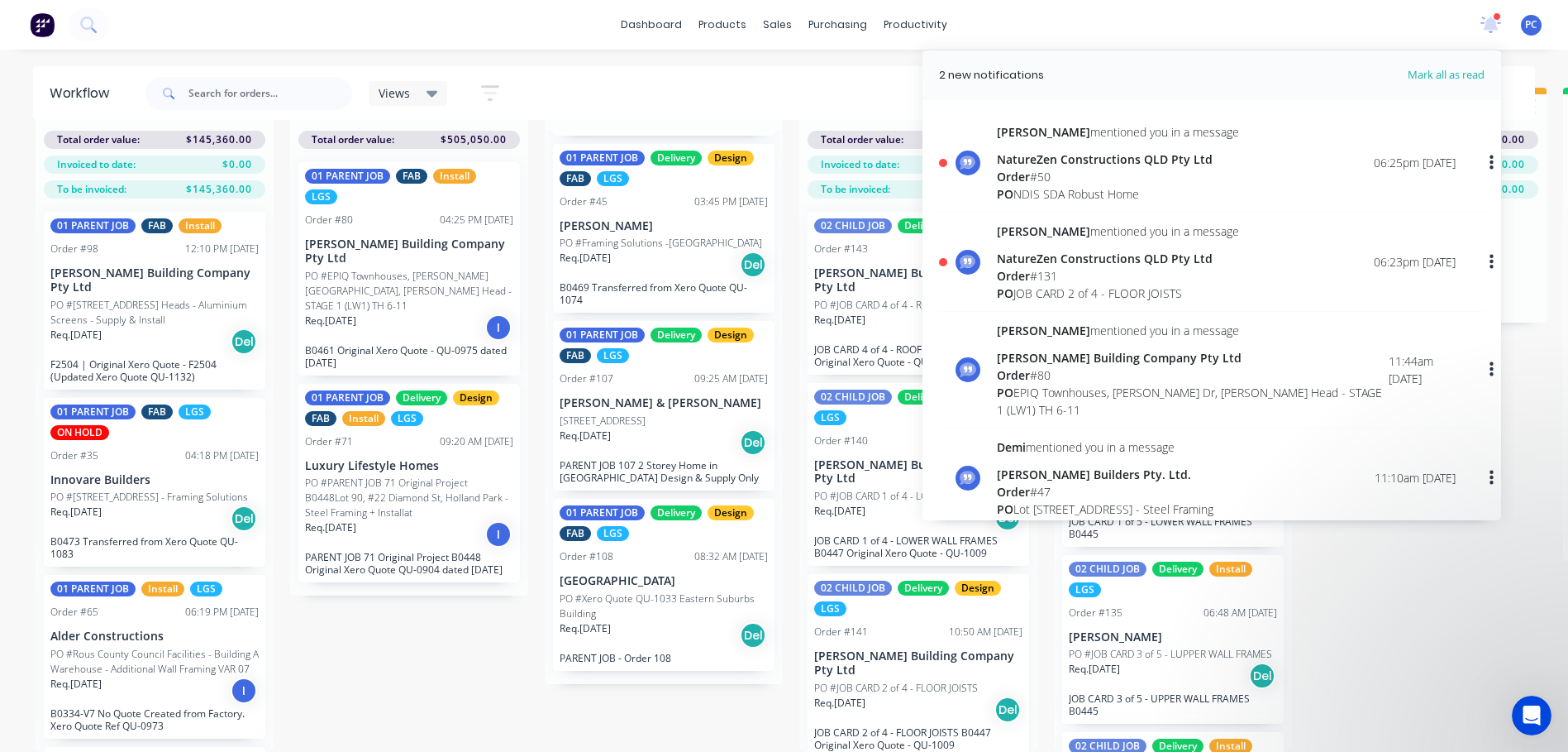
click at [1058, 173] on div "Order # 50" at bounding box center [1118, 177] width 243 height 18
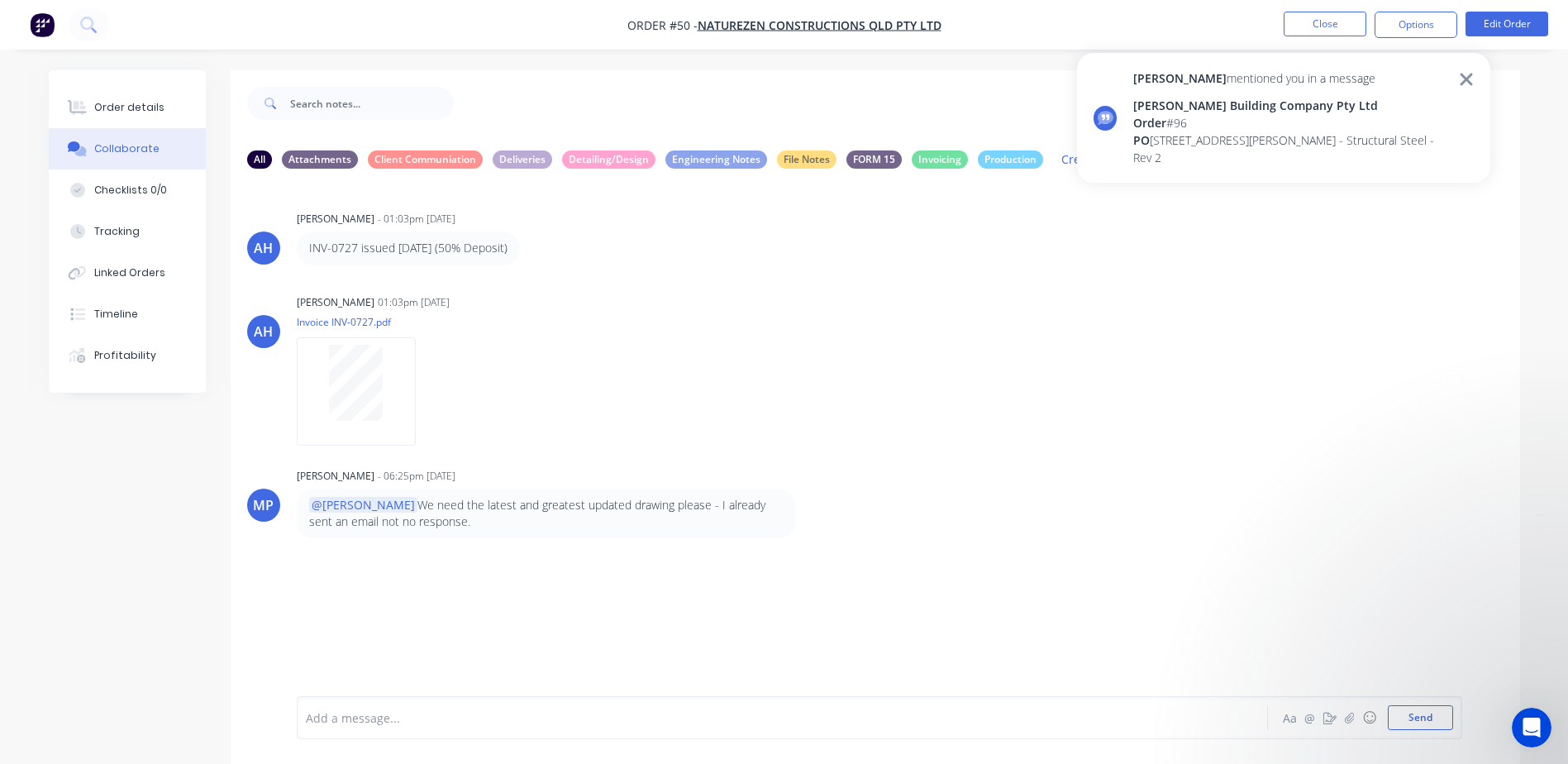
click at [1231, 125] on div "Order # 96" at bounding box center [1291, 123] width 315 height 18
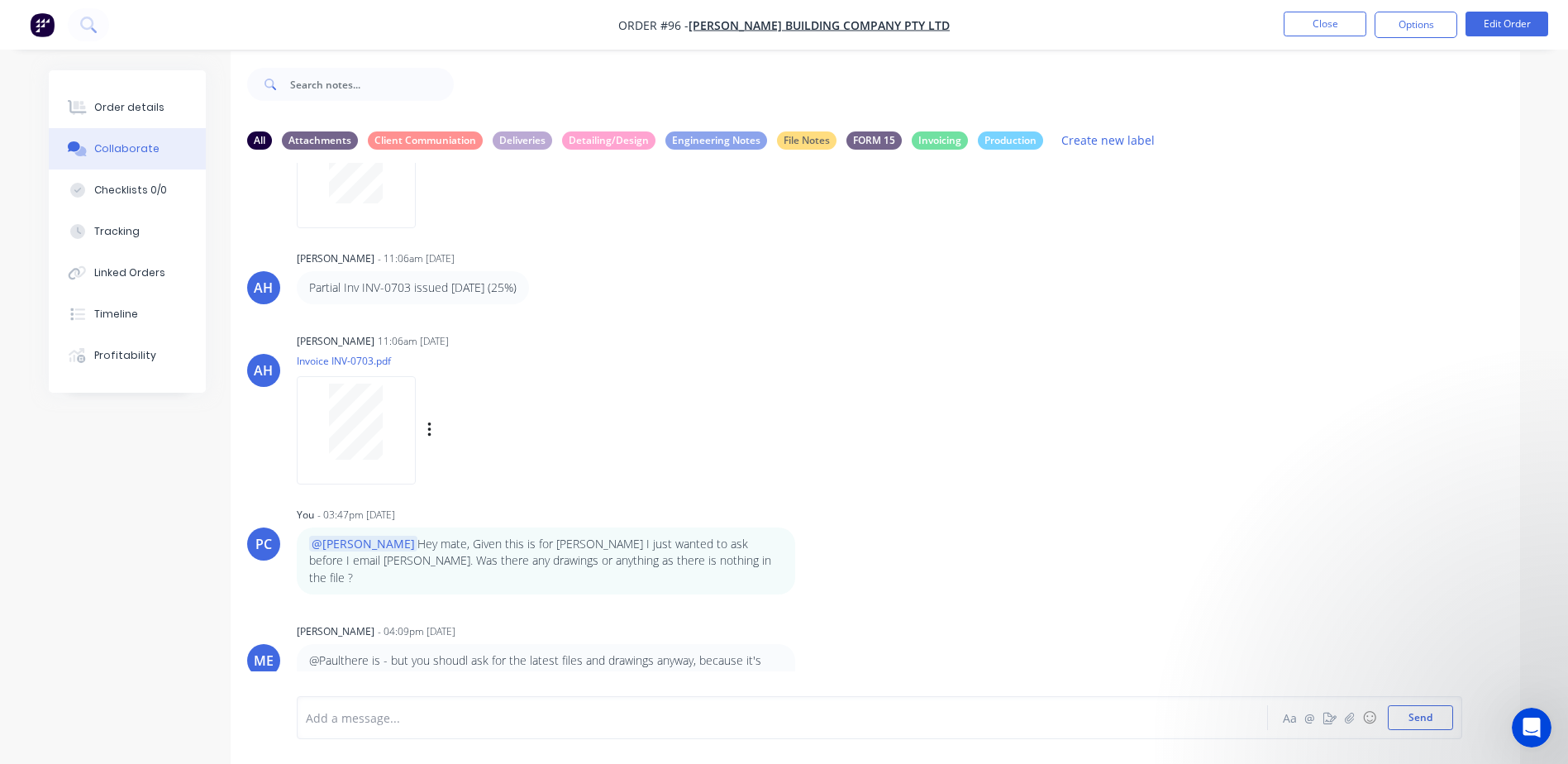
scroll to position [25, 0]
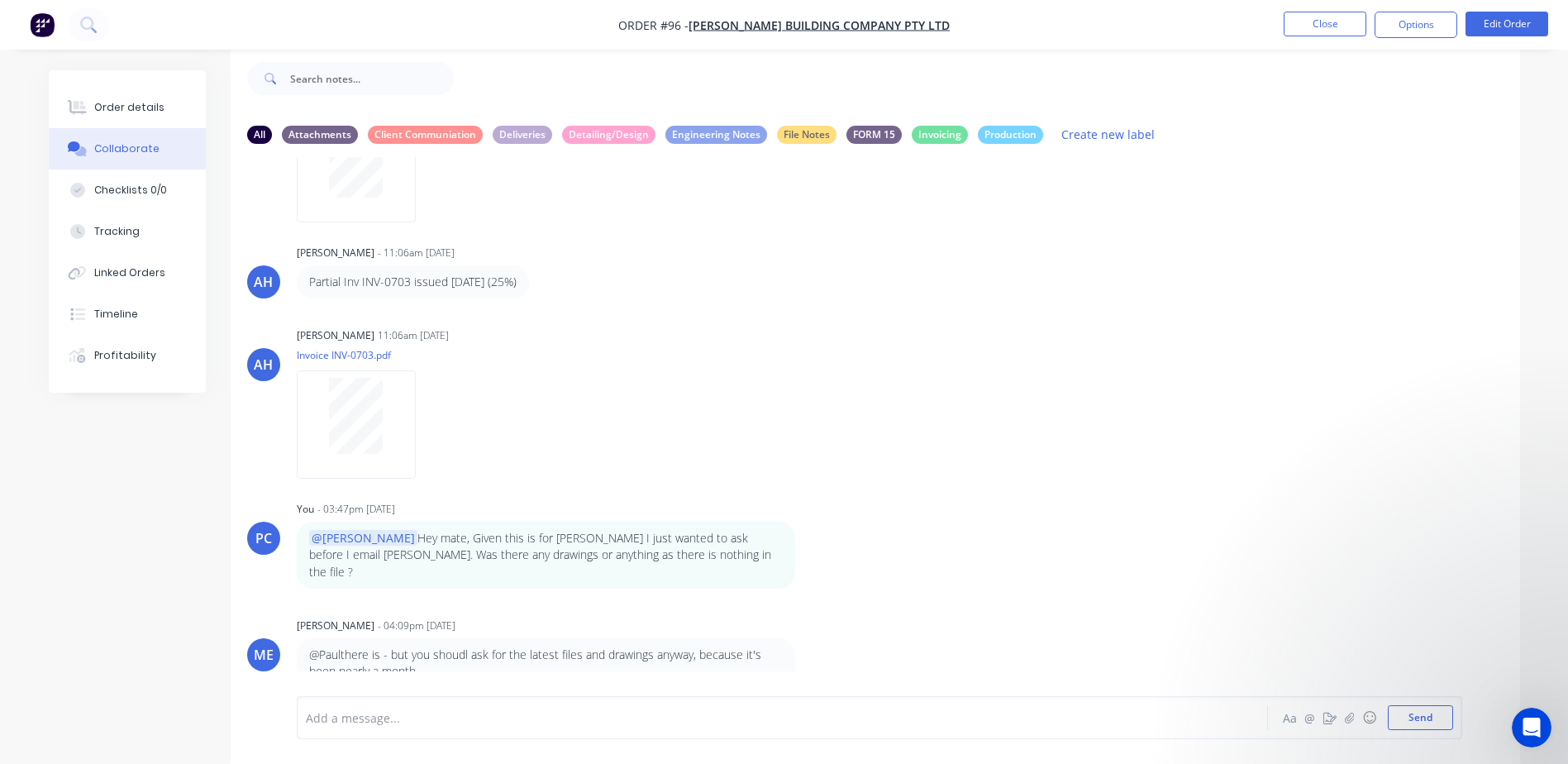
click at [371, 713] on div at bounding box center [736, 718] width 860 height 18
click at [1410, 712] on button "Send" at bounding box center [1421, 718] width 66 height 25
